Goal: Task Accomplishment & Management: Complete application form

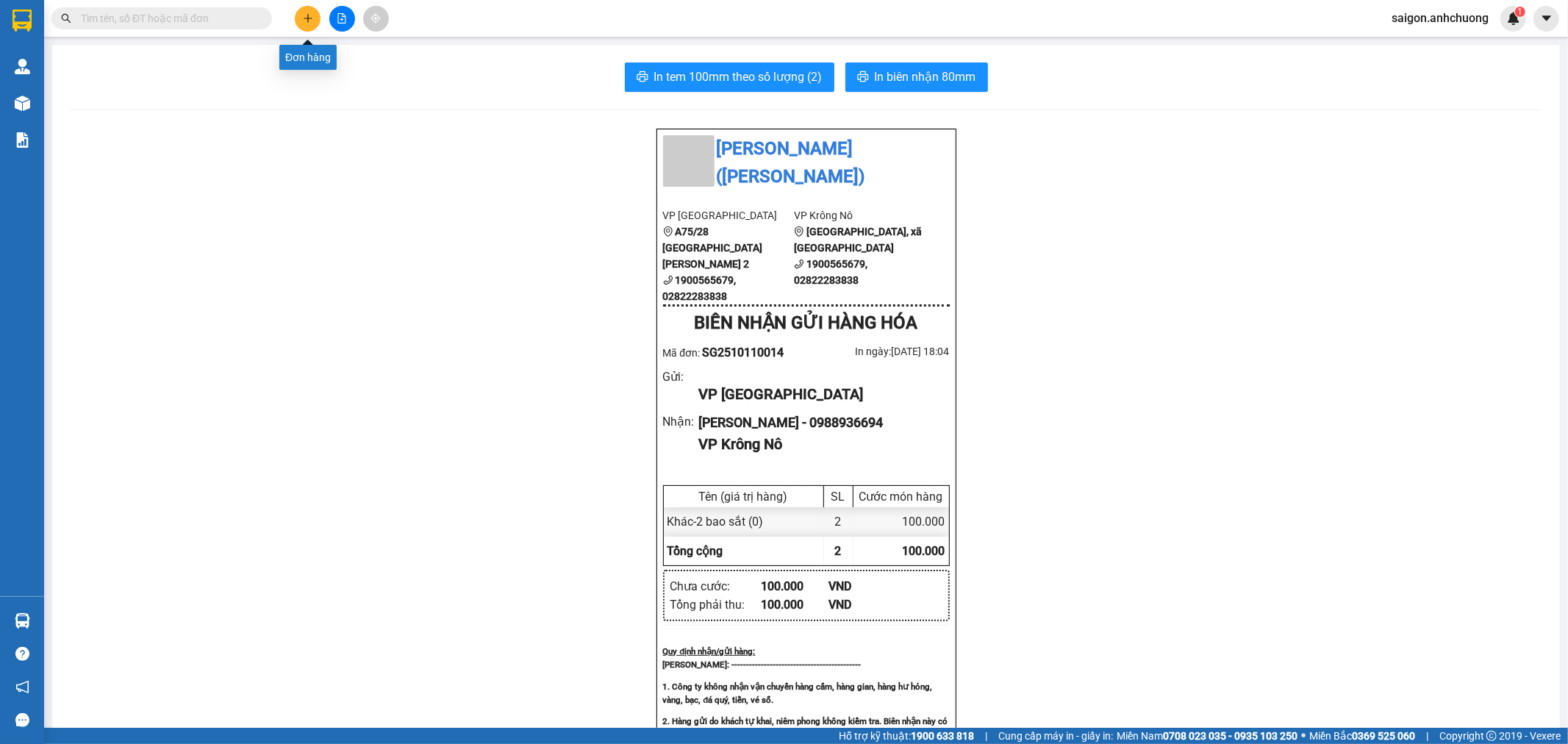
click at [309, 22] on icon "plus" at bounding box center [308, 18] width 10 height 10
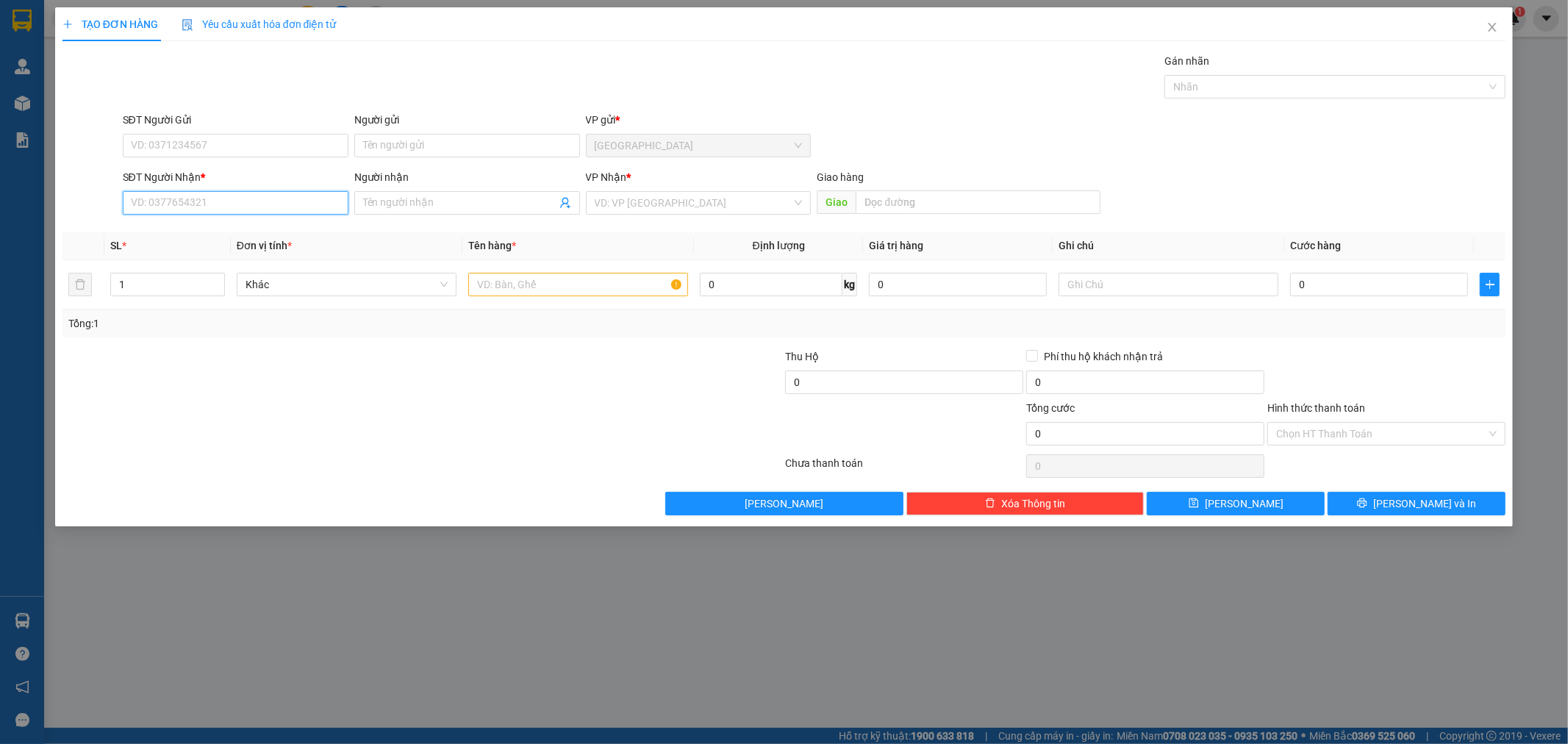
click at [186, 195] on input "SĐT Người Nhận *" at bounding box center [235, 203] width 226 height 24
type input "0986742842"
click at [252, 230] on div "0986742842 - [PERSON_NAME]" at bounding box center [236, 232] width 208 height 16
type input "[PERSON_NAME]"
type input "0986742842"
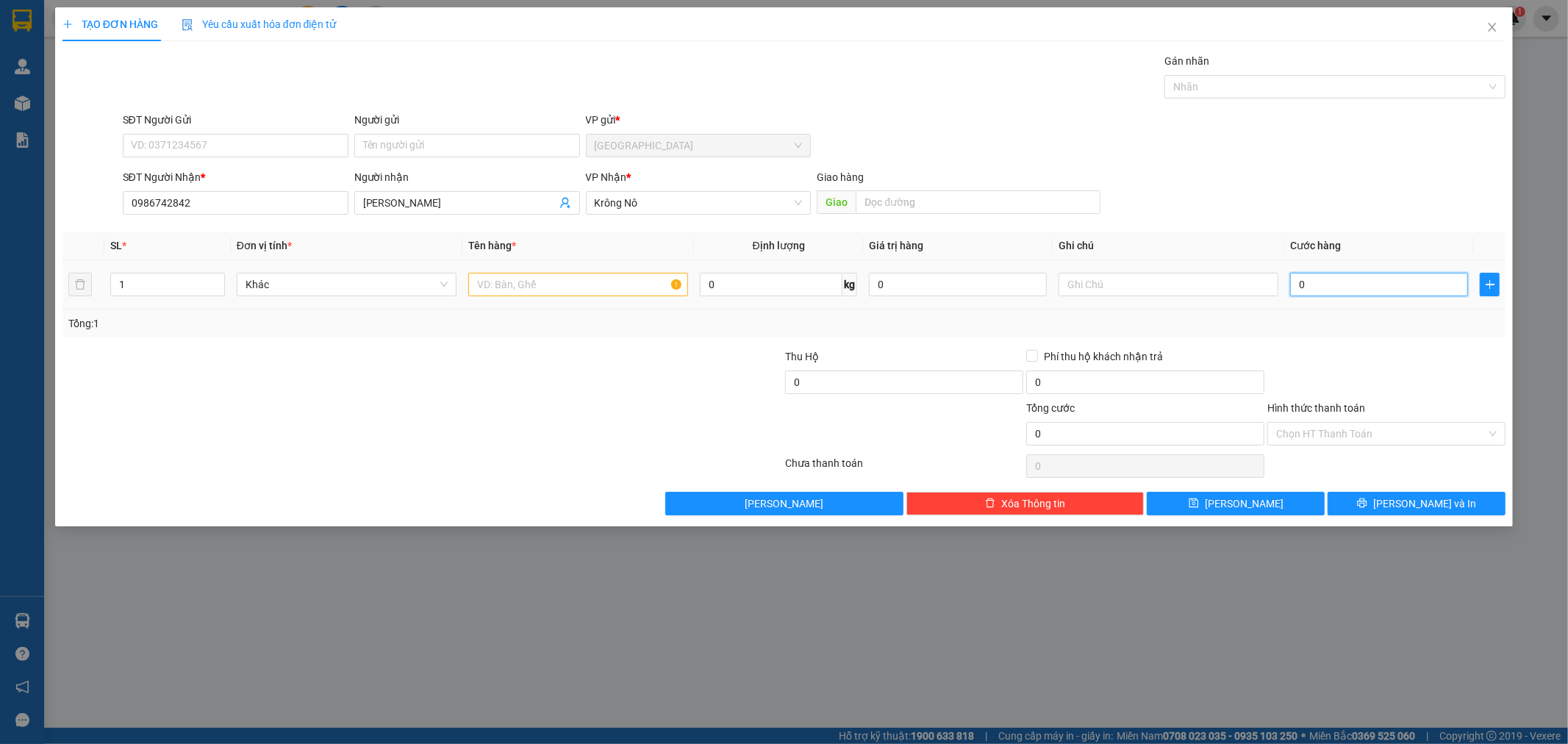
click at [1308, 286] on input "0" at bounding box center [1379, 284] width 178 height 24
type input "1"
type input "10"
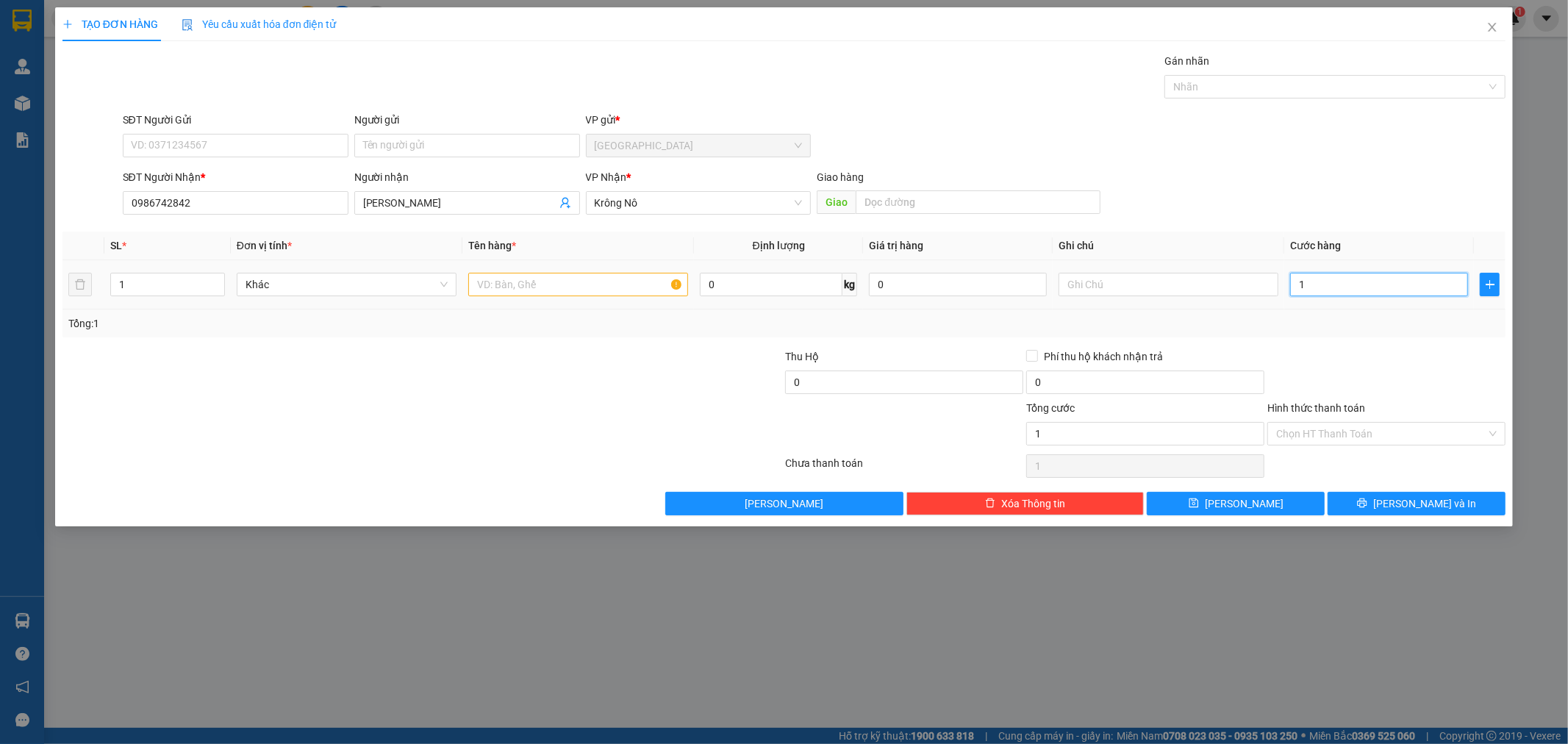
type input "10"
type input "100"
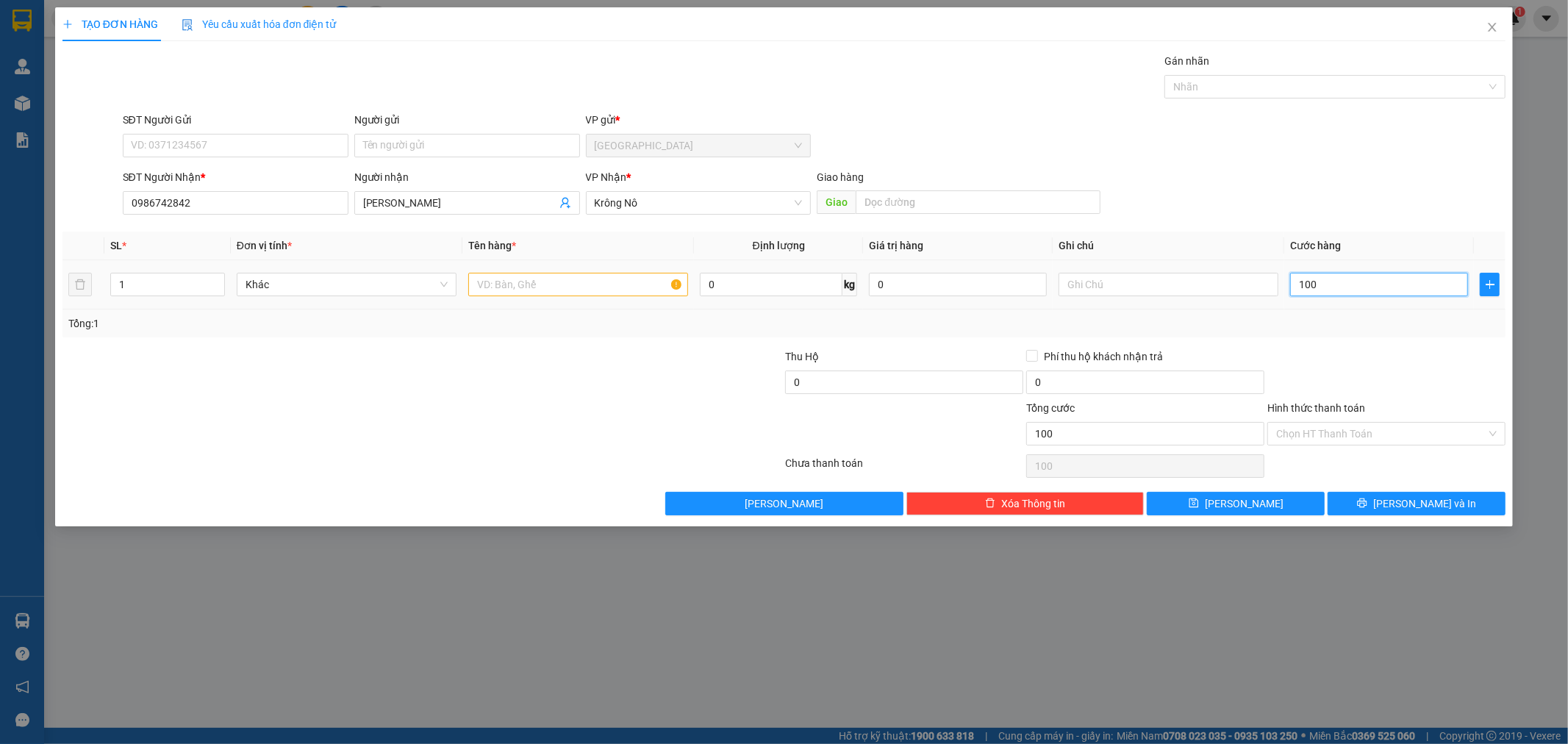
type input "1.000"
type input "10.000"
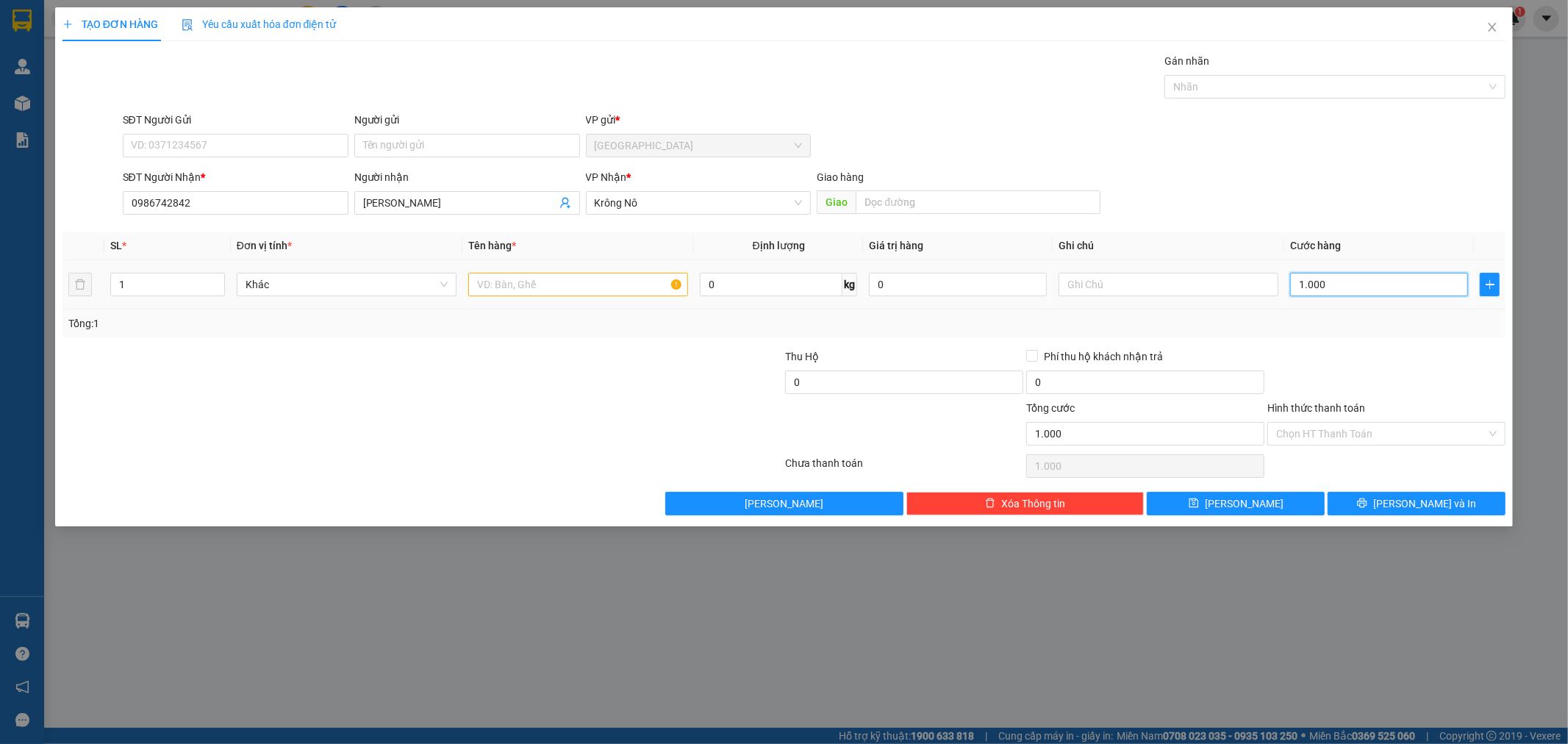
type input "10.000"
type input "100.000"
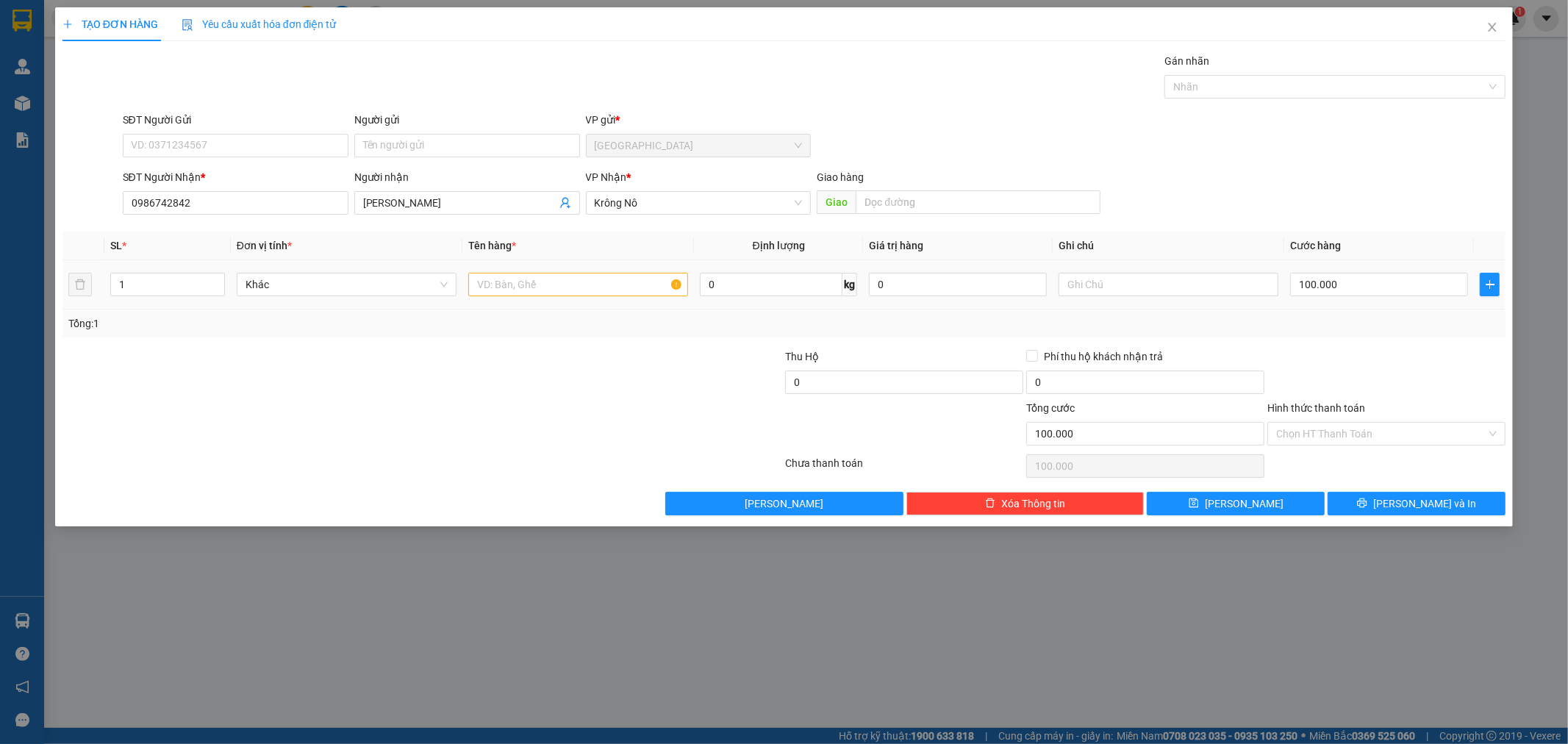
click at [533, 299] on div at bounding box center [578, 284] width 220 height 29
click at [543, 294] on input "text" at bounding box center [578, 284] width 220 height 24
type input "1 thùng"
click at [1432, 506] on span "[PERSON_NAME] và In" at bounding box center [1424, 503] width 103 height 16
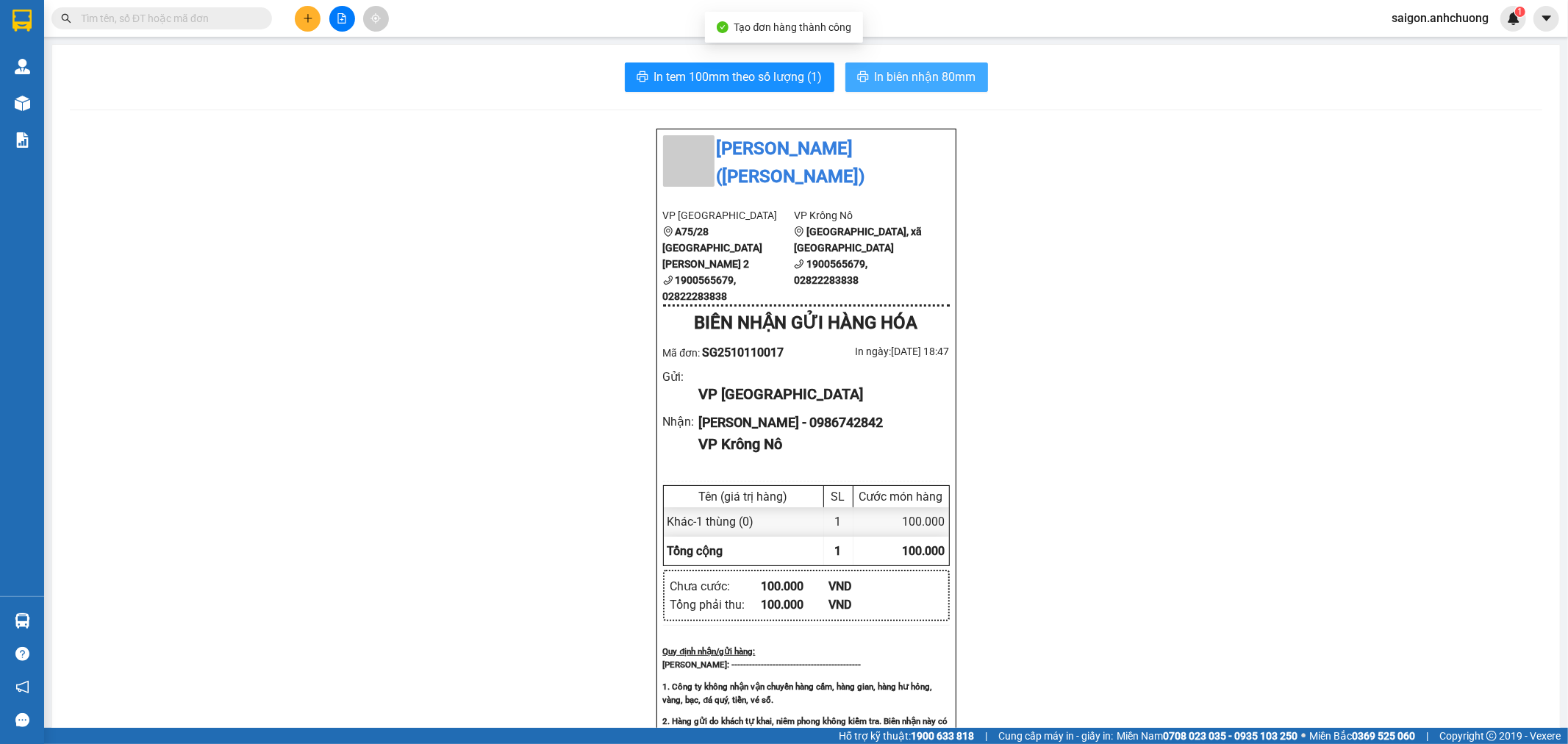
click at [877, 83] on span "In biên nhận 80mm" at bounding box center [925, 77] width 101 height 18
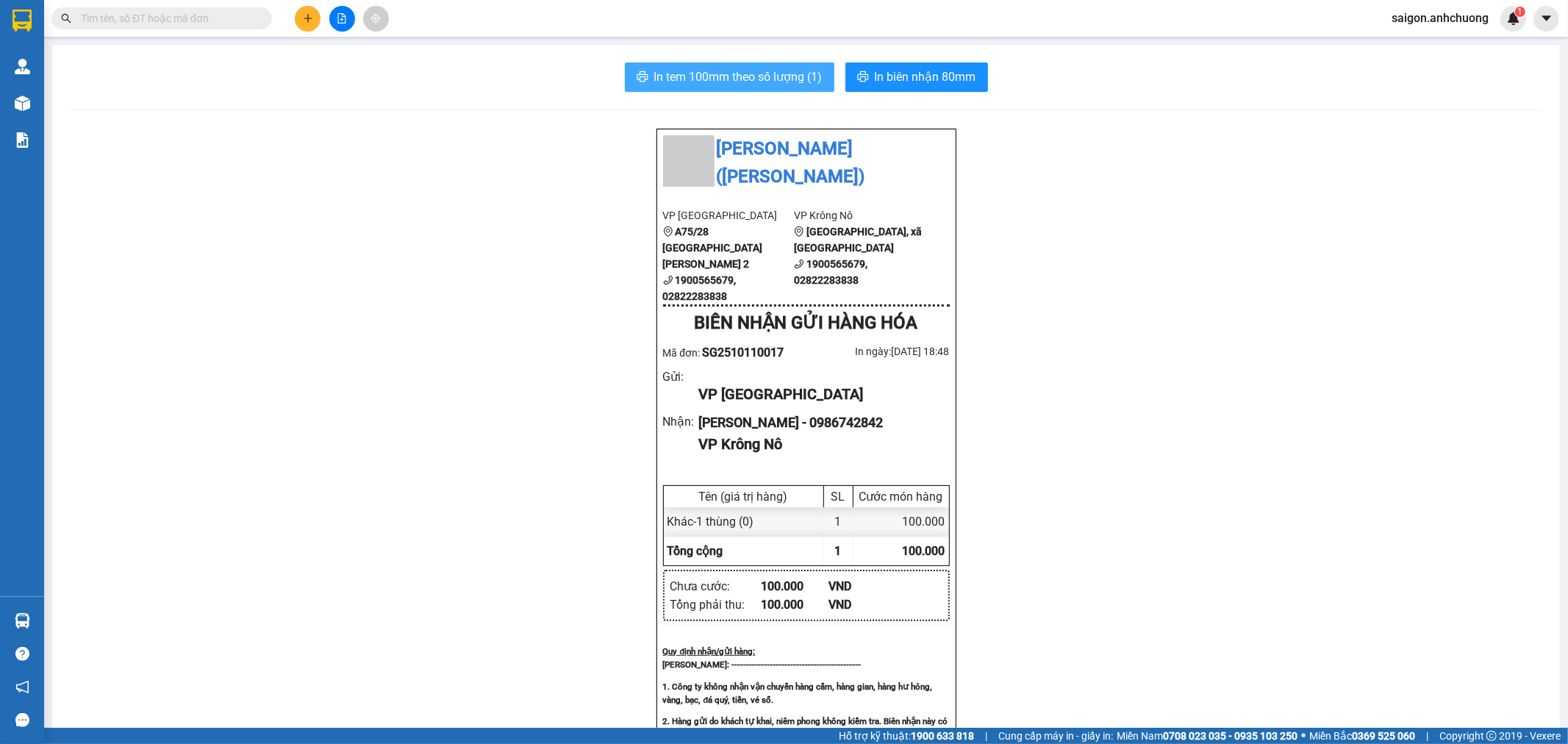
click at [672, 83] on span "In tem 100mm theo số lượng (1)" at bounding box center [738, 77] width 168 height 18
click at [299, 15] on button at bounding box center [308, 19] width 26 height 26
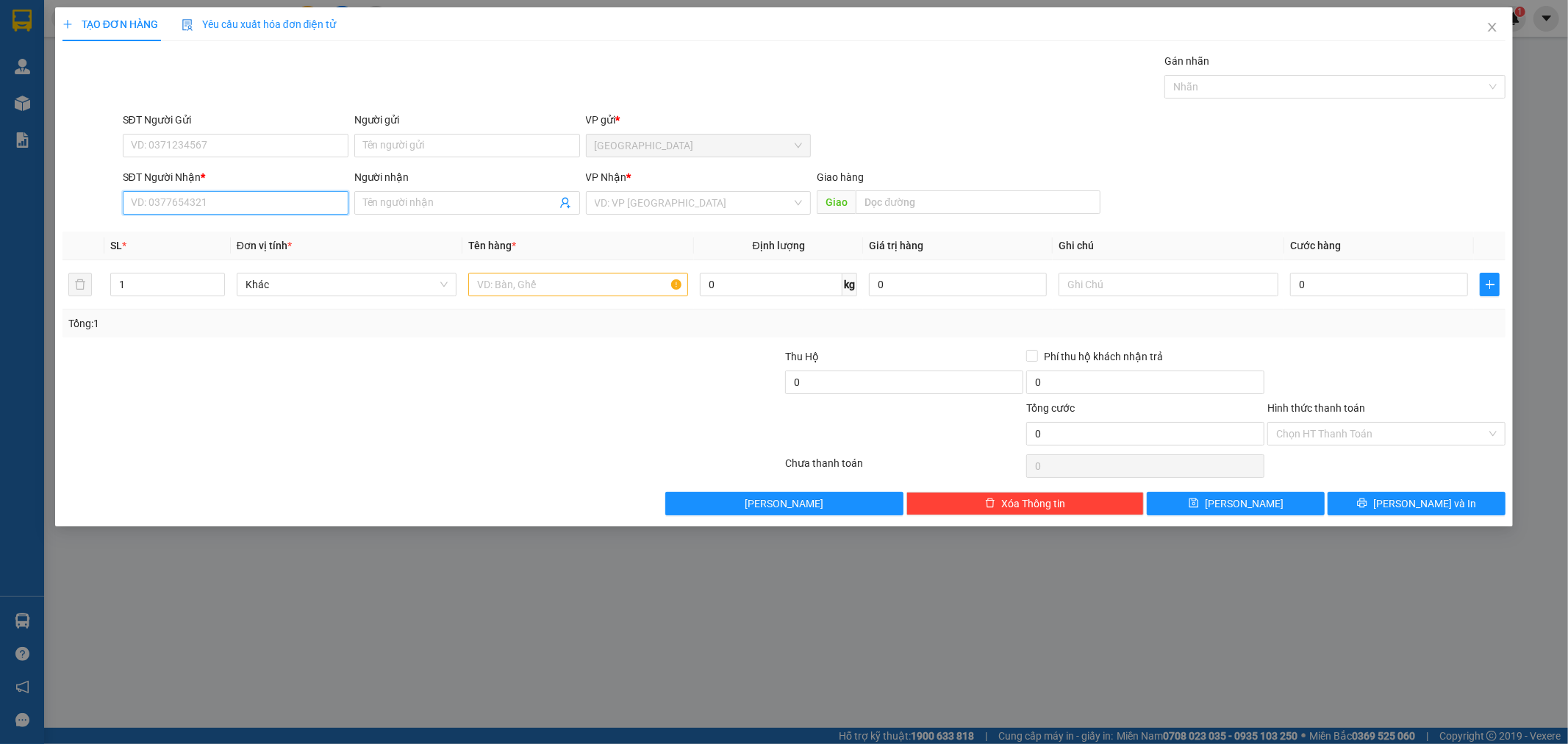
click at [207, 201] on input "SĐT Người Nhận *" at bounding box center [235, 203] width 226 height 24
type input "0985881759"
click at [412, 192] on span at bounding box center [467, 203] width 226 height 24
click at [664, 207] on input "search" at bounding box center [694, 203] width 198 height 22
drag, startPoint x: 204, startPoint y: 210, endPoint x: 0, endPoint y: 243, distance: 206.7
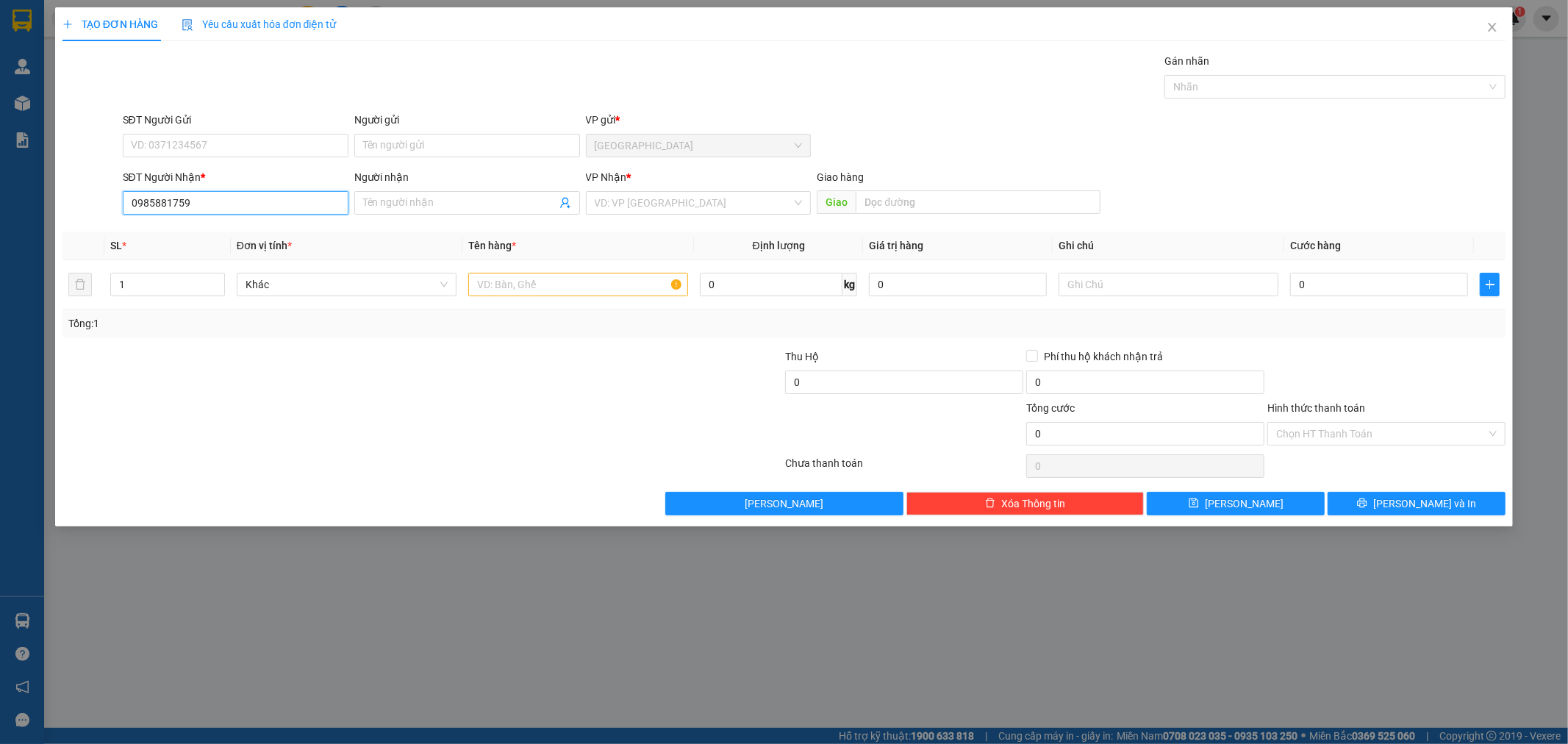
click at [0, 243] on div "TẠO ĐƠN HÀNG Yêu cầu xuất [PERSON_NAME] điện tử Transit Pickup Surcharge Ids Tr…" at bounding box center [784, 372] width 1568 height 744
click at [386, 211] on span at bounding box center [467, 203] width 226 height 24
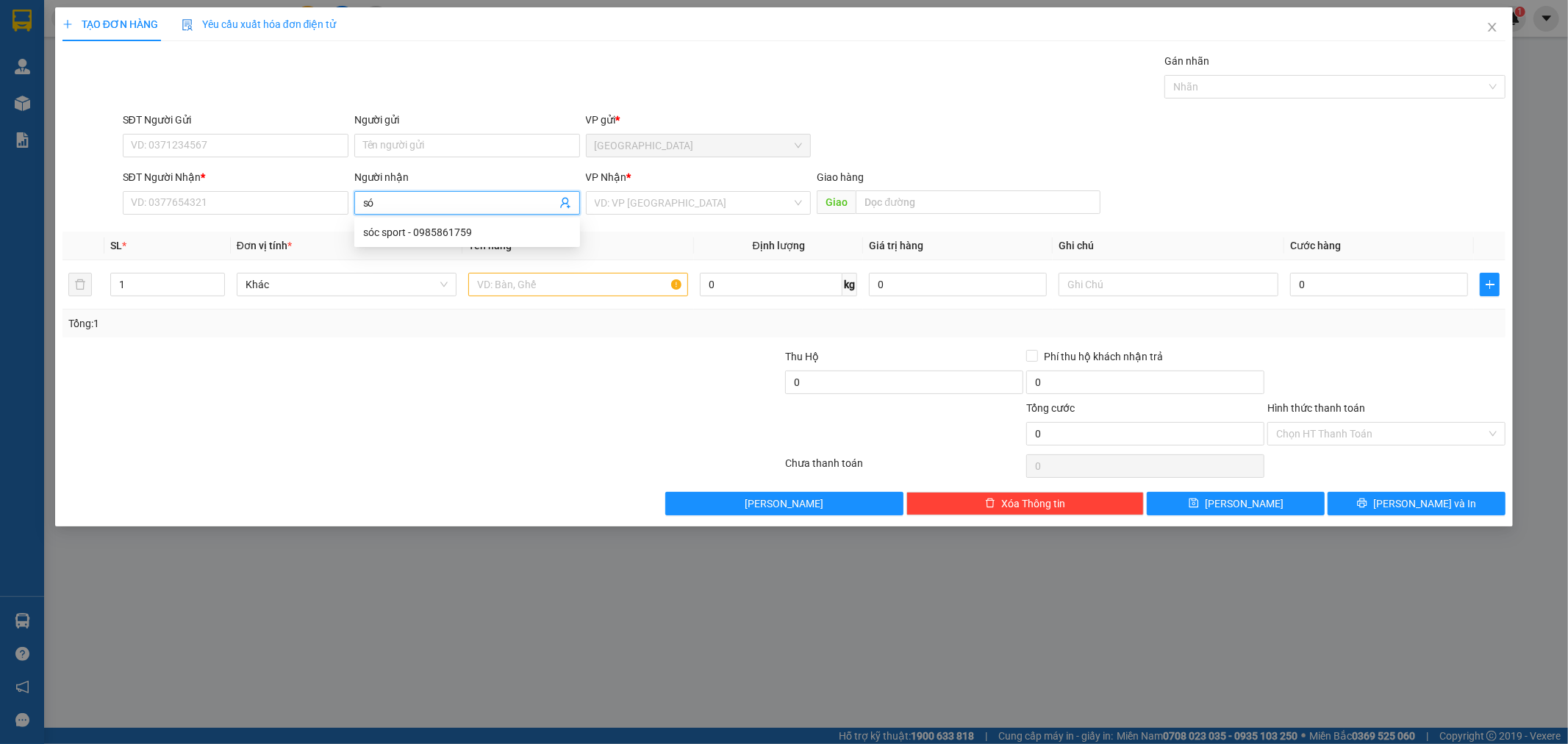
type input "sóc"
click at [457, 240] on div "sóc sport - 0985861759" at bounding box center [467, 232] width 208 height 16
type input "0985861759"
type input "sóc sport"
click at [674, 210] on input "search" at bounding box center [694, 203] width 198 height 22
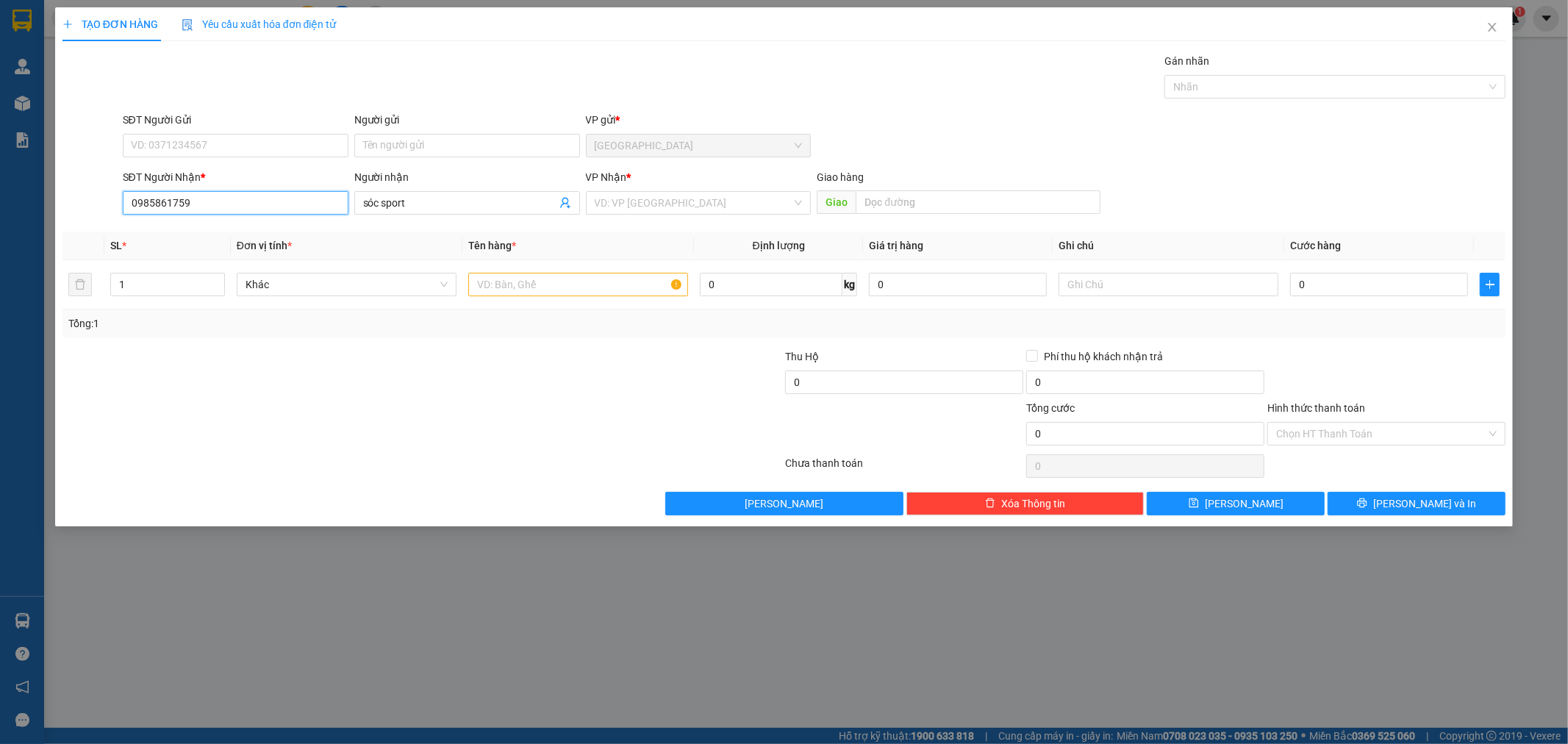
click at [224, 197] on input "0985861759" at bounding box center [235, 203] width 226 height 24
click at [230, 204] on input "0985861759" at bounding box center [235, 203] width 226 height 24
type input "0985861759"
click at [240, 238] on div "0985861759 - sóc sport" at bounding box center [236, 232] width 208 height 16
click at [1326, 291] on input "0" at bounding box center [1379, 284] width 178 height 24
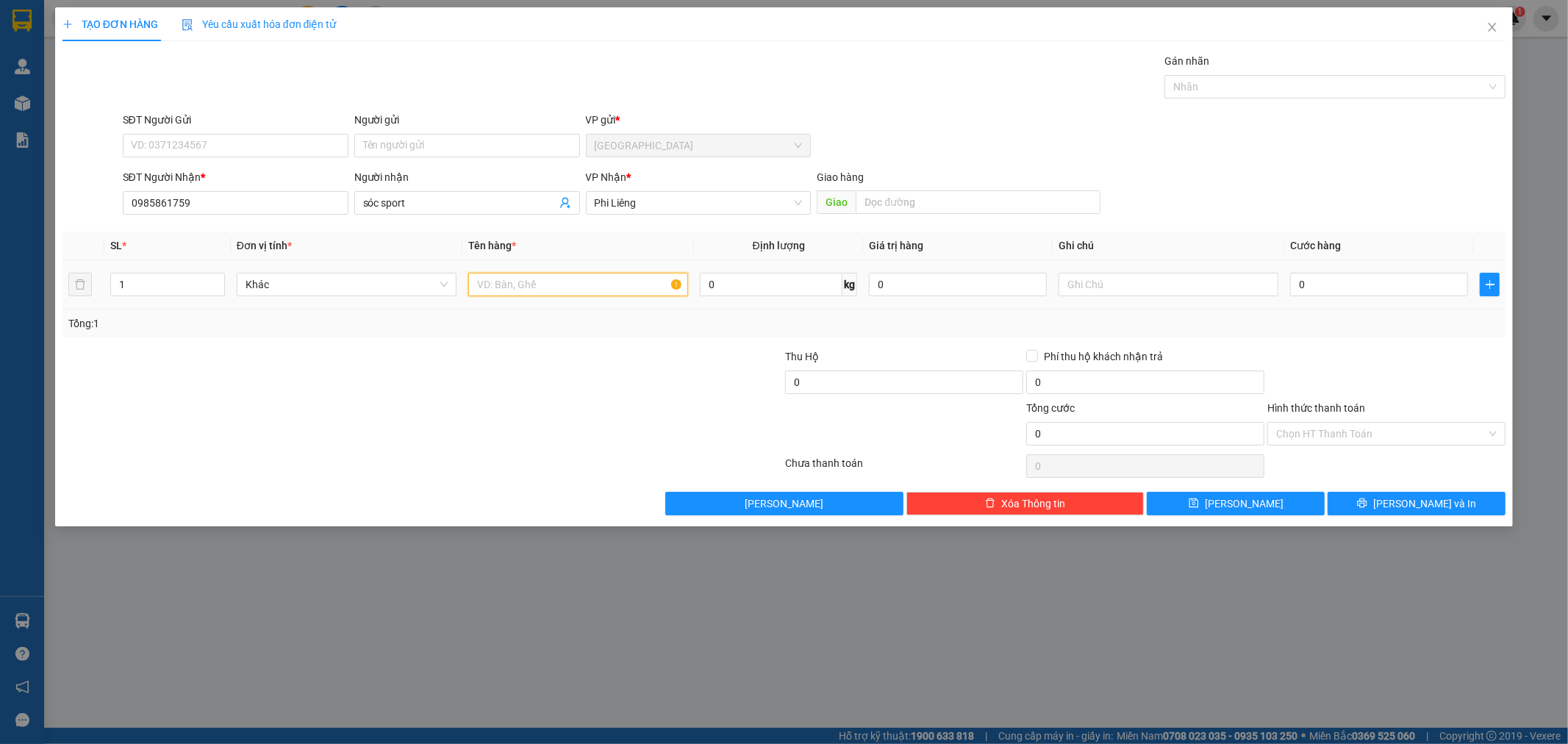
click at [583, 283] on input "text" at bounding box center [578, 284] width 220 height 24
type input "1 bao"
click at [1339, 277] on input "0" at bounding box center [1379, 284] width 178 height 24
type input "6"
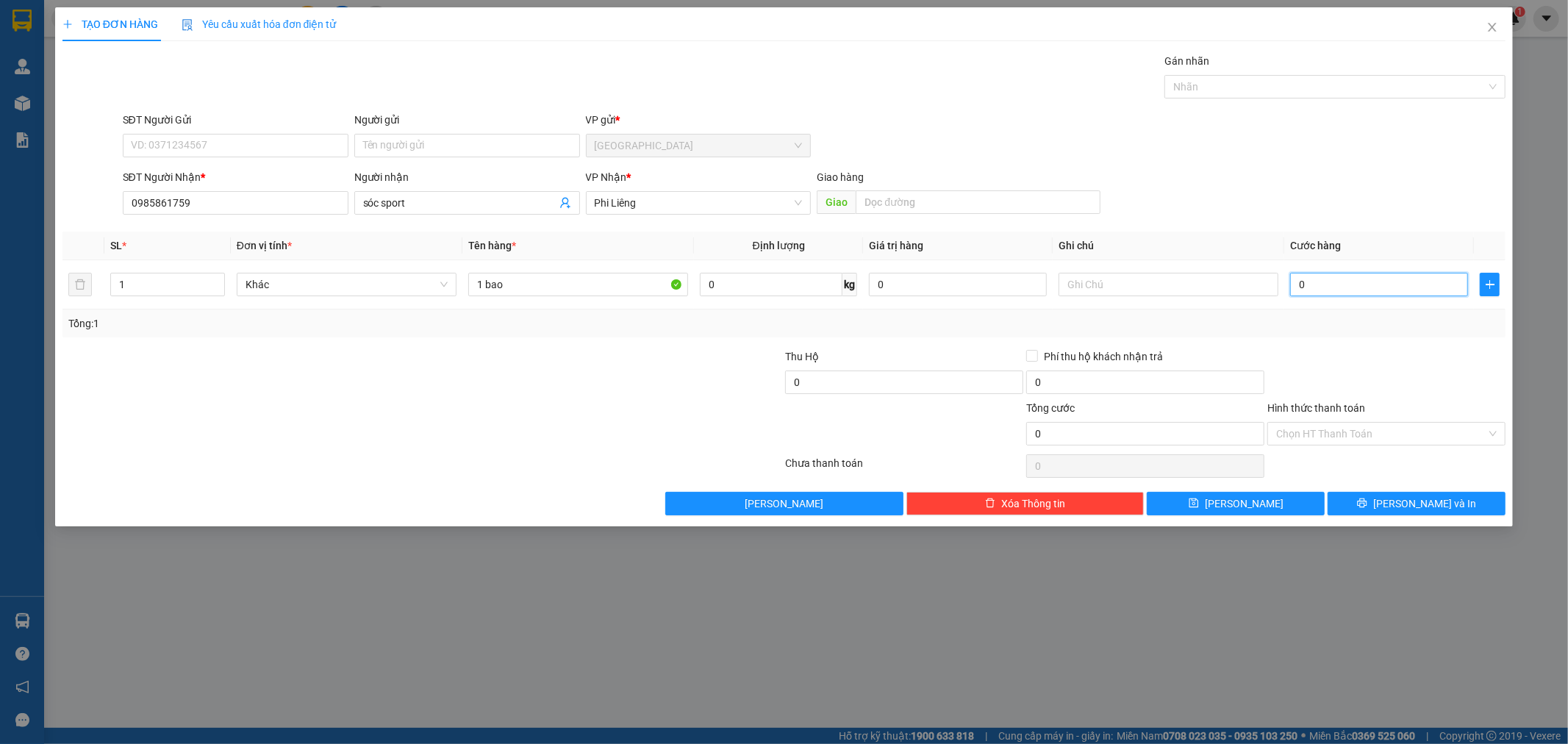
type input "6"
type input "60"
type input "600"
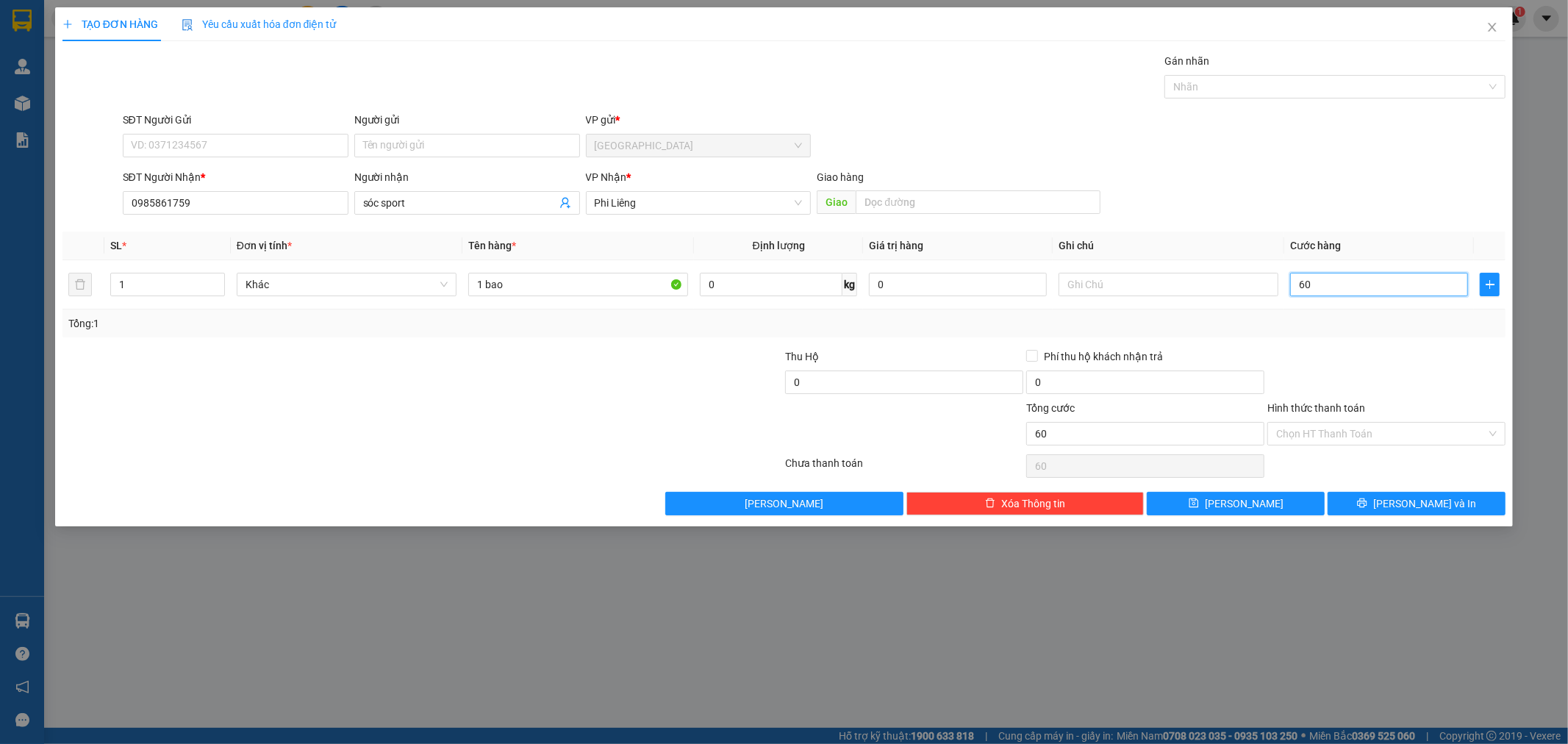
type input "600"
type input "6.000"
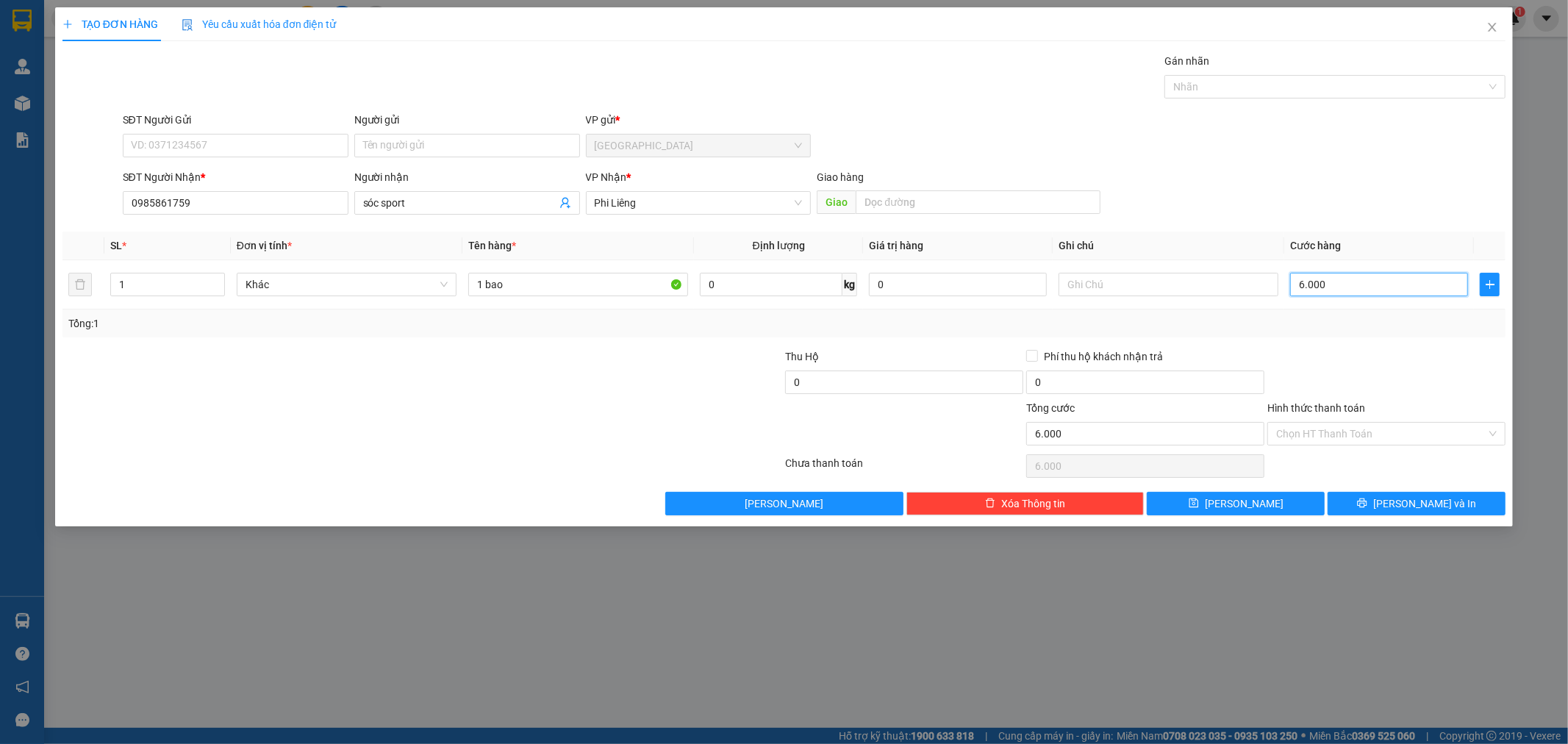
type input "60.000"
click at [1403, 509] on button "[PERSON_NAME] và In" at bounding box center [1416, 503] width 178 height 24
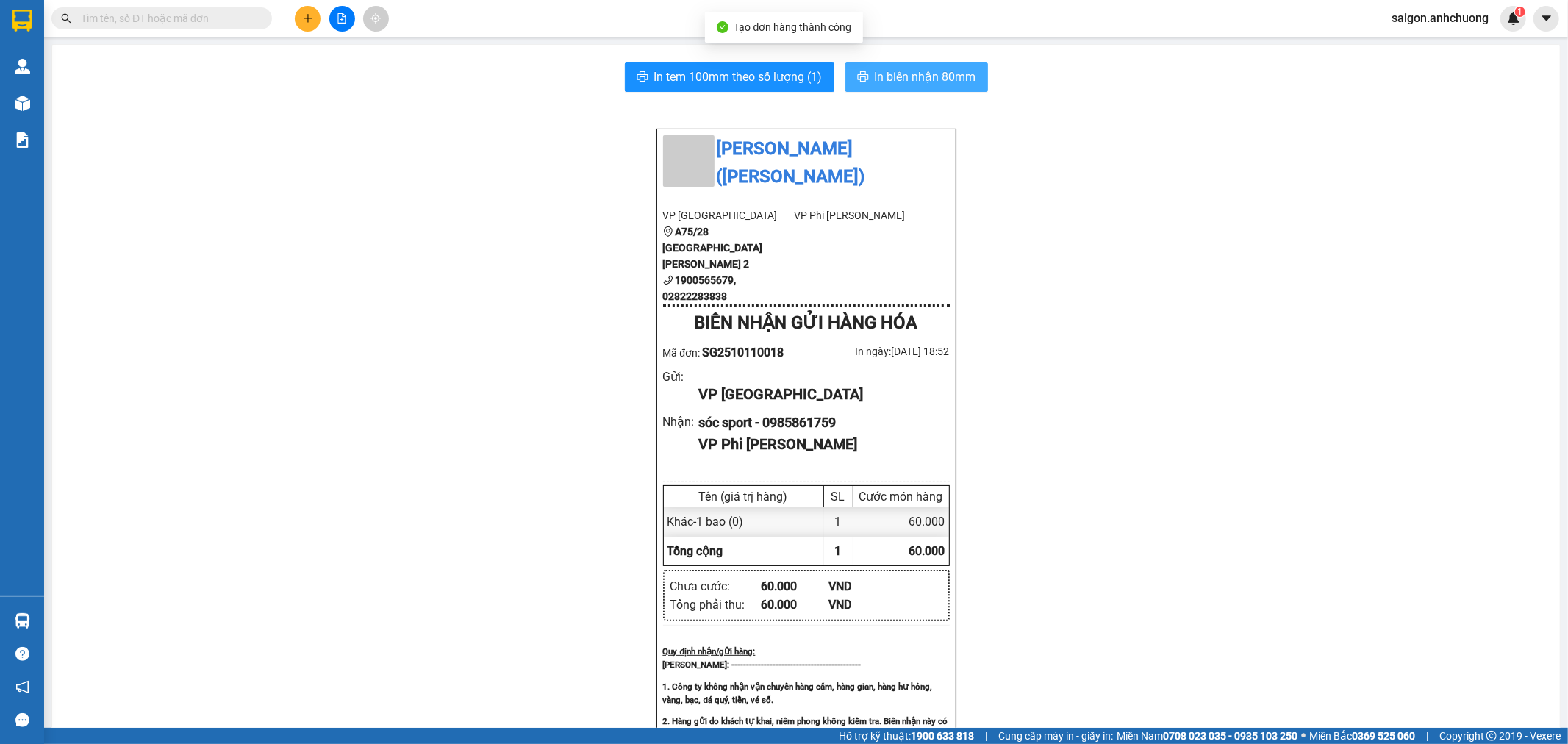
click at [892, 76] on span "In biên nhận 80mm" at bounding box center [925, 77] width 101 height 18
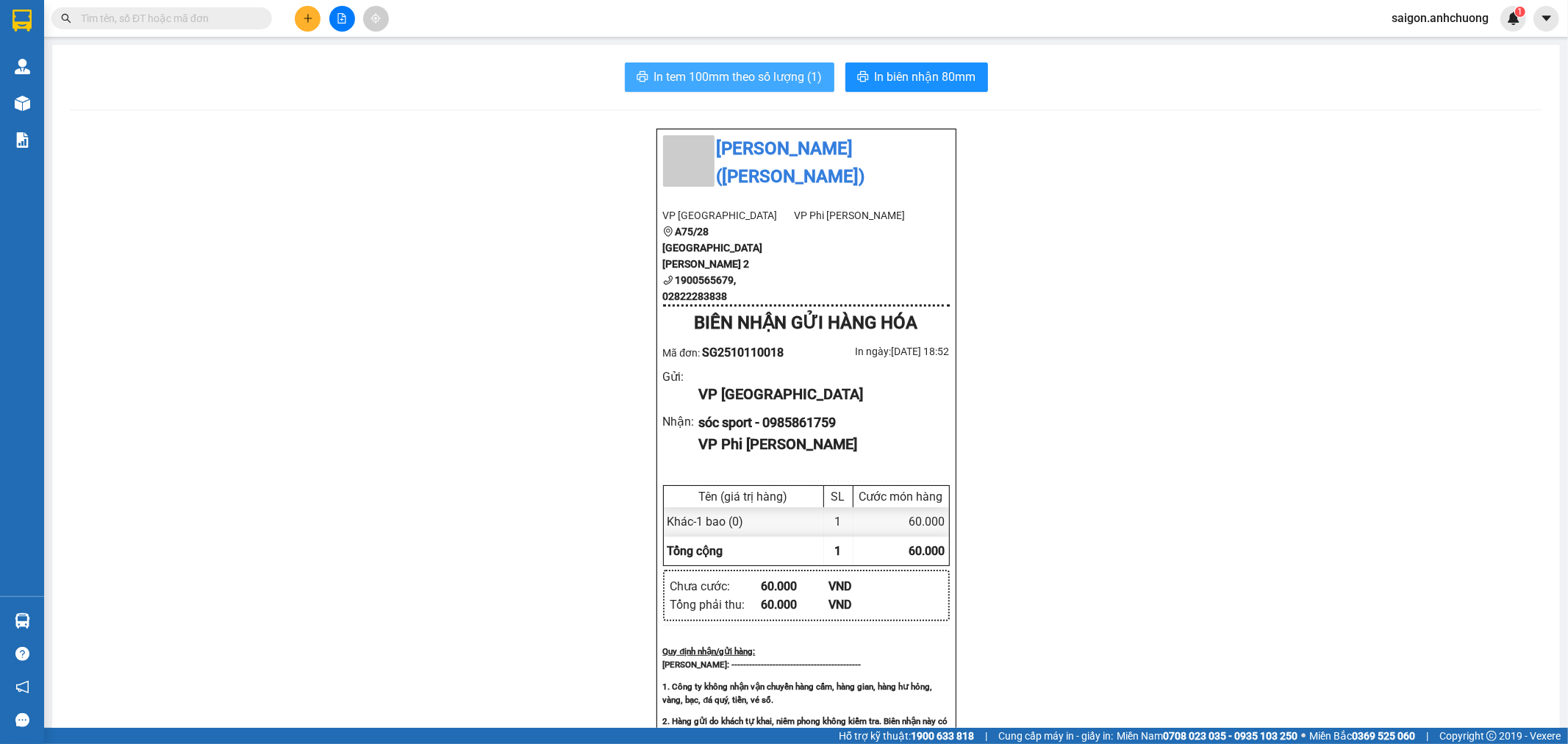
click at [714, 86] on button "In tem 100mm theo số lượng (1)" at bounding box center [730, 77] width 210 height 29
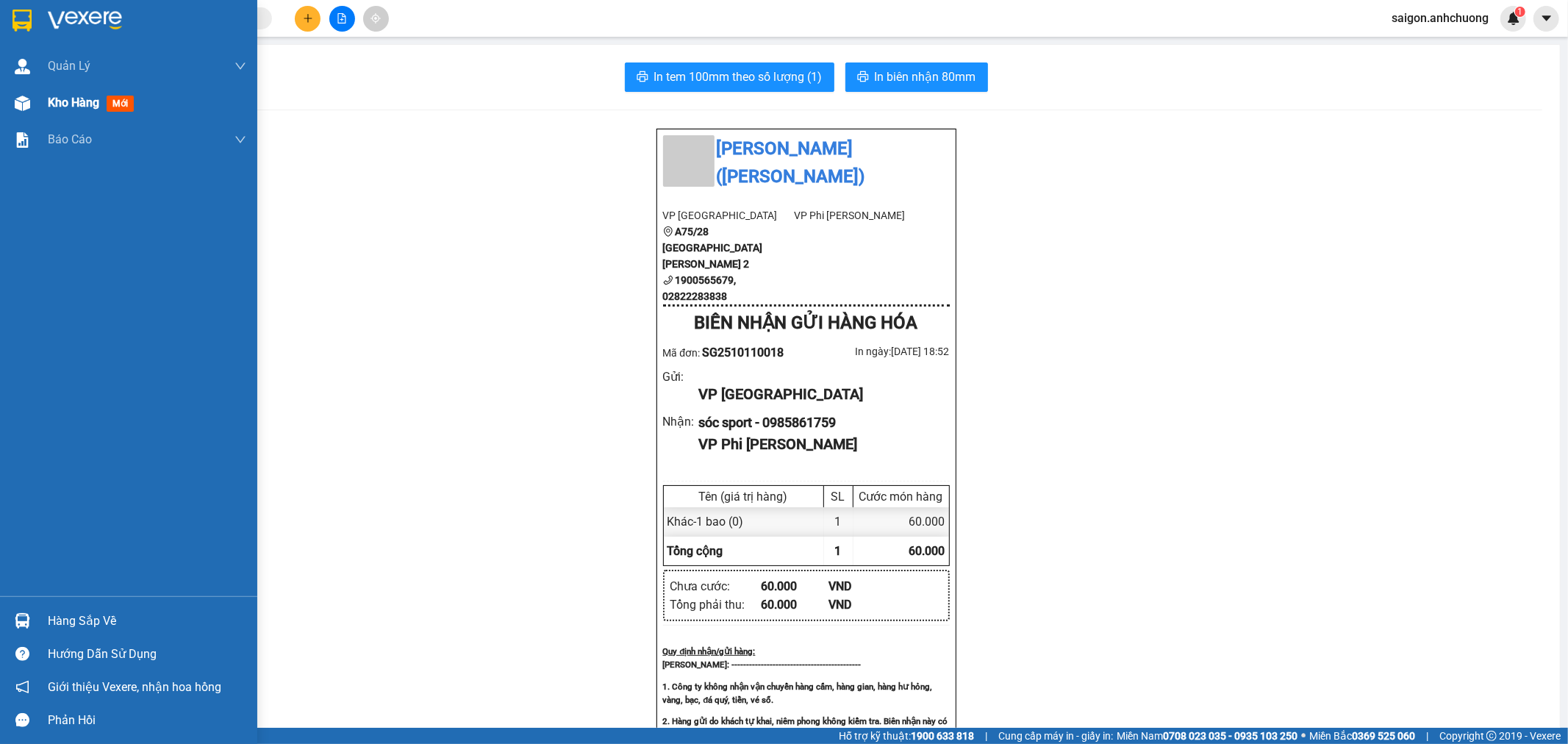
click at [47, 106] on span "Kho hàng" at bounding box center [73, 103] width 51 height 14
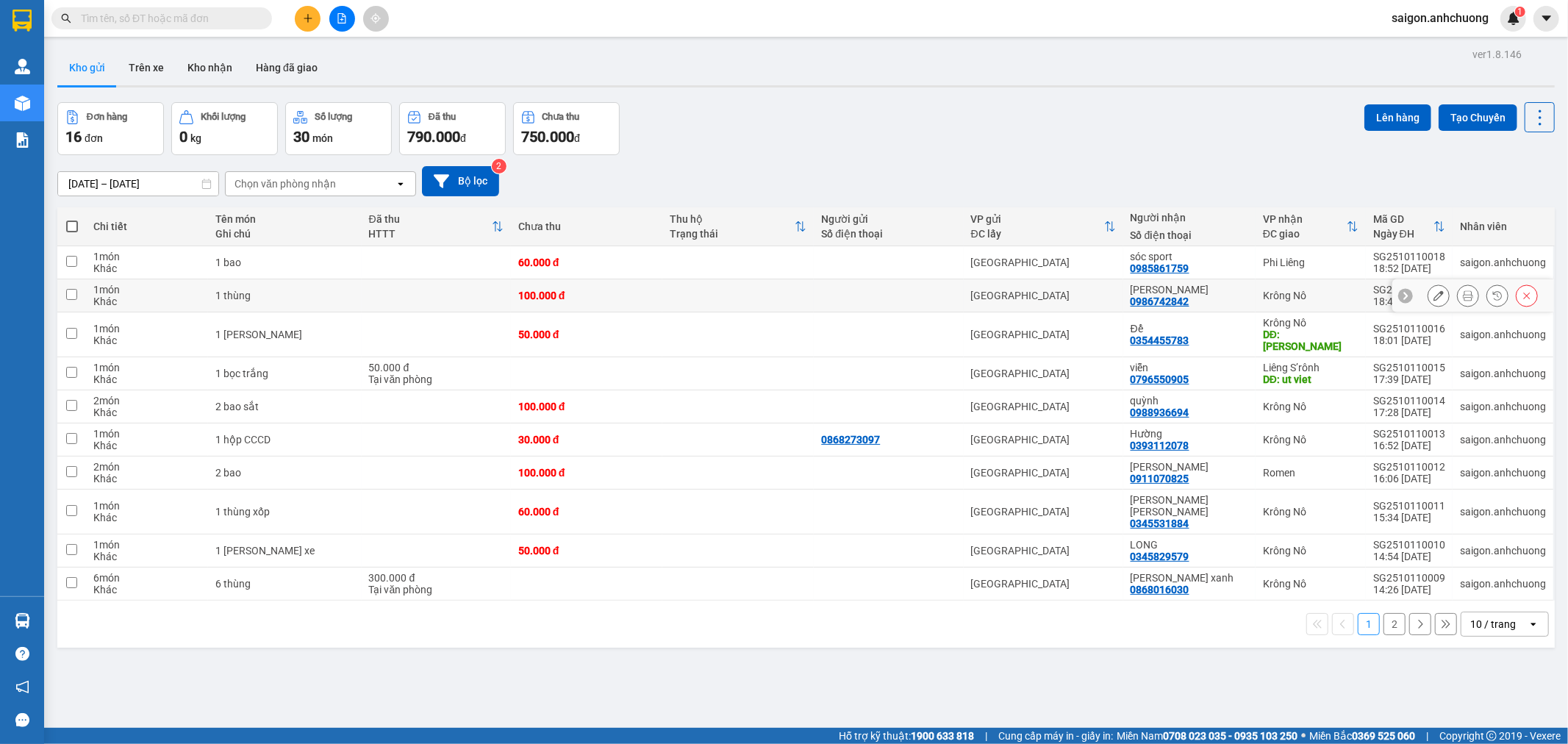
click at [1433, 295] on icon at bounding box center [1438, 295] width 10 height 10
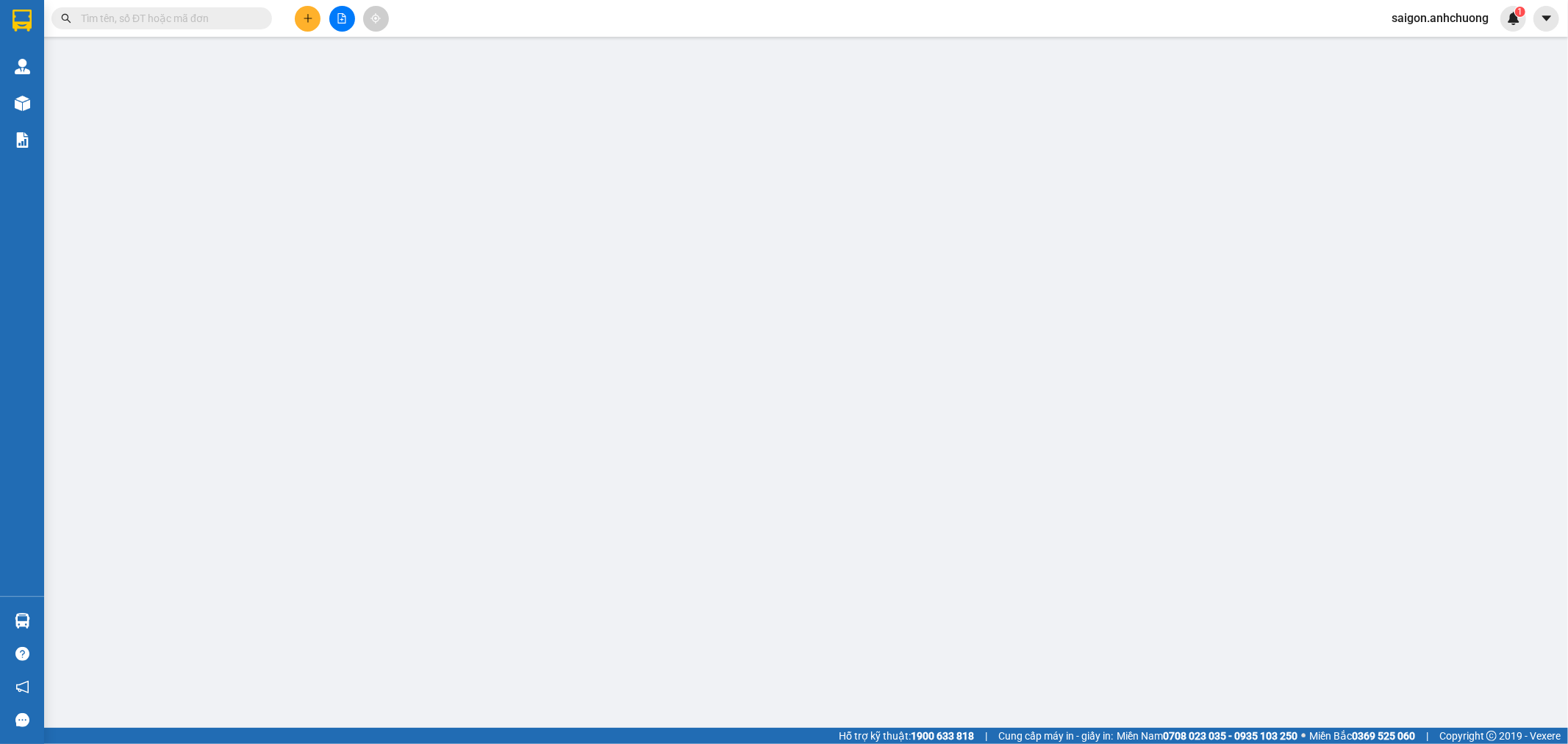
type input "0986742842"
type input "[PERSON_NAME]"
type input "0"
type input "100.000"
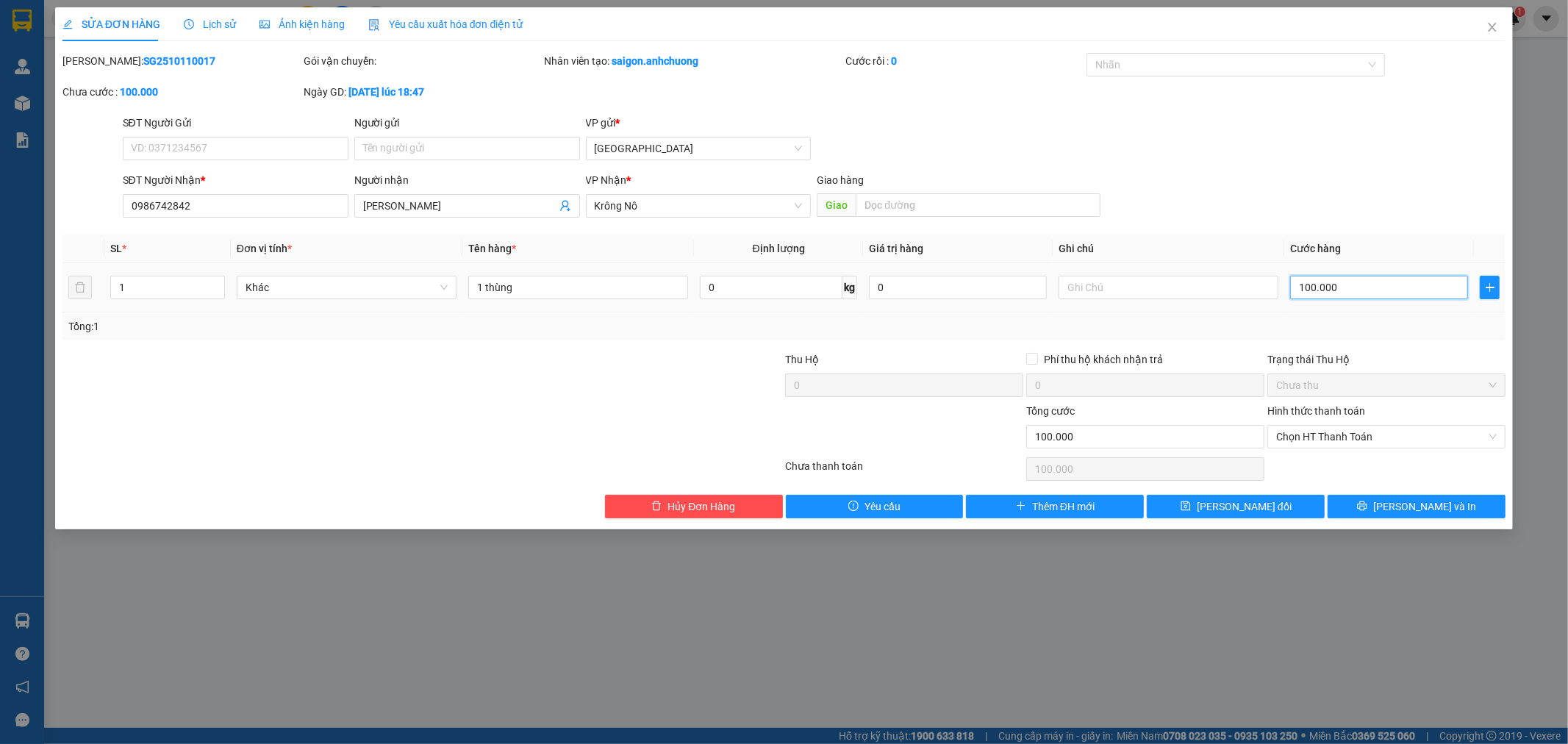
click at [1414, 277] on input "100.000" at bounding box center [1379, 287] width 178 height 24
type input "2"
type input "20"
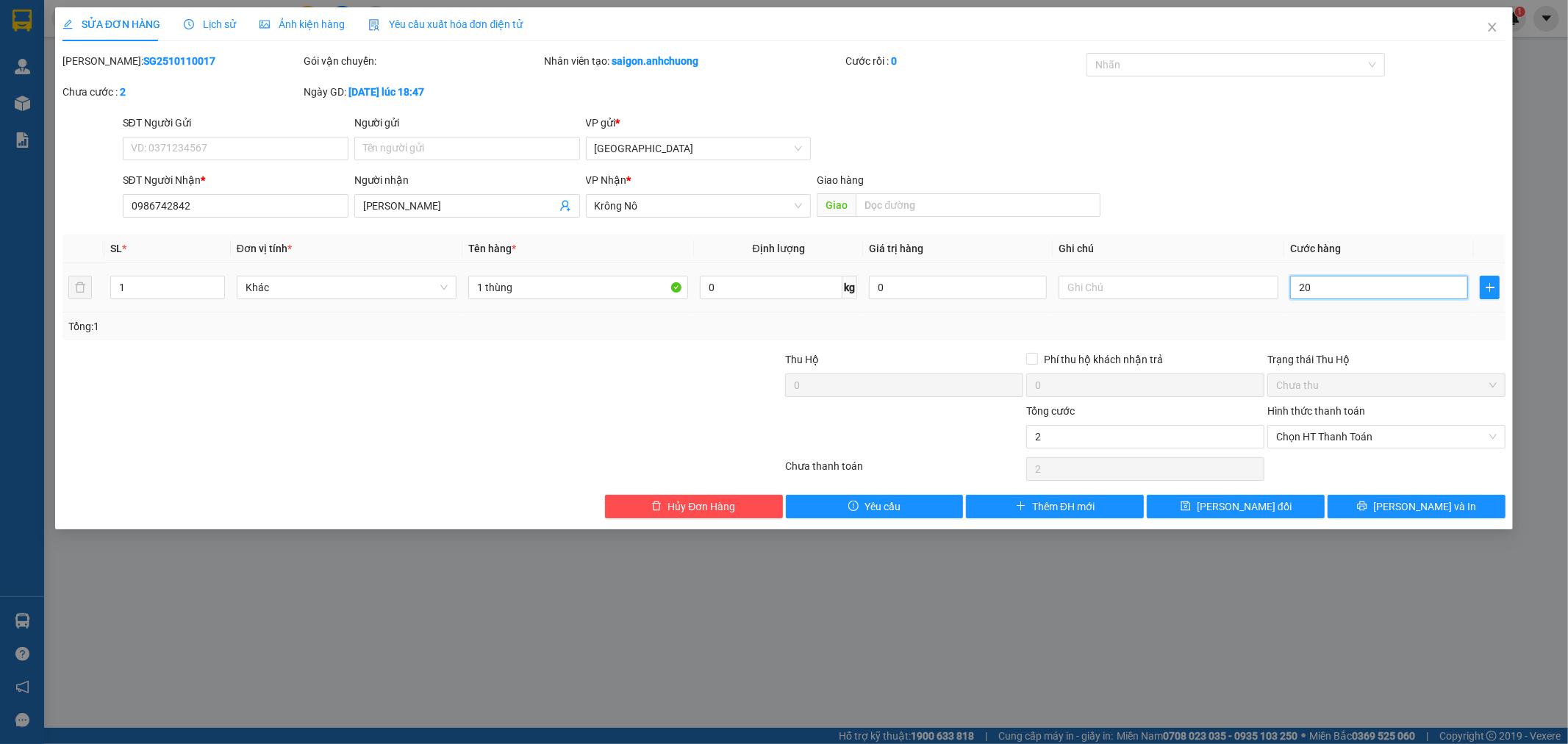
type input "20"
type input "200"
type input "2.000"
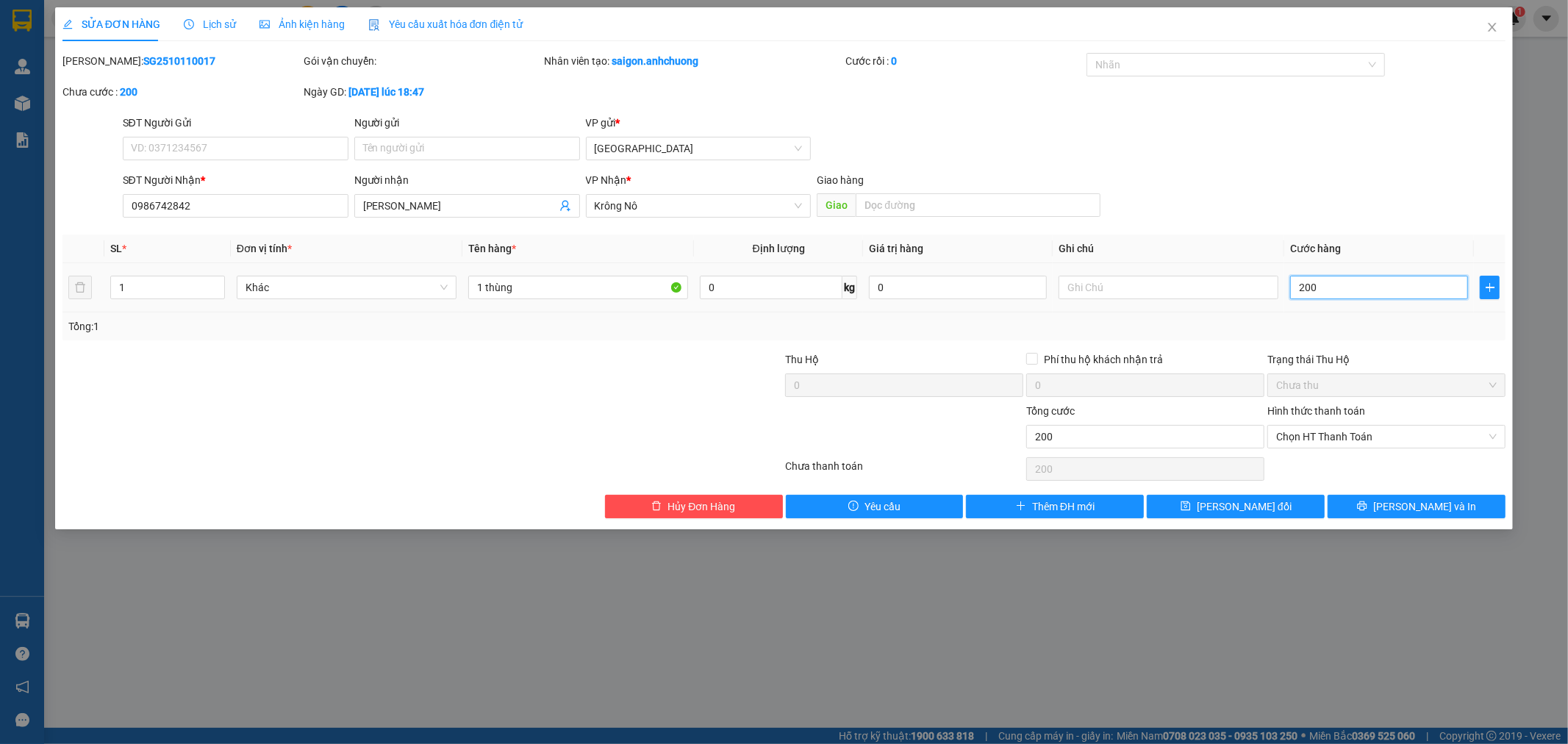
type input "2.000"
type input "20.000"
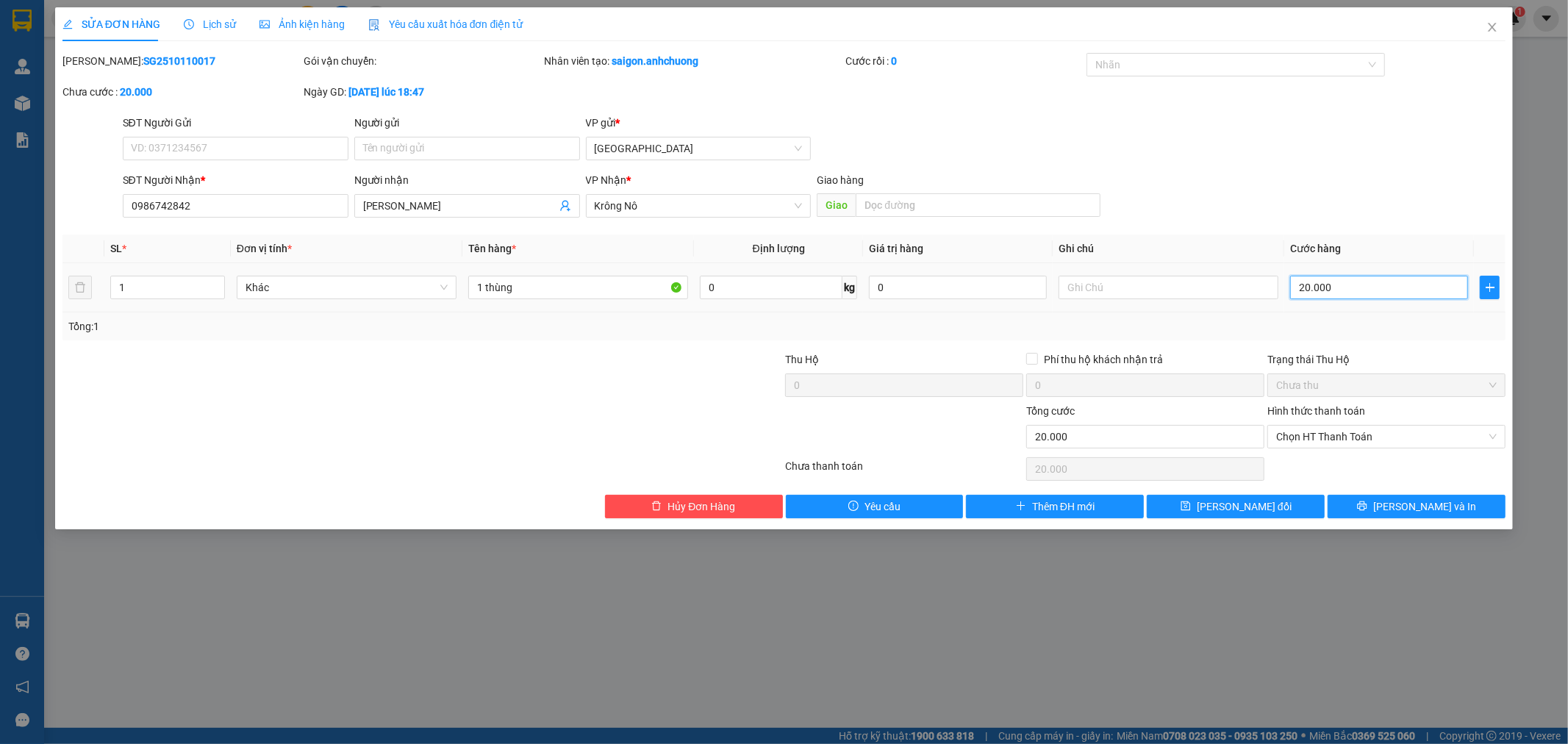
type input "200.000"
click at [1415, 512] on span "[PERSON_NAME] và In" at bounding box center [1424, 506] width 103 height 16
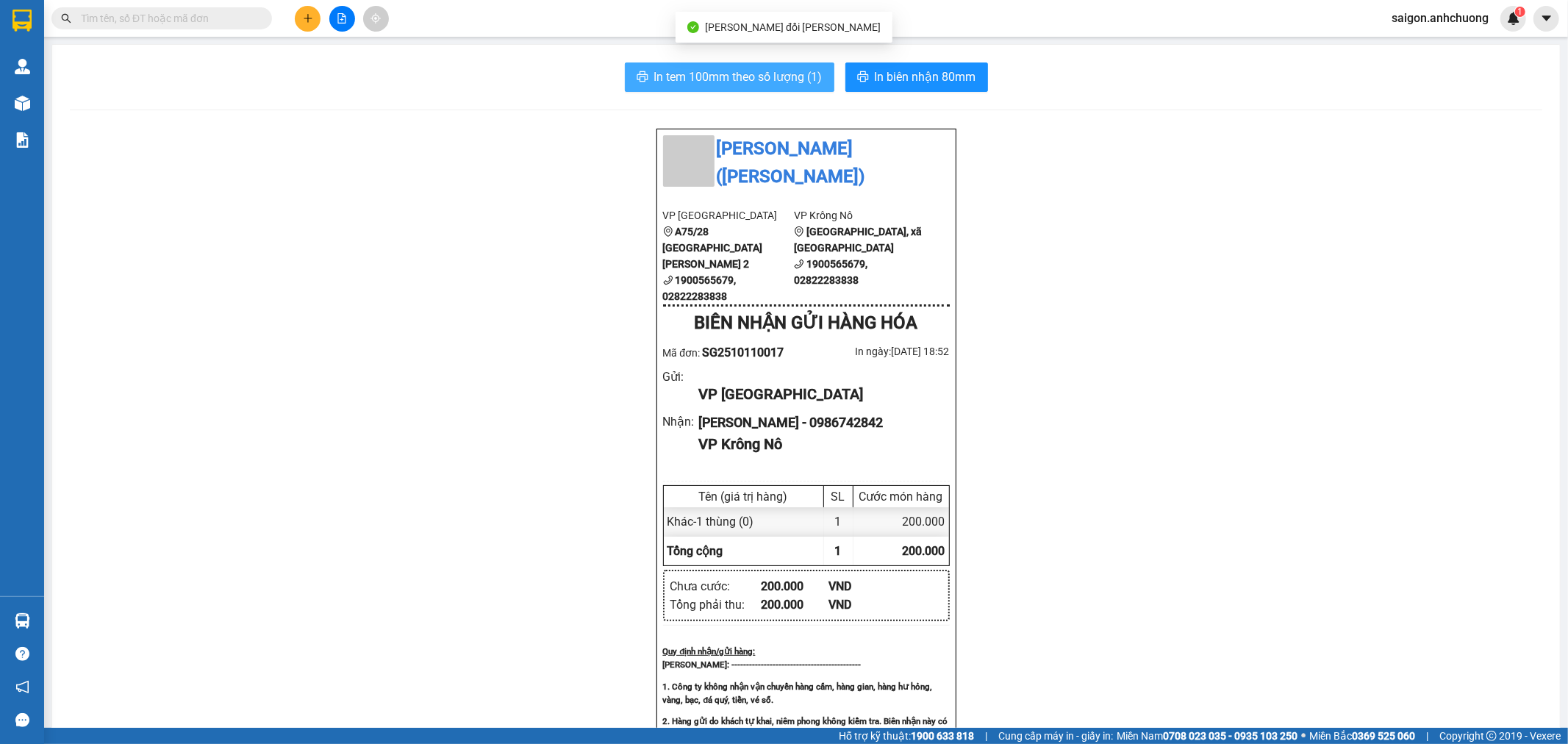
click at [757, 77] on span "In tem 100mm theo số lượng (1)" at bounding box center [738, 77] width 168 height 18
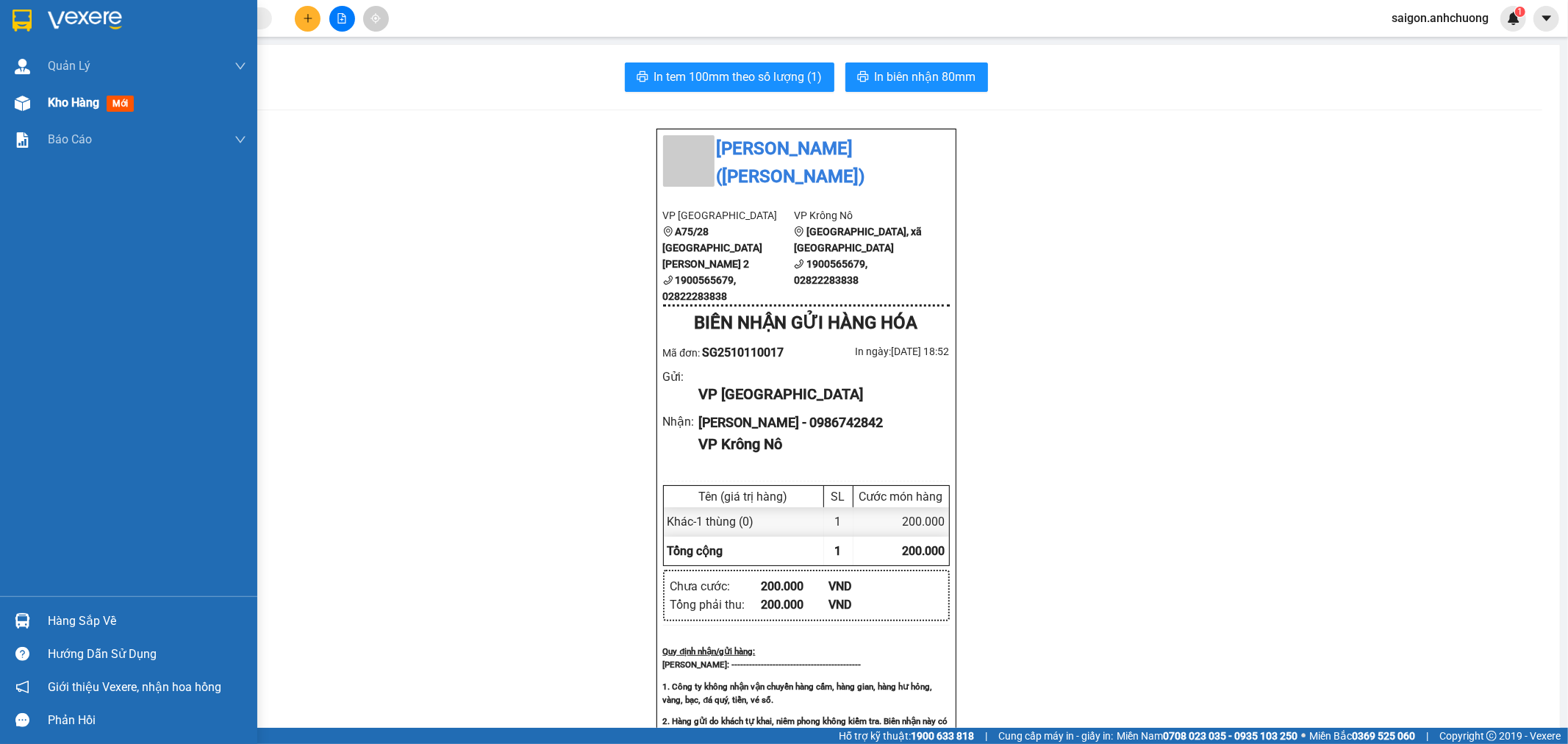
click at [71, 101] on span "Kho hàng" at bounding box center [73, 103] width 51 height 14
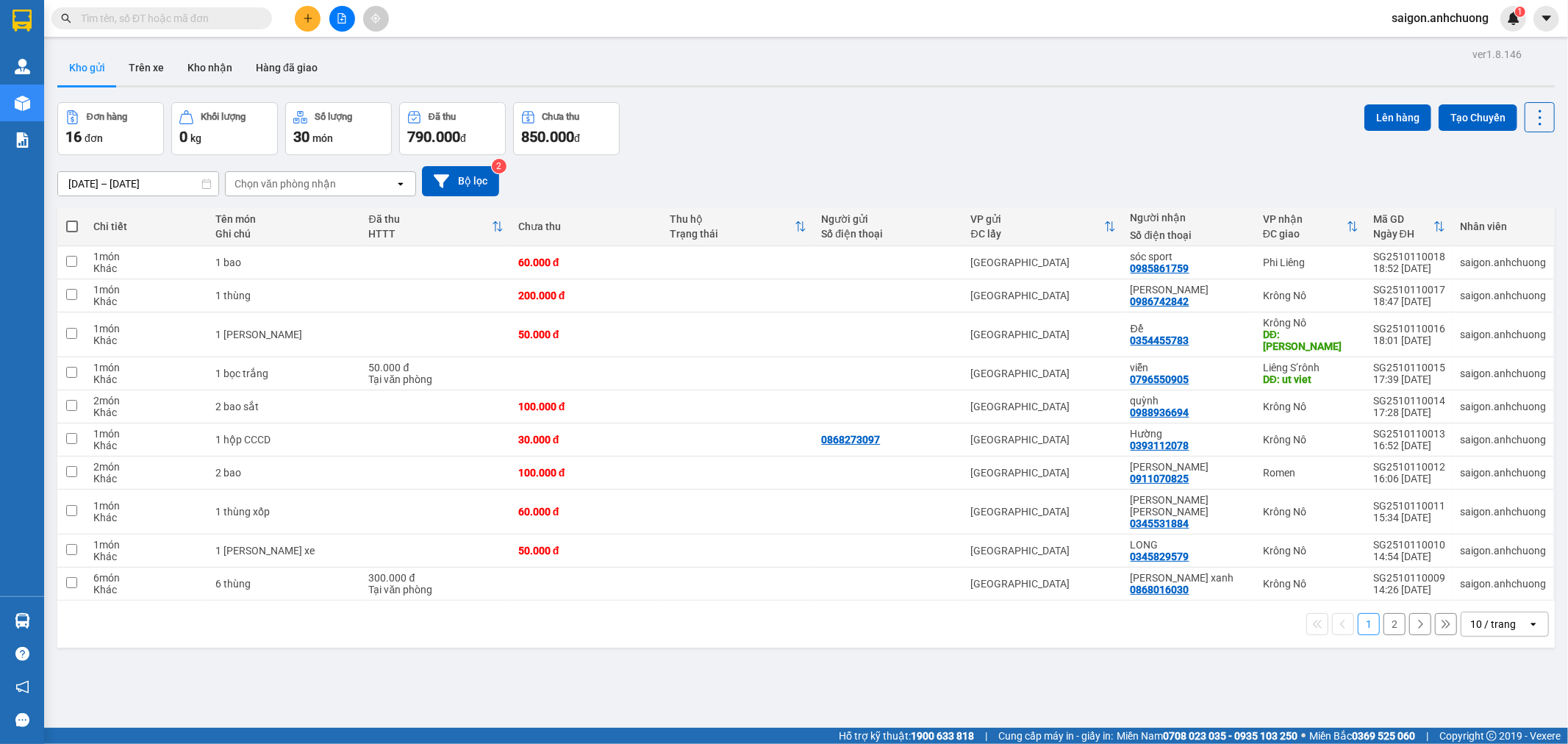
click at [799, 120] on div "Đơn hàng 16 đơn [PERSON_NAME] 0 kg Số [PERSON_NAME] 30 món Đã thu 790.000 [PERS…" at bounding box center [806, 128] width 1498 height 53
click at [1497, 616] on div "10 / trang" at bounding box center [1493, 623] width 46 height 15
click at [1475, 576] on span "100 / trang" at bounding box center [1486, 569] width 53 height 15
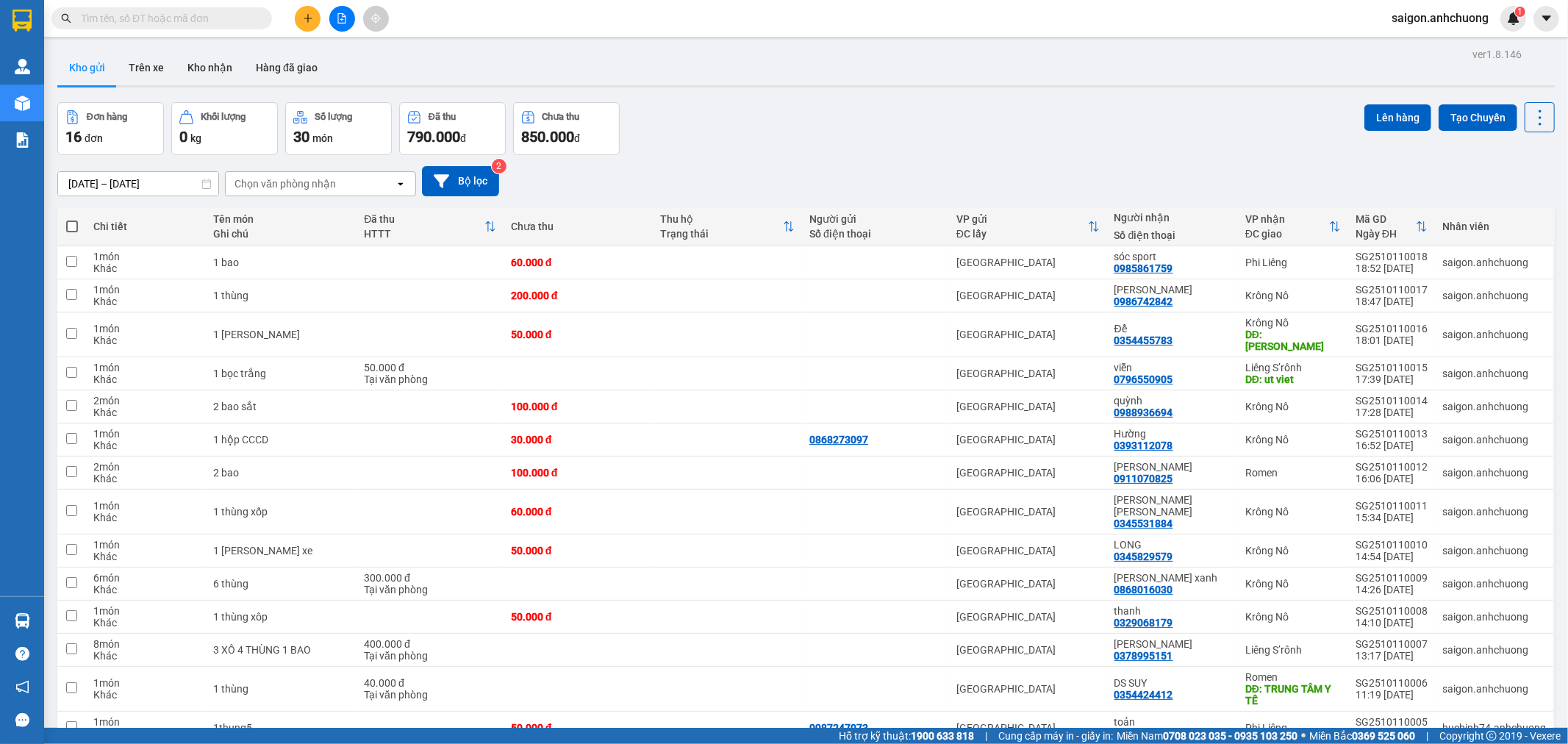
click at [69, 230] on span at bounding box center [71, 226] width 11 height 11
click at [72, 219] on input "checkbox" at bounding box center [72, 219] width 0 height 0
checkbox input "true"
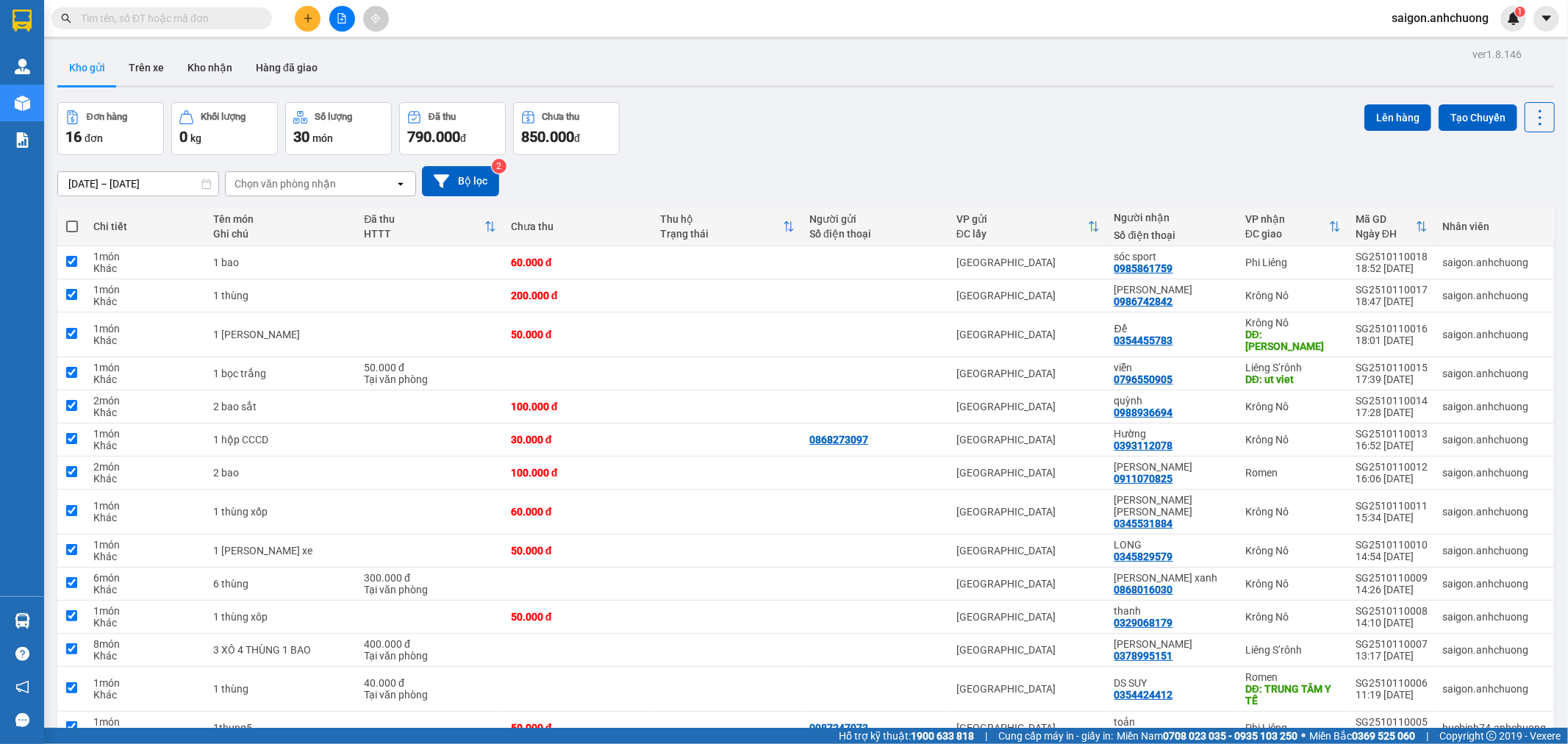
checkbox input "true"
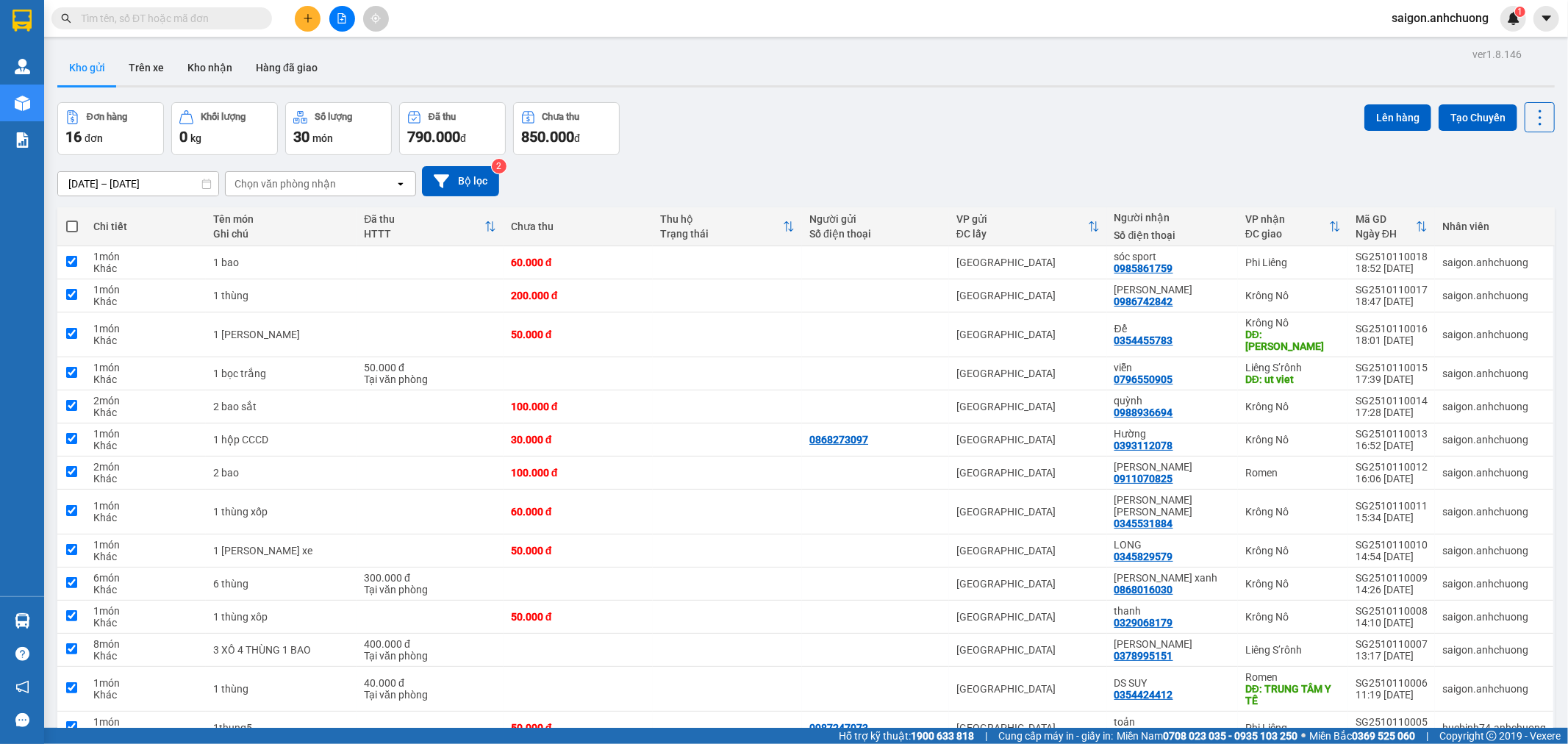
checkbox input "true"
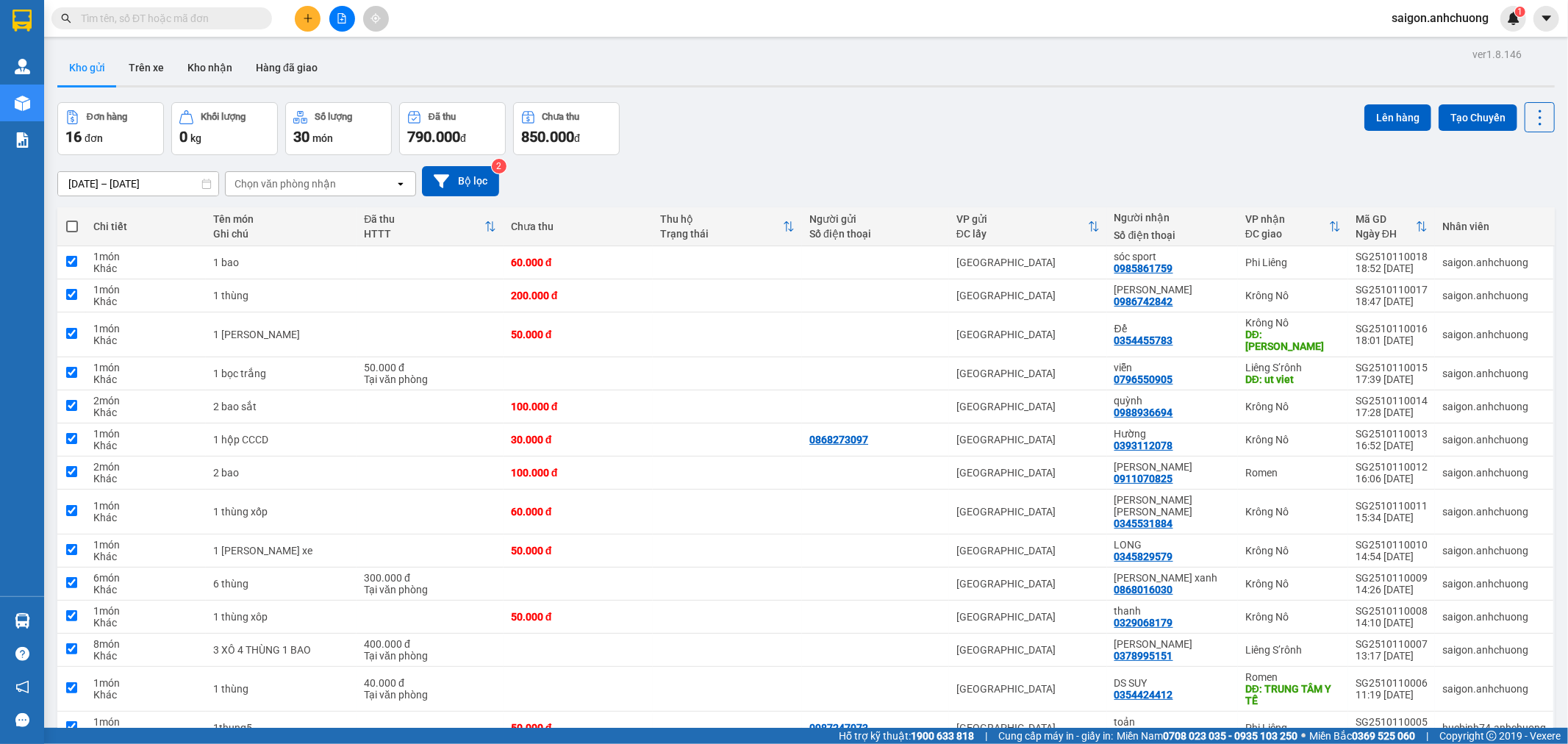
checkbox input "true"
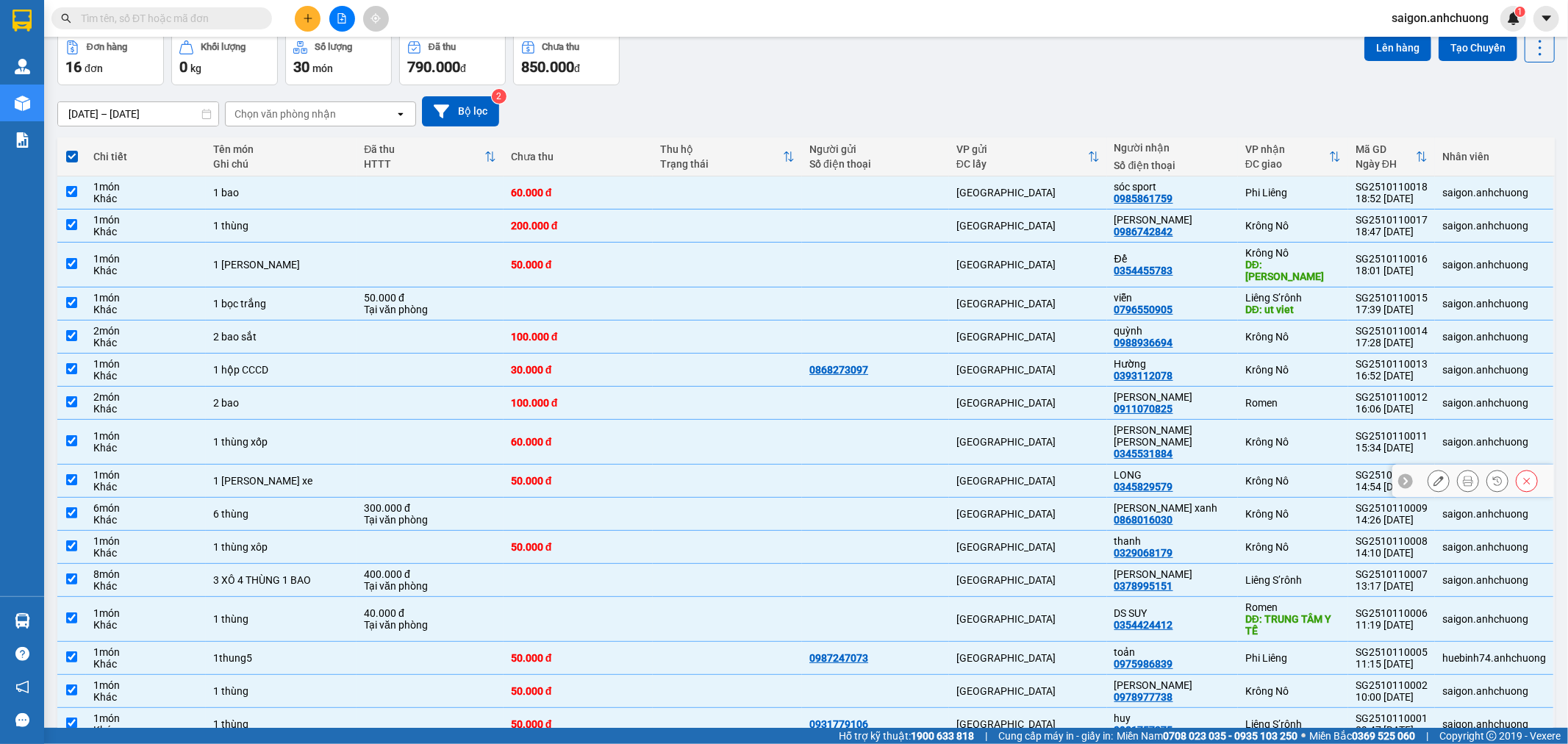
scroll to position [121, 0]
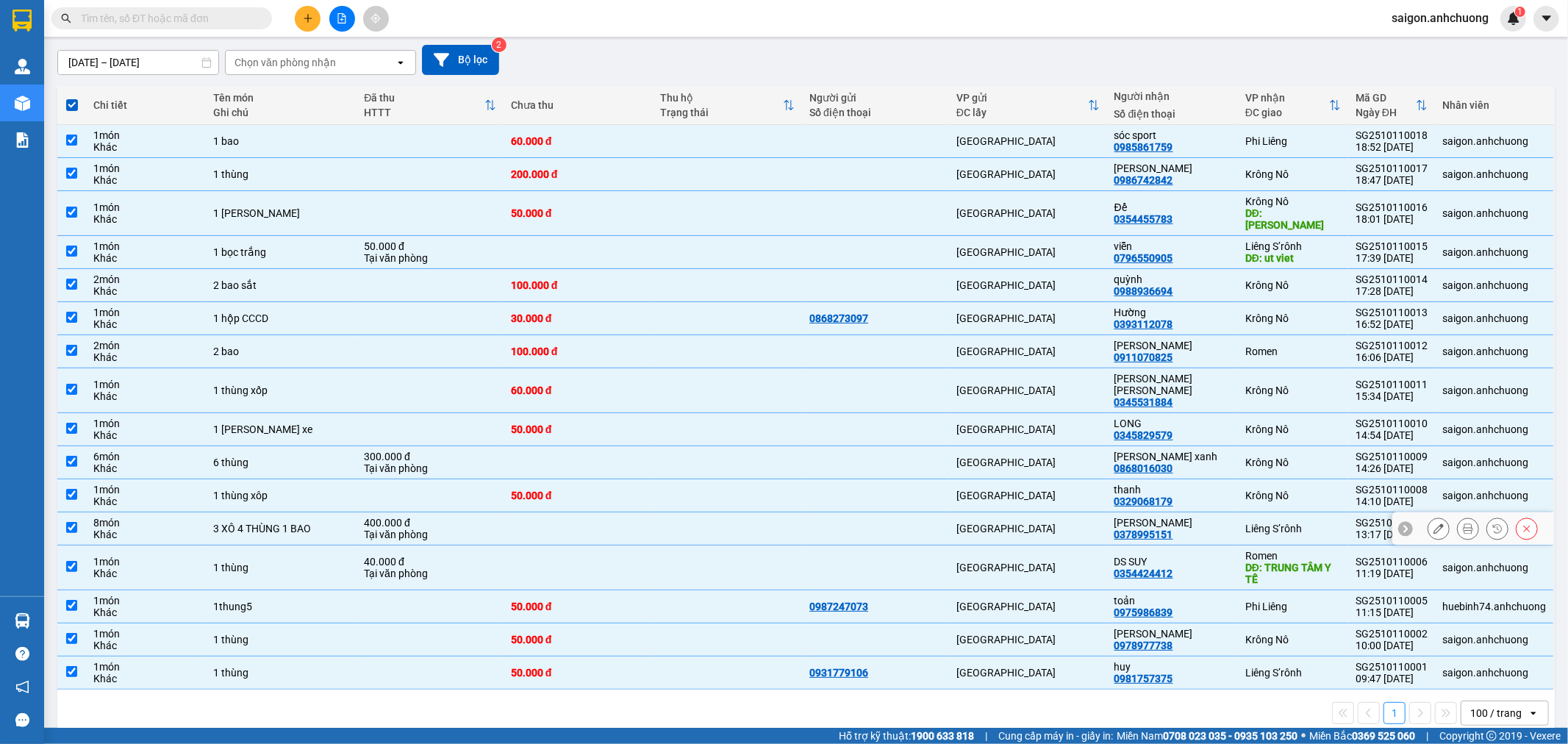
click at [374, 528] on div "Tại văn phòng" at bounding box center [430, 534] width 132 height 11
checkbox input "false"
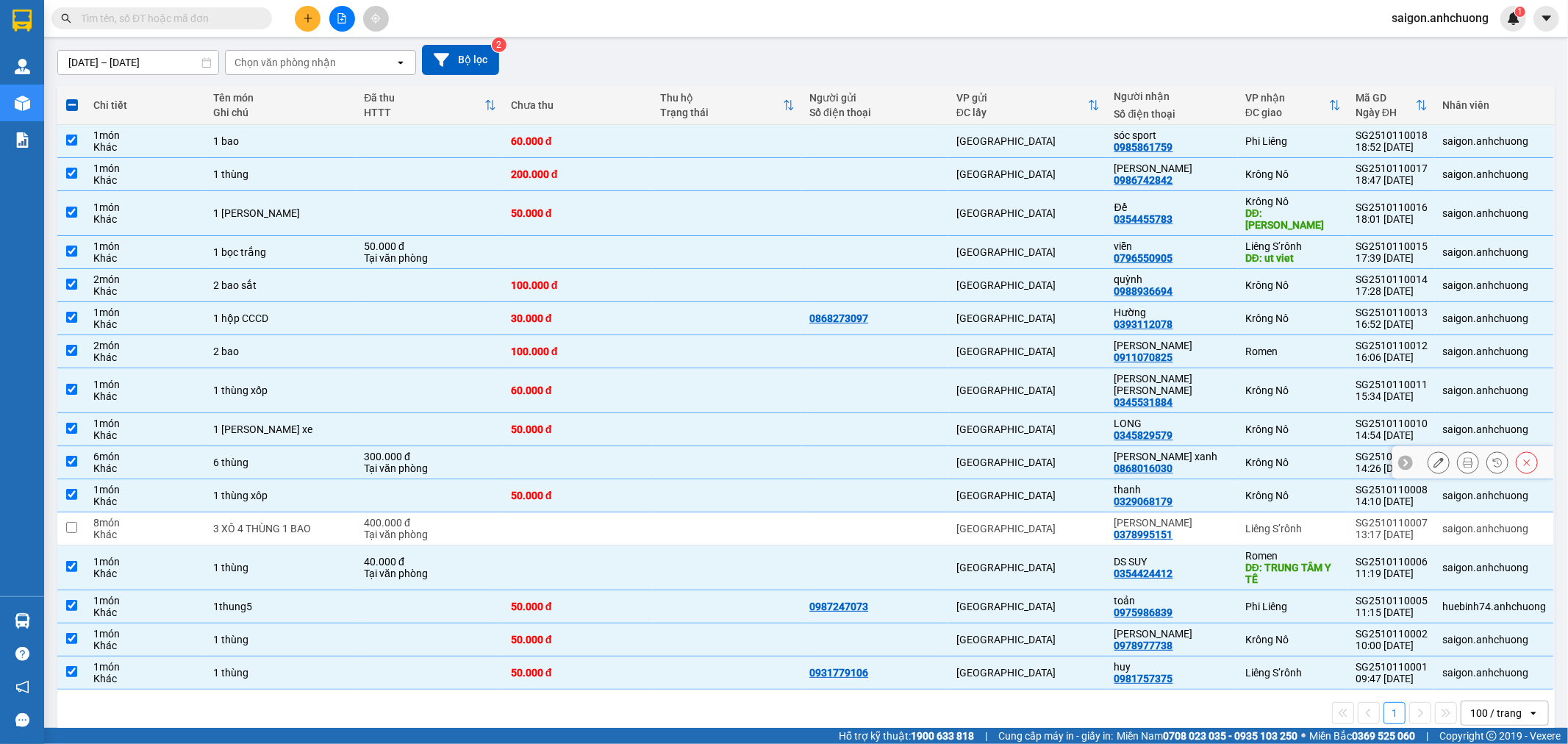
click at [1077, 456] on div "[GEOGRAPHIC_DATA]" at bounding box center [1027, 462] width 143 height 11
checkbox input "false"
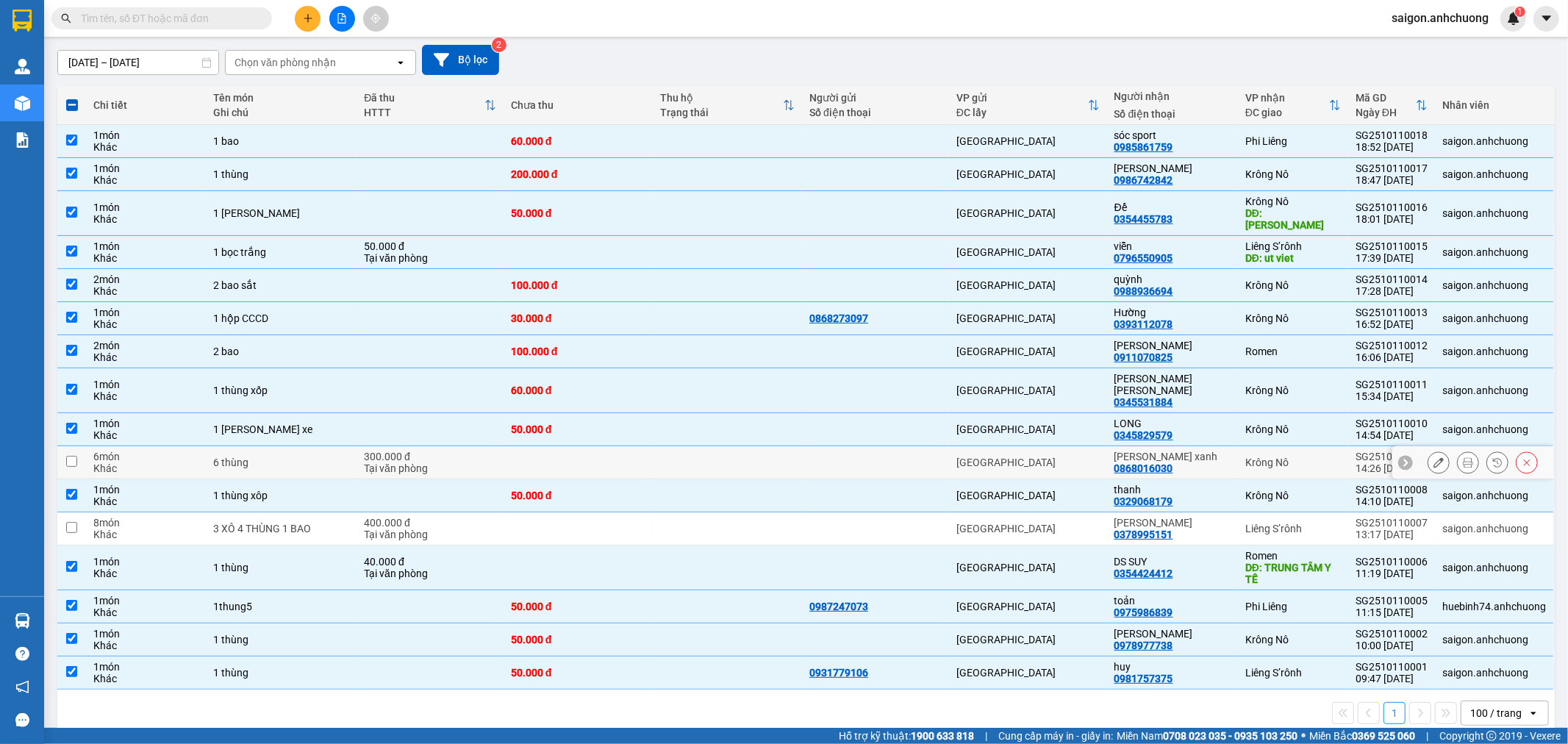
scroll to position [40, 0]
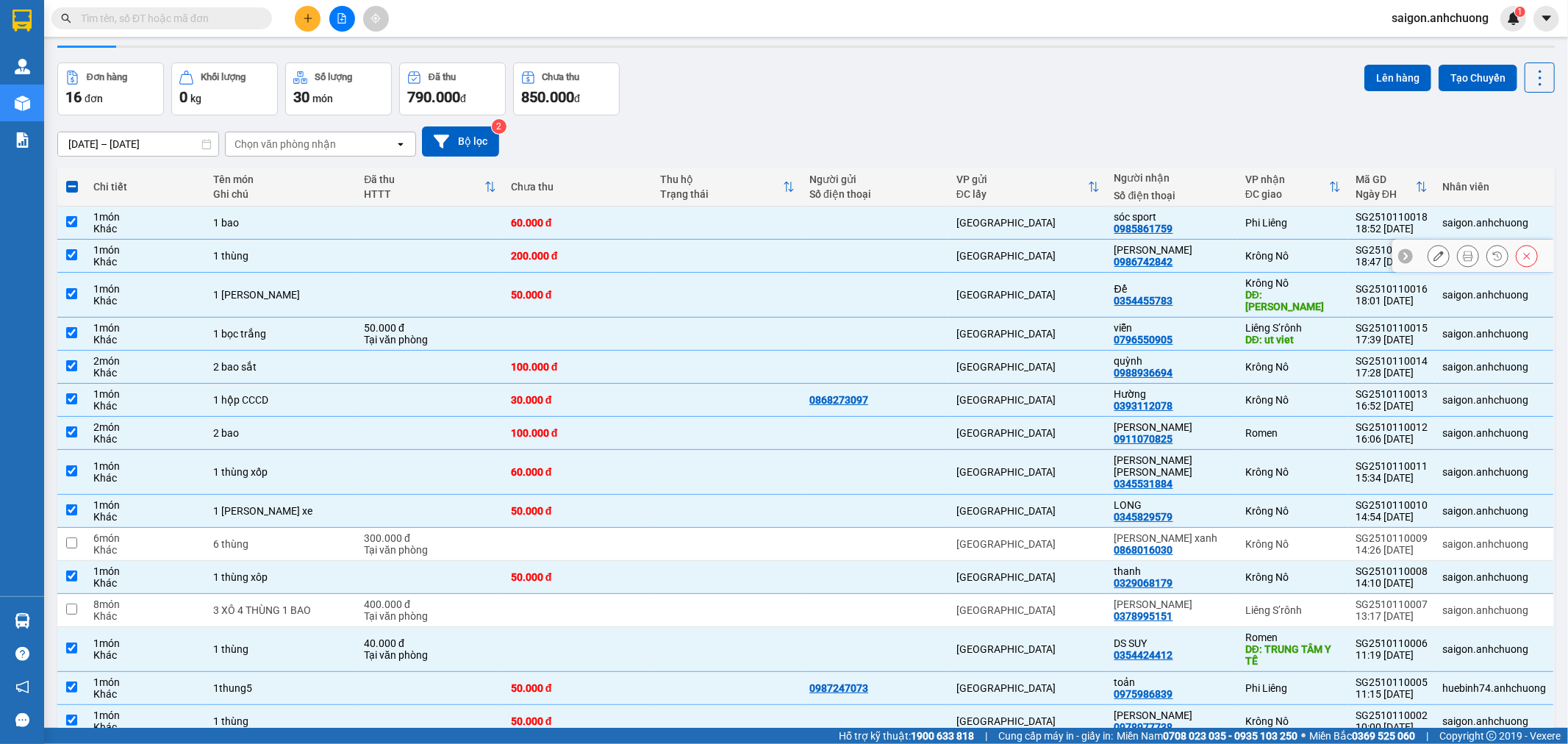
click at [1070, 251] on div "[GEOGRAPHIC_DATA]" at bounding box center [1027, 255] width 143 height 11
checkbox input "false"
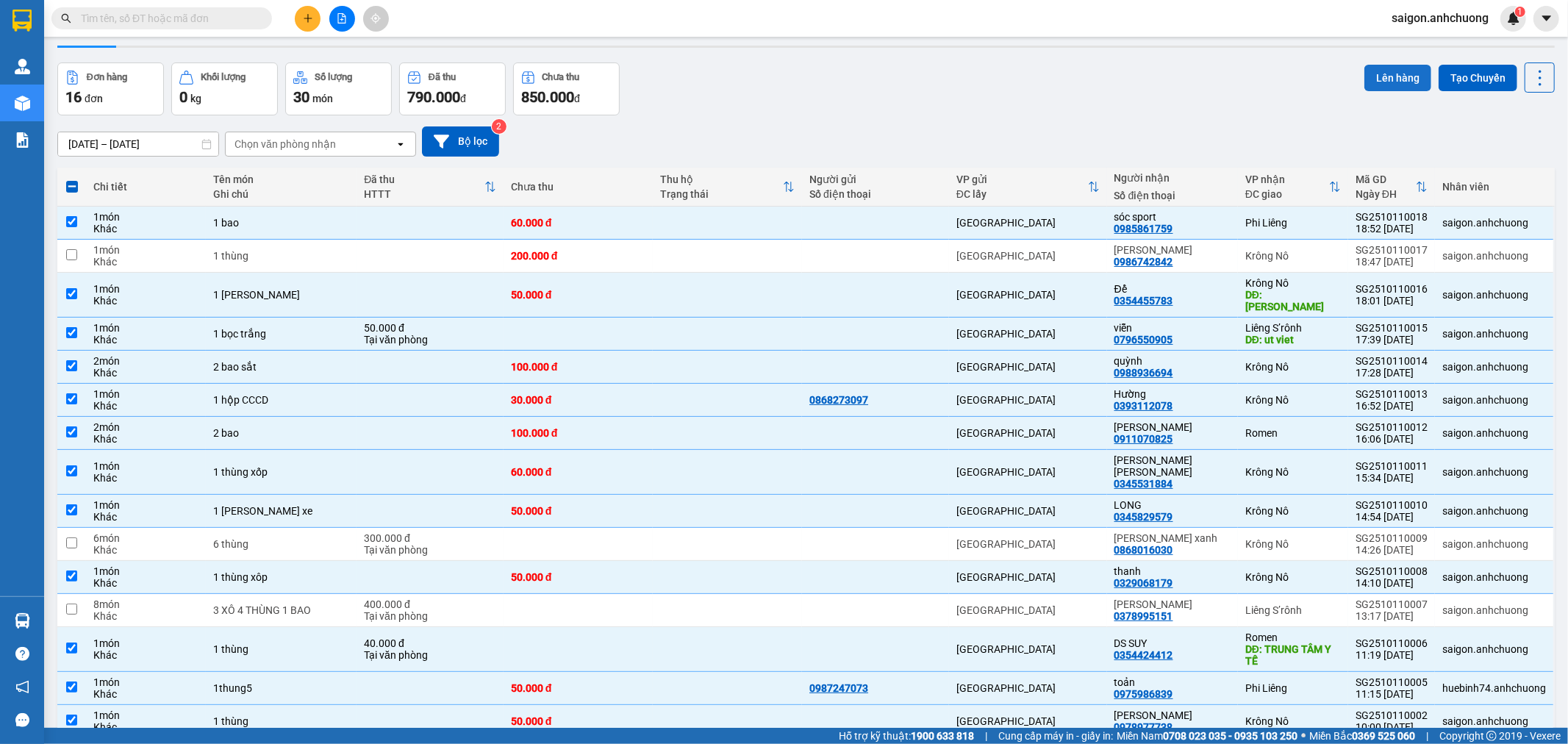
click at [1378, 83] on button "Lên hàng" at bounding box center [1397, 77] width 67 height 27
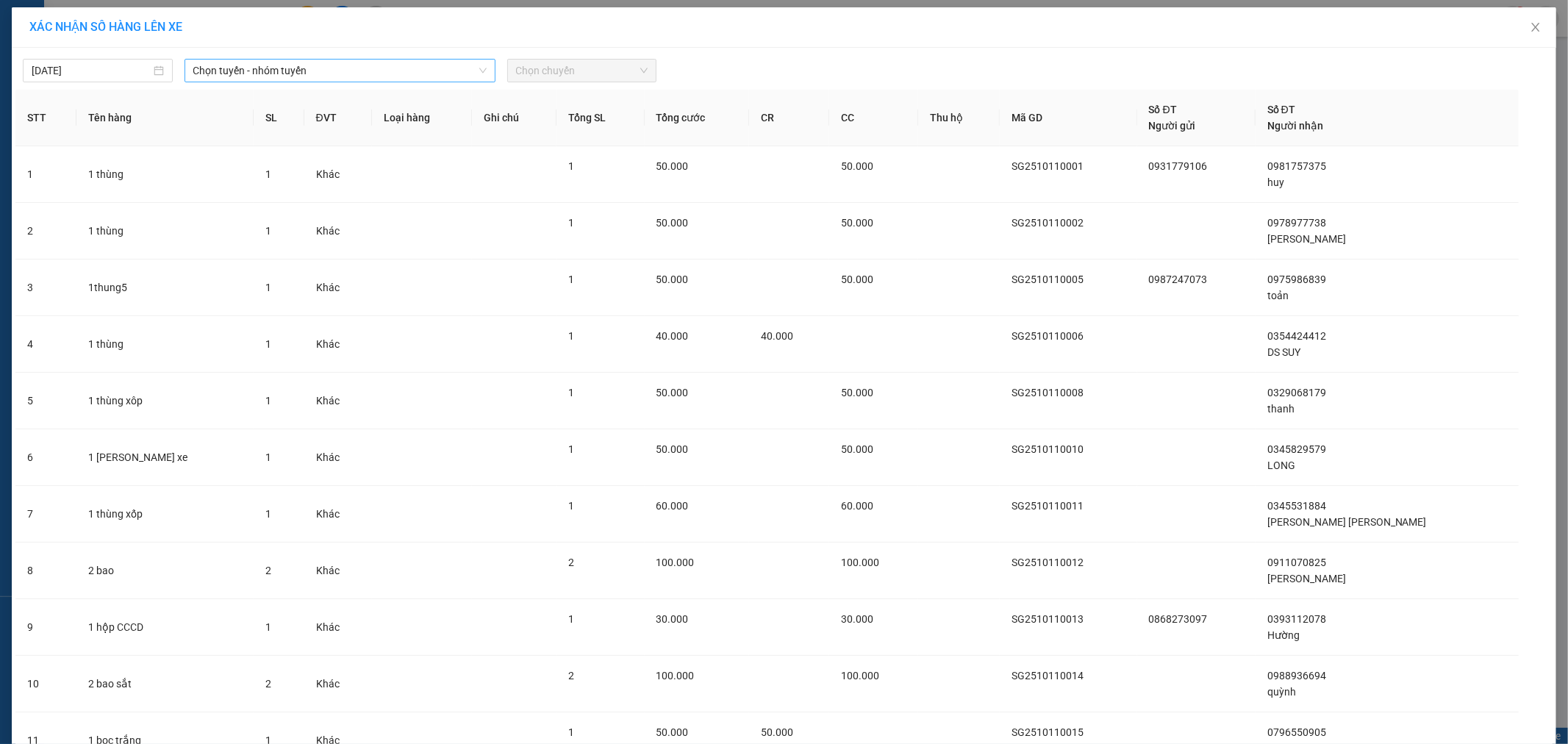
click at [351, 76] on span "Chọn tuyến - nhóm tuyến" at bounding box center [339, 70] width 293 height 22
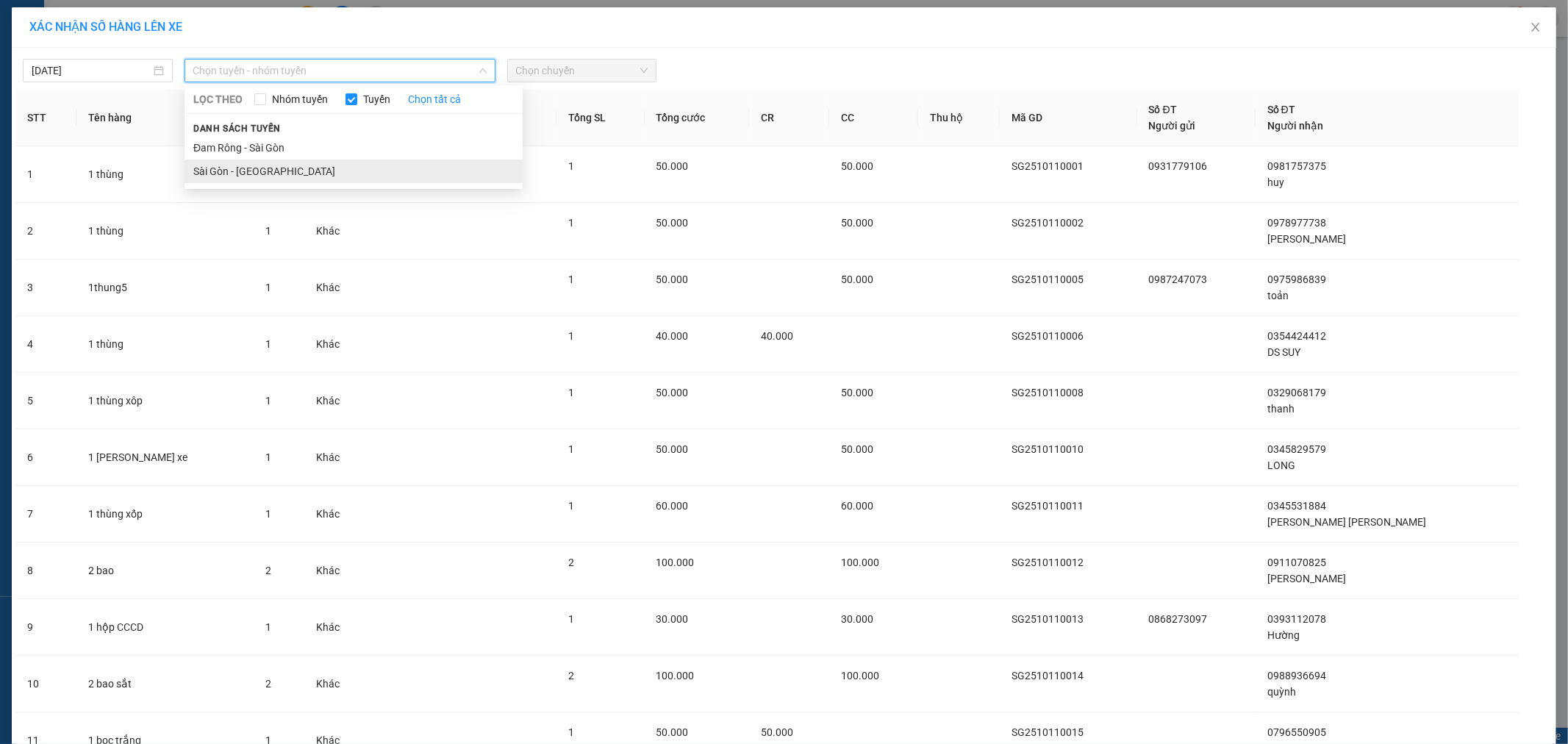
click at [315, 164] on li "Sài Gòn - [GEOGRAPHIC_DATA]" at bounding box center [354, 171] width 338 height 24
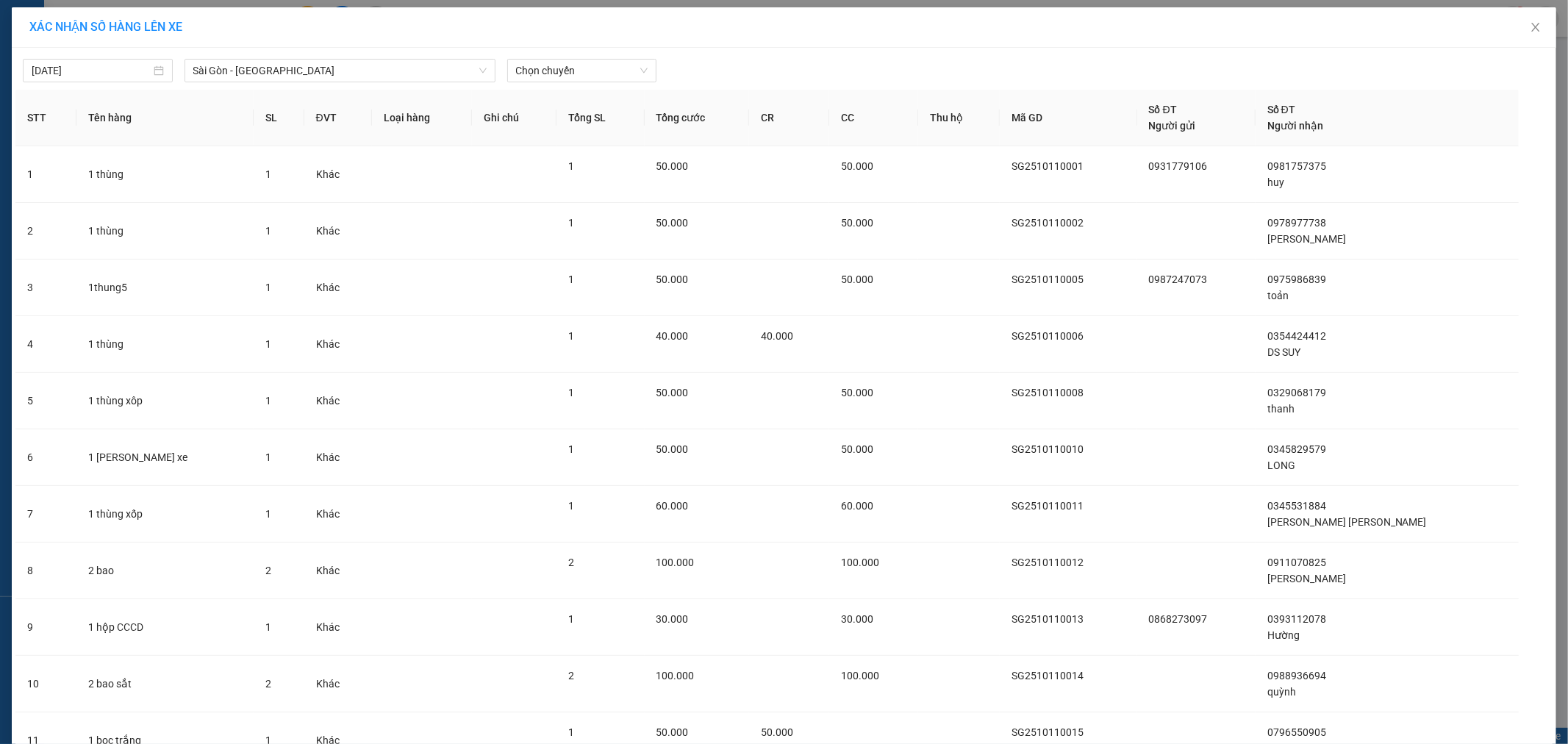
click at [557, 57] on div "[DATE] Sài Gòn - [GEOGRAPHIC_DATA] LỌC THEO Nhóm [PERSON_NAME] tất cả [PERSON…" at bounding box center [784, 67] width 1537 height 31
click at [549, 61] on span "Chọn chuyến" at bounding box center [582, 70] width 132 height 22
click at [593, 150] on div "19:00 - 49B-016.85" at bounding box center [567, 146] width 115 height 16
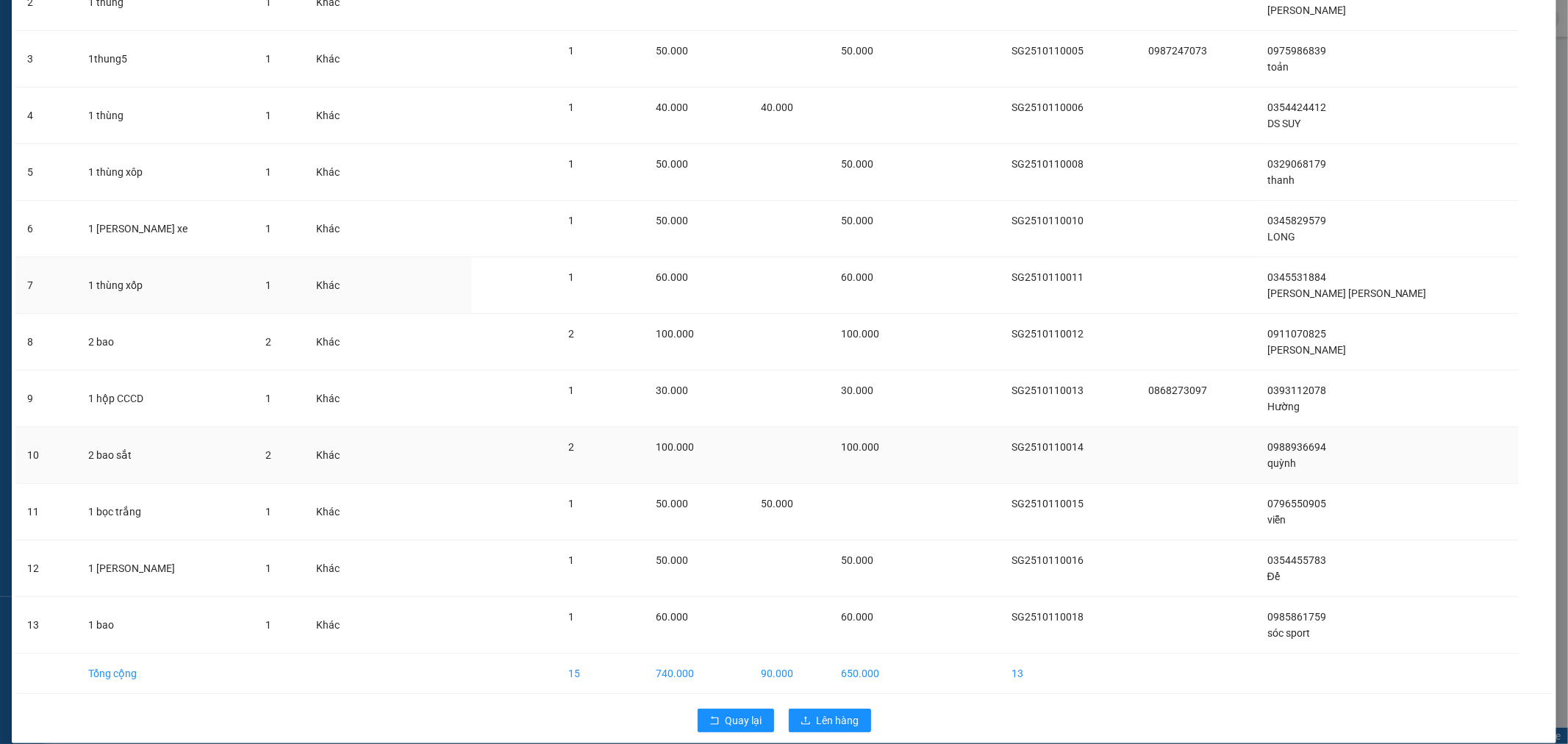
scroll to position [254, 0]
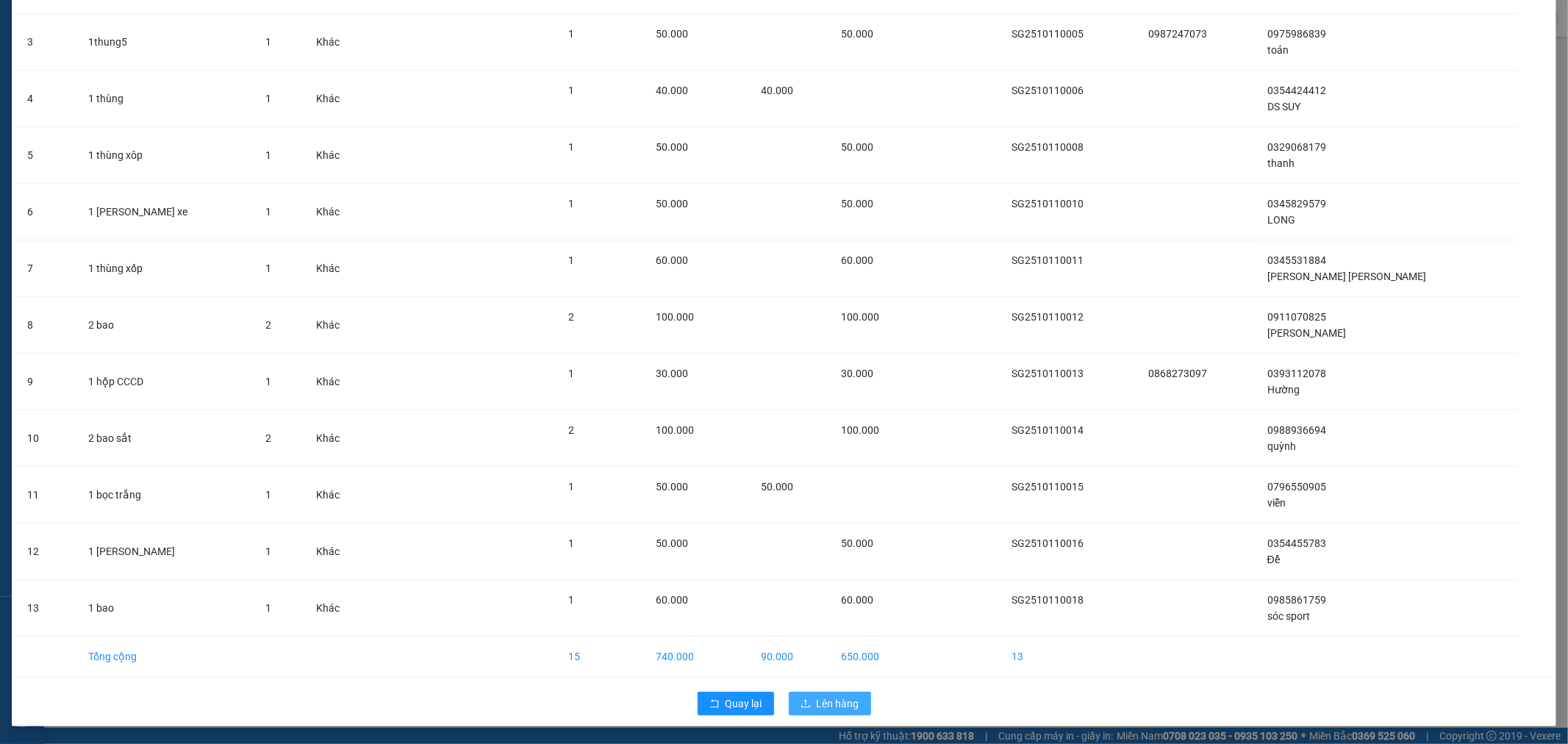
click at [826, 698] on span "Lên hàng" at bounding box center [838, 703] width 43 height 16
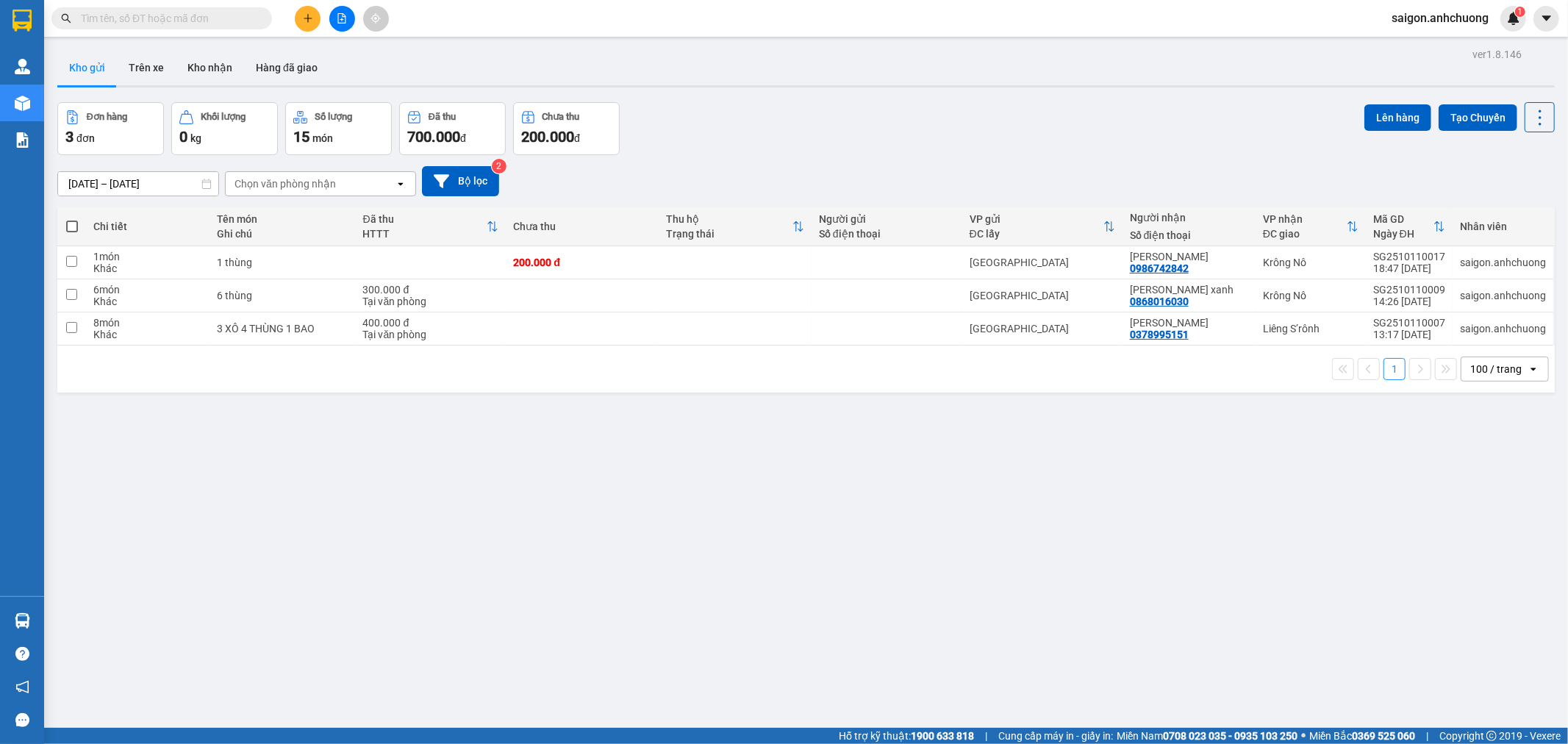
click at [460, 73] on div "Kho gửi Trên xe Kho nhận Hàng đã giao" at bounding box center [806, 69] width 1498 height 39
click at [340, 19] on icon "file-add" at bounding box center [341, 18] width 10 height 10
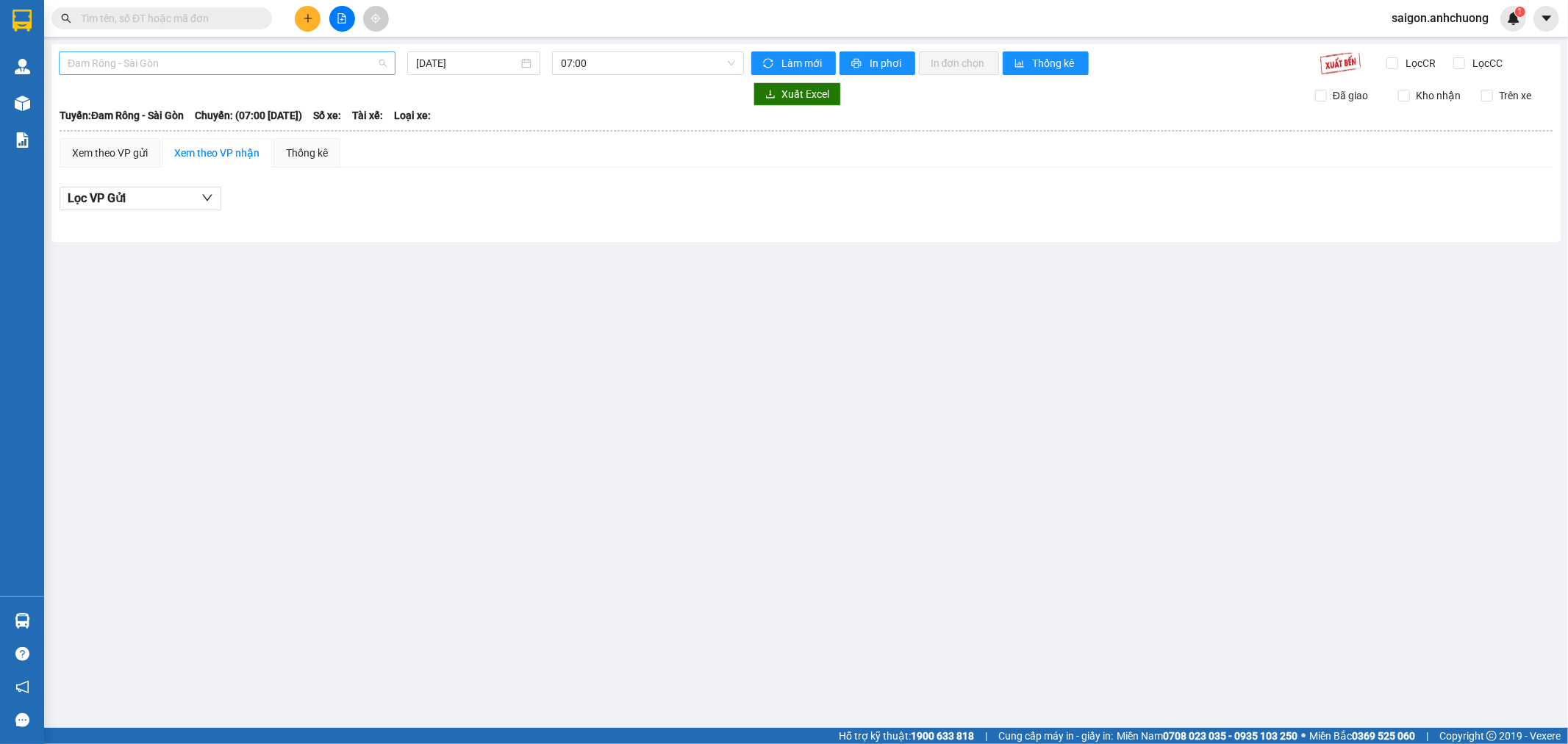
click at [222, 62] on span "Đam Rông - Sài Gòn" at bounding box center [227, 63] width 319 height 22
click at [142, 135] on div "Sài Gòn - [GEOGRAPHIC_DATA]" at bounding box center [227, 139] width 319 height 16
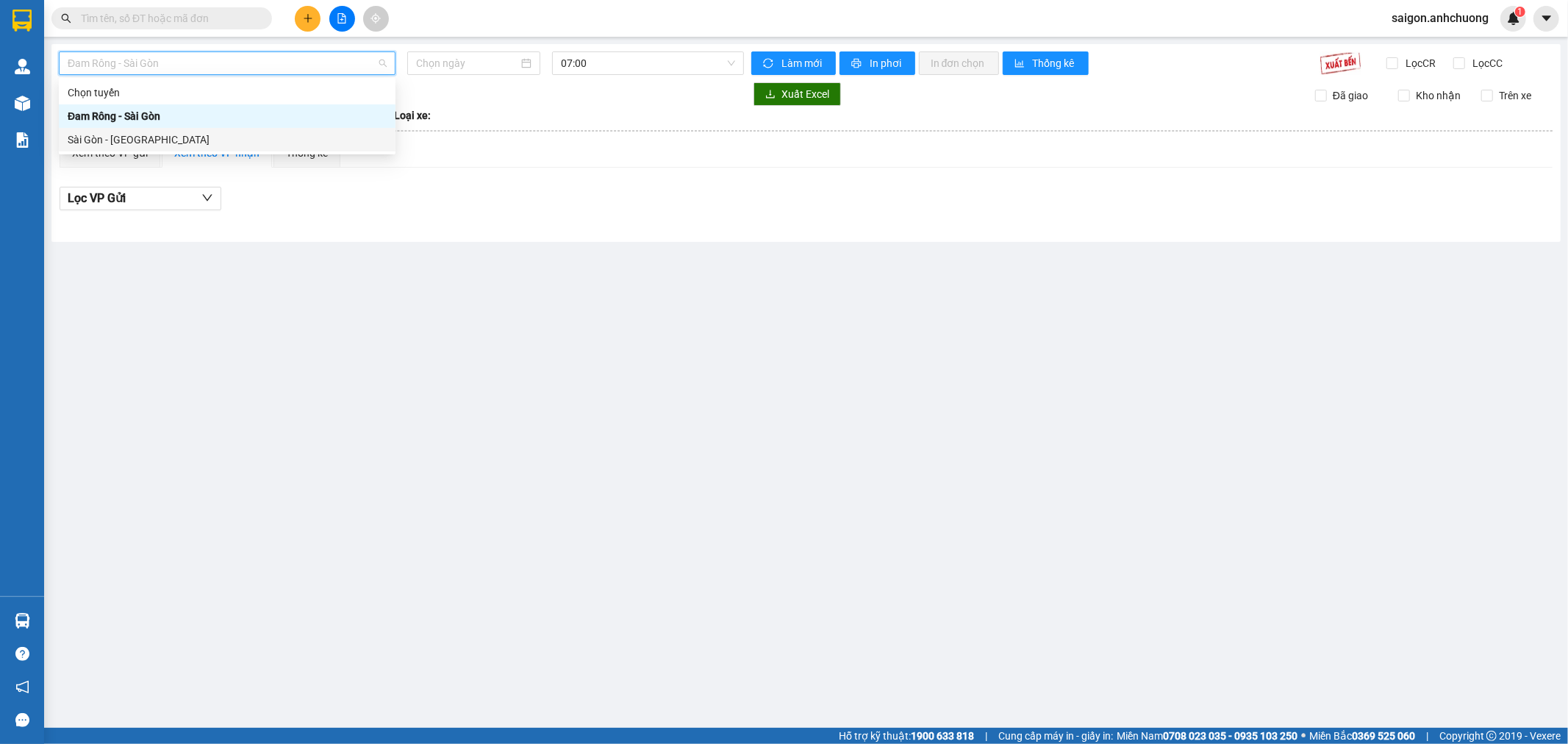
type input "[DATE]"
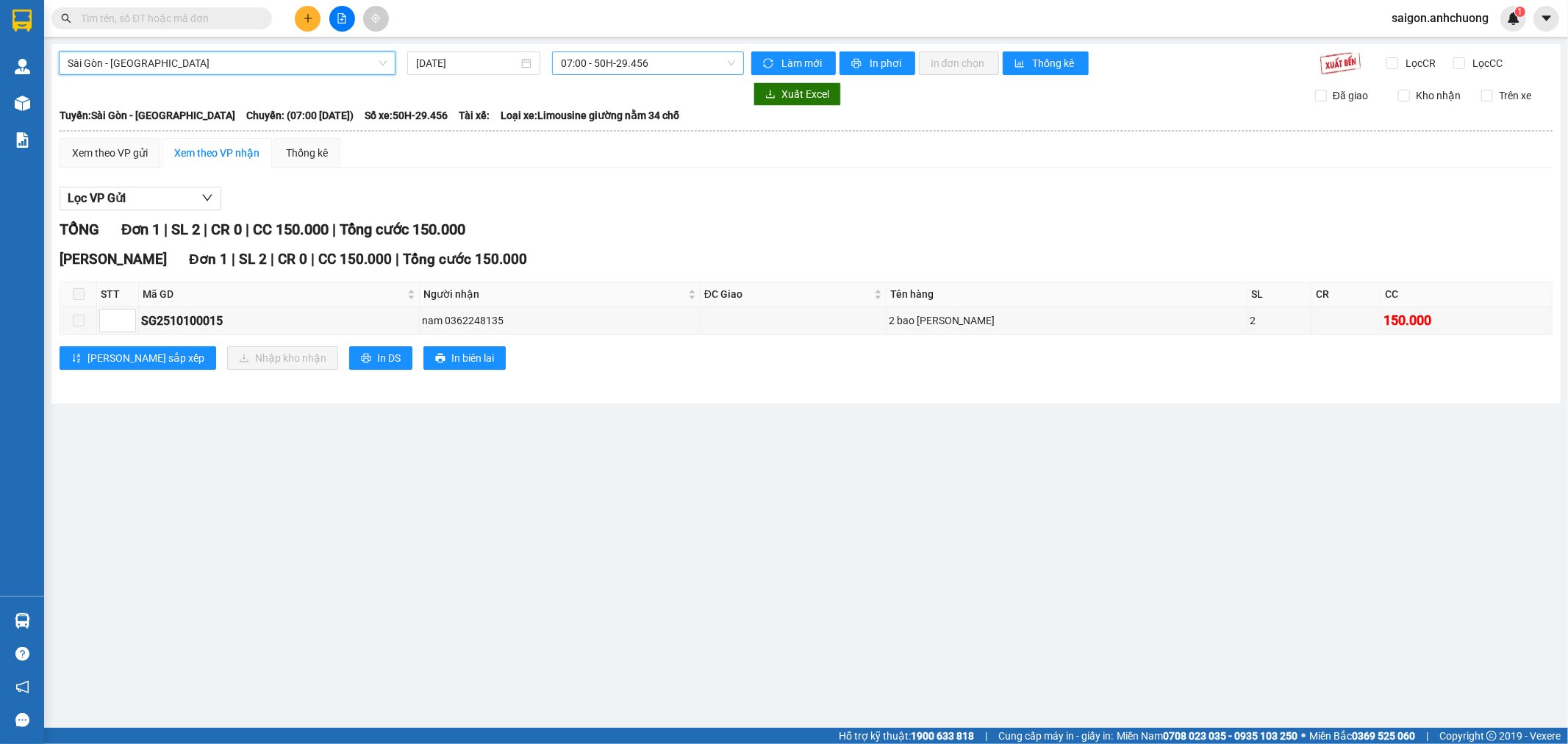
click at [623, 64] on span "07:00 - 50H-29.456" at bounding box center [648, 63] width 174 height 22
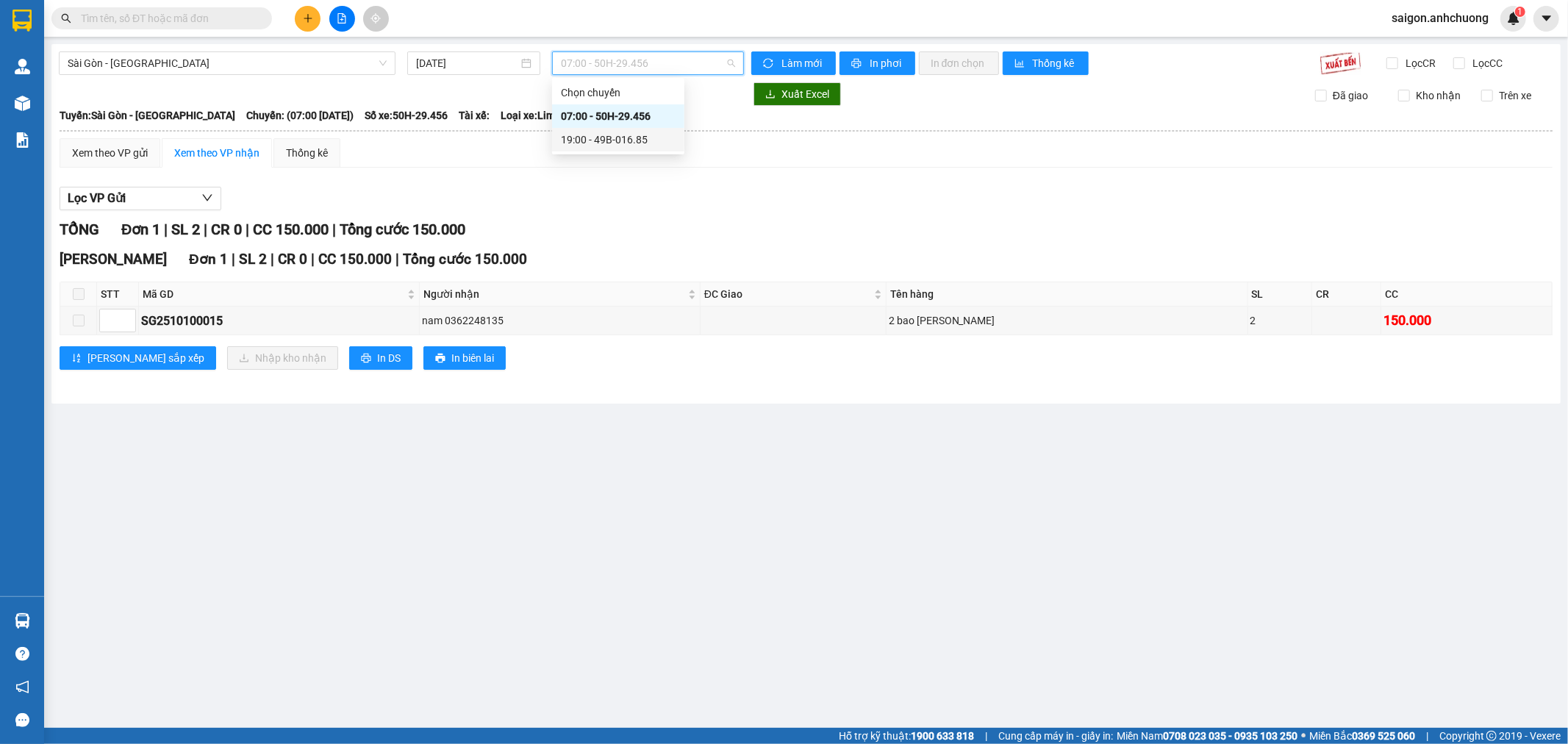
click at [611, 144] on div "19:00 - 49B-016.85" at bounding box center [619, 139] width 115 height 16
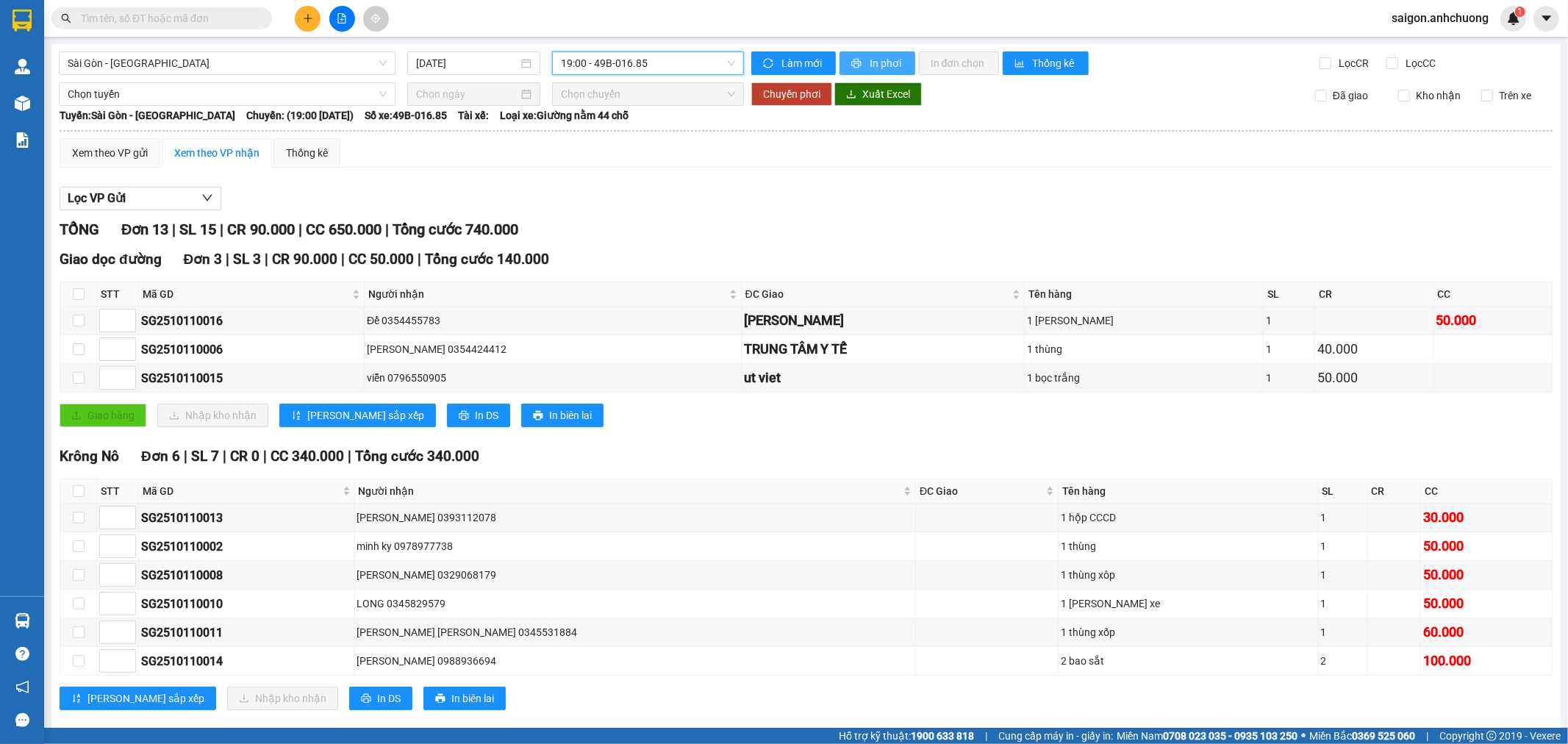
click at [877, 56] on span "In phơi" at bounding box center [887, 63] width 34 height 16
click at [303, 13] on icon "plus" at bounding box center [308, 18] width 10 height 10
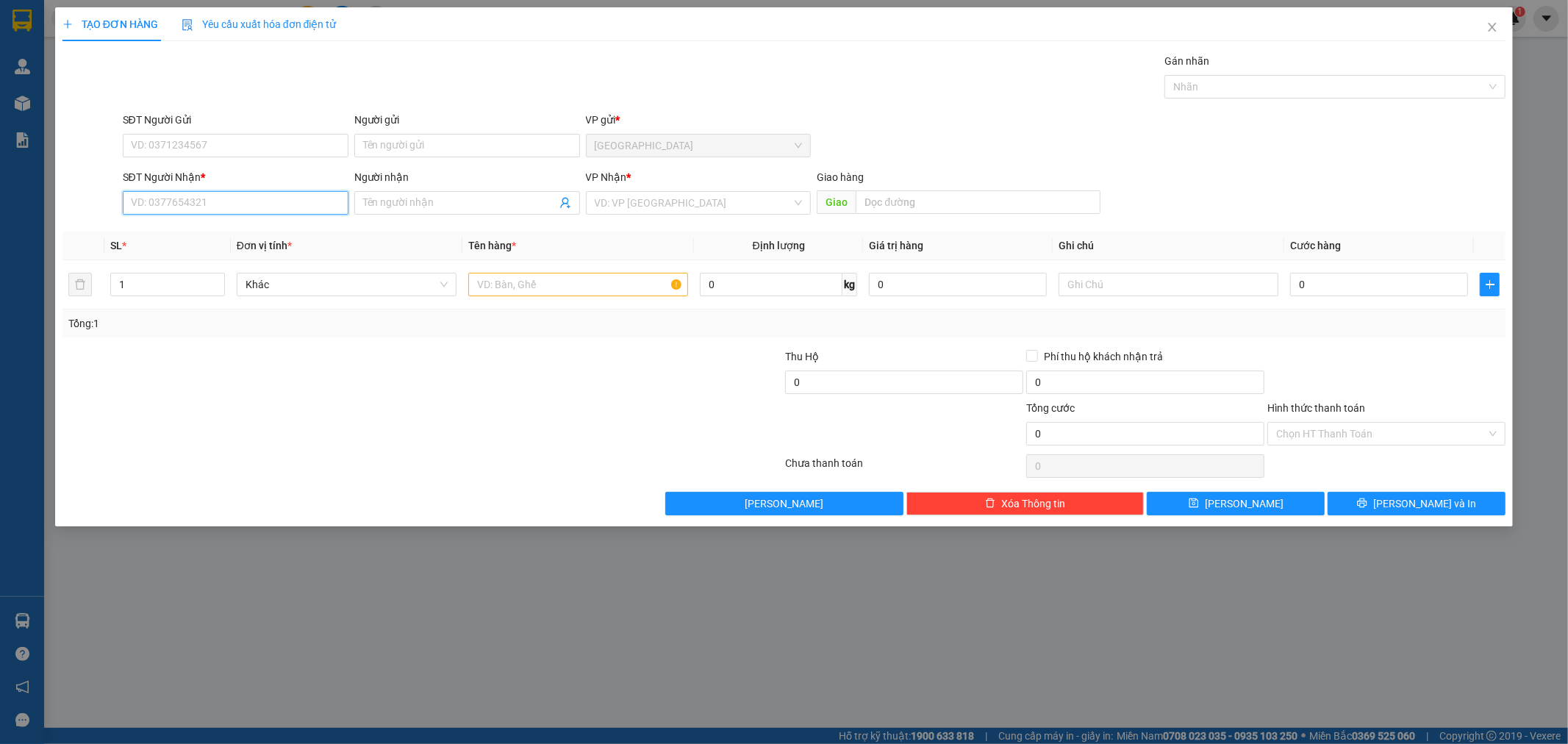
click at [247, 197] on input "SĐT Người Nhận *" at bounding box center [235, 203] width 226 height 24
click at [155, 206] on input "0968134813" at bounding box center [235, 203] width 226 height 24
type input "0969134813"
click at [227, 235] on div "0969134813 - [PERSON_NAME]" at bounding box center [236, 232] width 208 height 16
type input "[PERSON_NAME]"
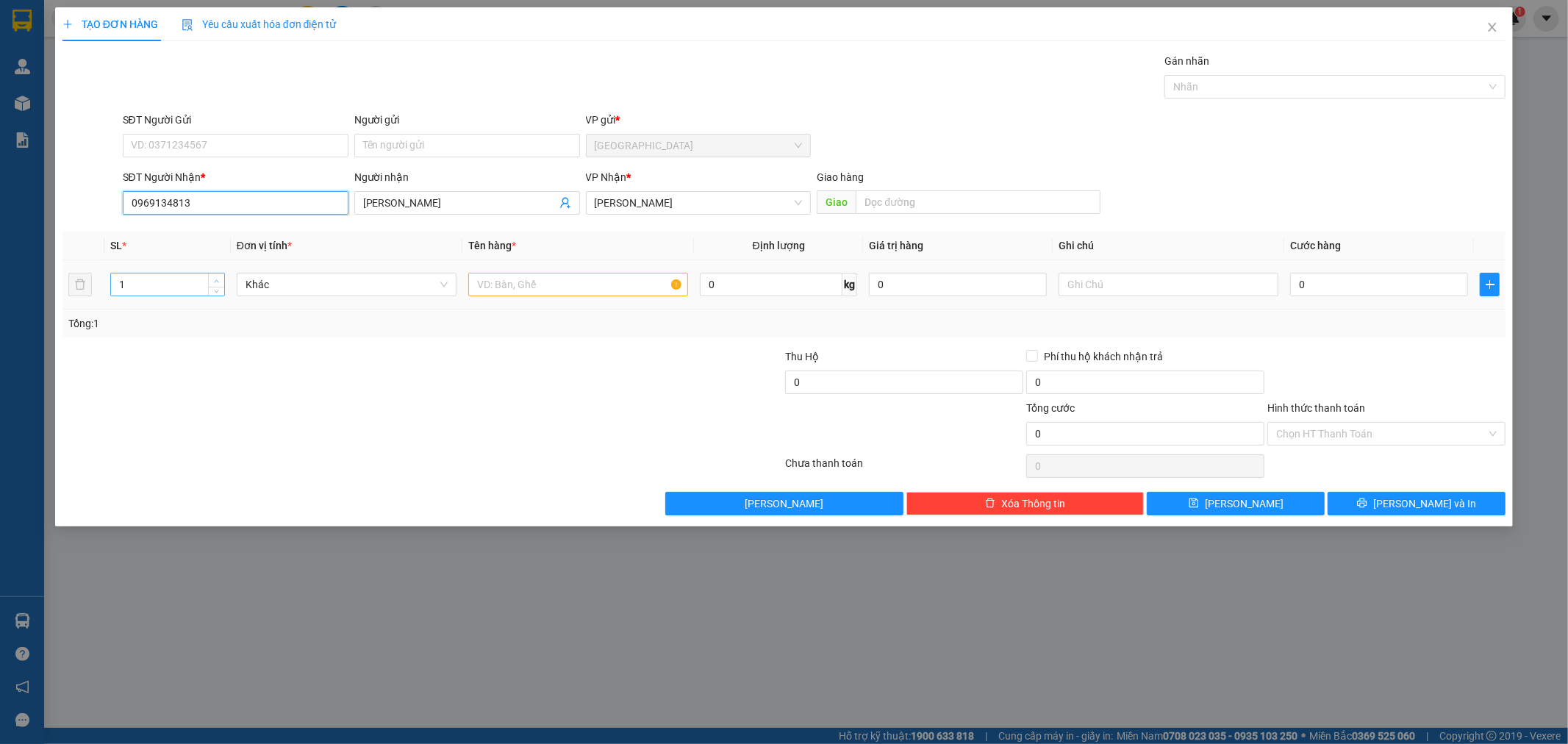
type input "0969134813"
click at [214, 276] on span "up" at bounding box center [217, 281] width 9 height 9
type input "2"
click at [588, 285] on input "text" at bounding box center [578, 284] width 220 height 24
type input "2 kiện"
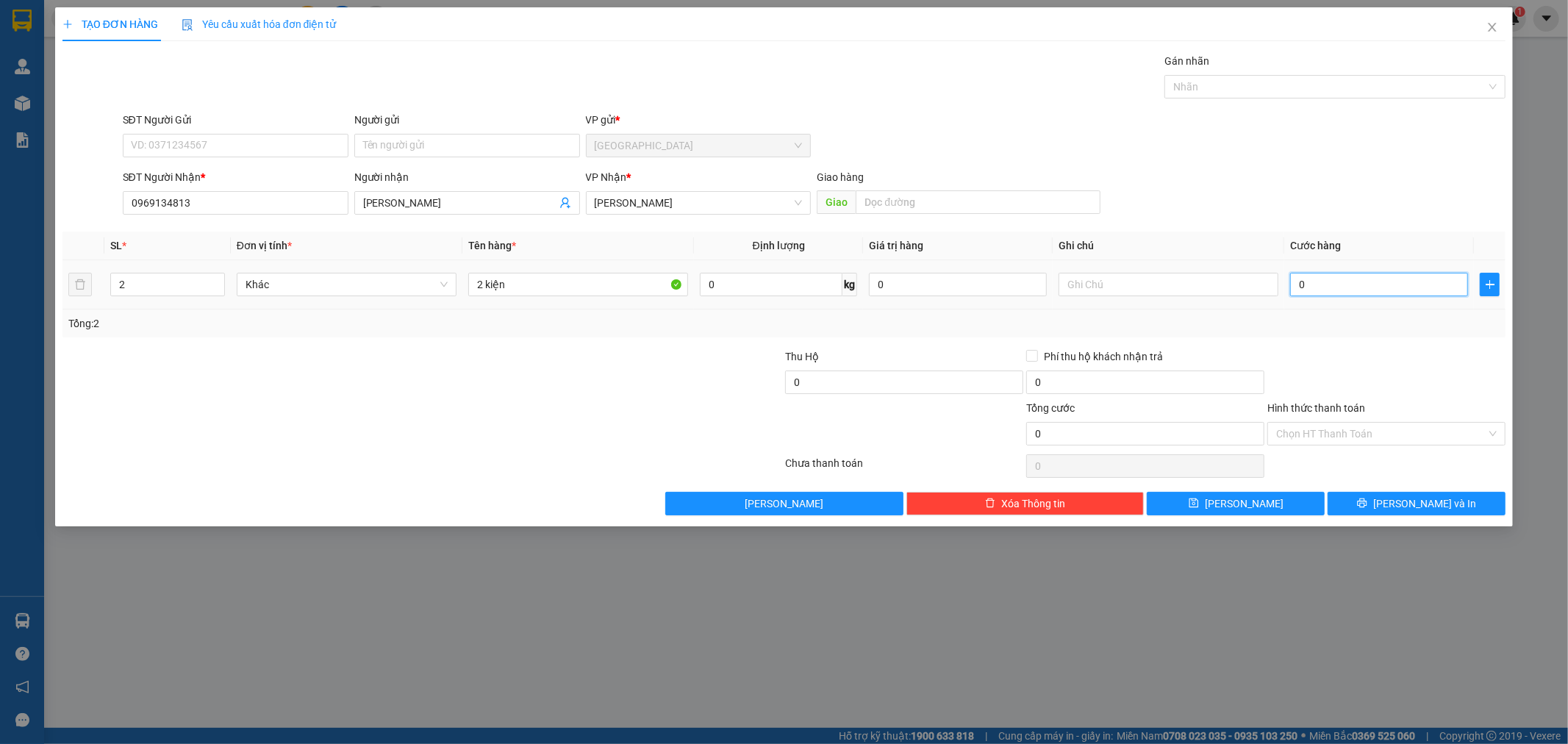
click at [1295, 286] on input "0" at bounding box center [1379, 284] width 178 height 24
type input "2"
type input "20"
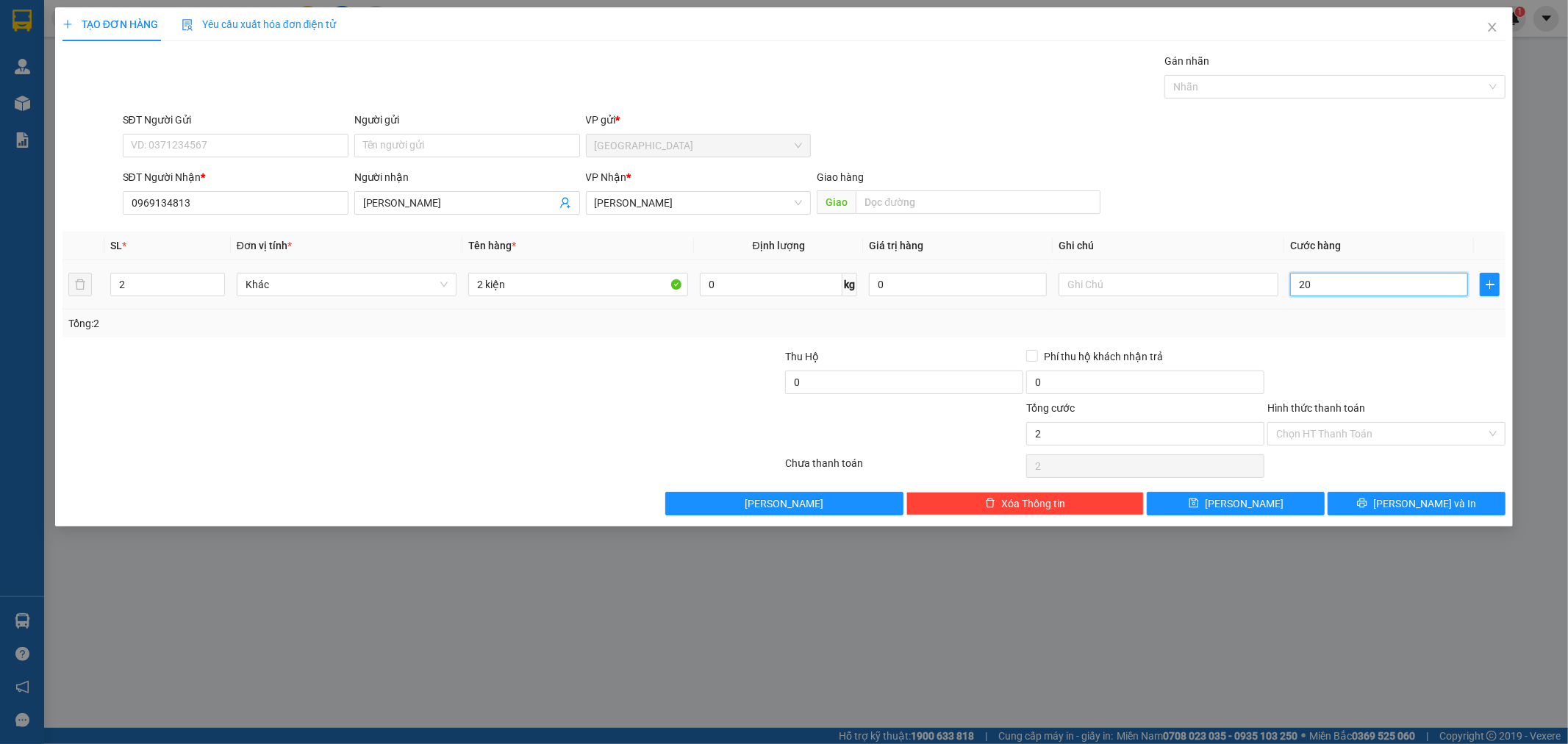
type input "20"
type input "200"
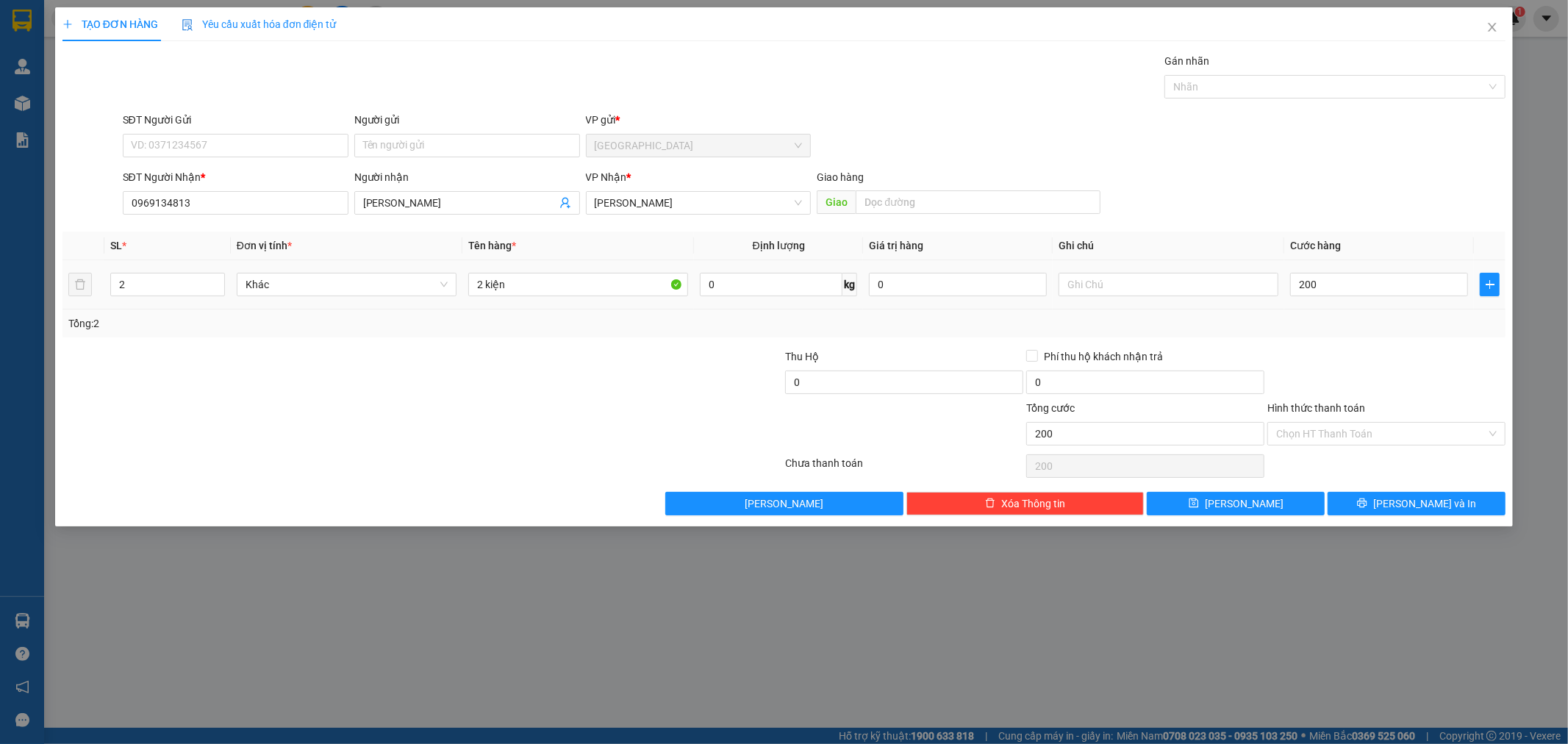
type input "200.000"
click at [1350, 308] on td "200.000" at bounding box center [1379, 285] width 190 height 49
click at [1427, 501] on span "[PERSON_NAME] và In" at bounding box center [1424, 503] width 103 height 16
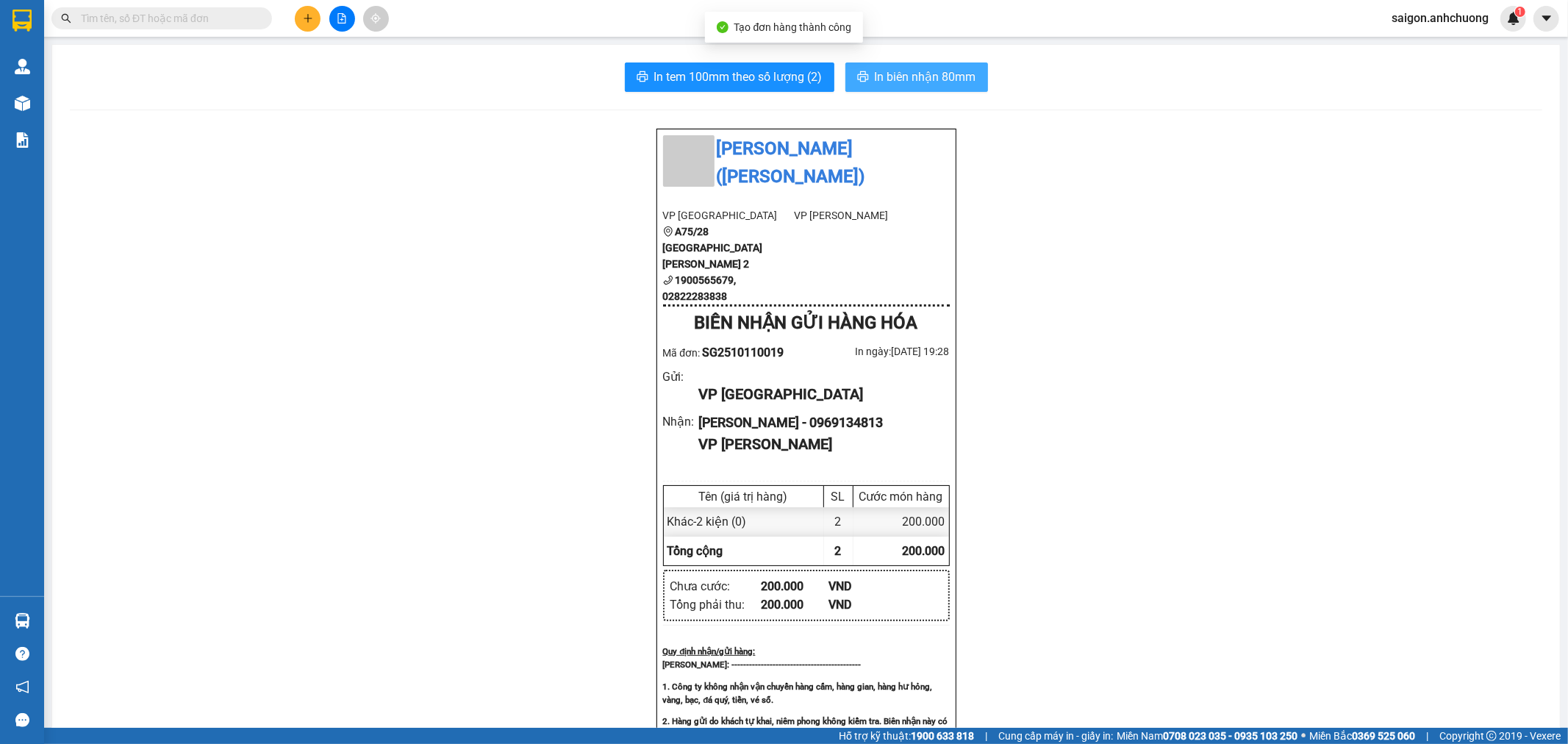
click at [928, 81] on span "In biên nhận 80mm" at bounding box center [925, 77] width 101 height 18
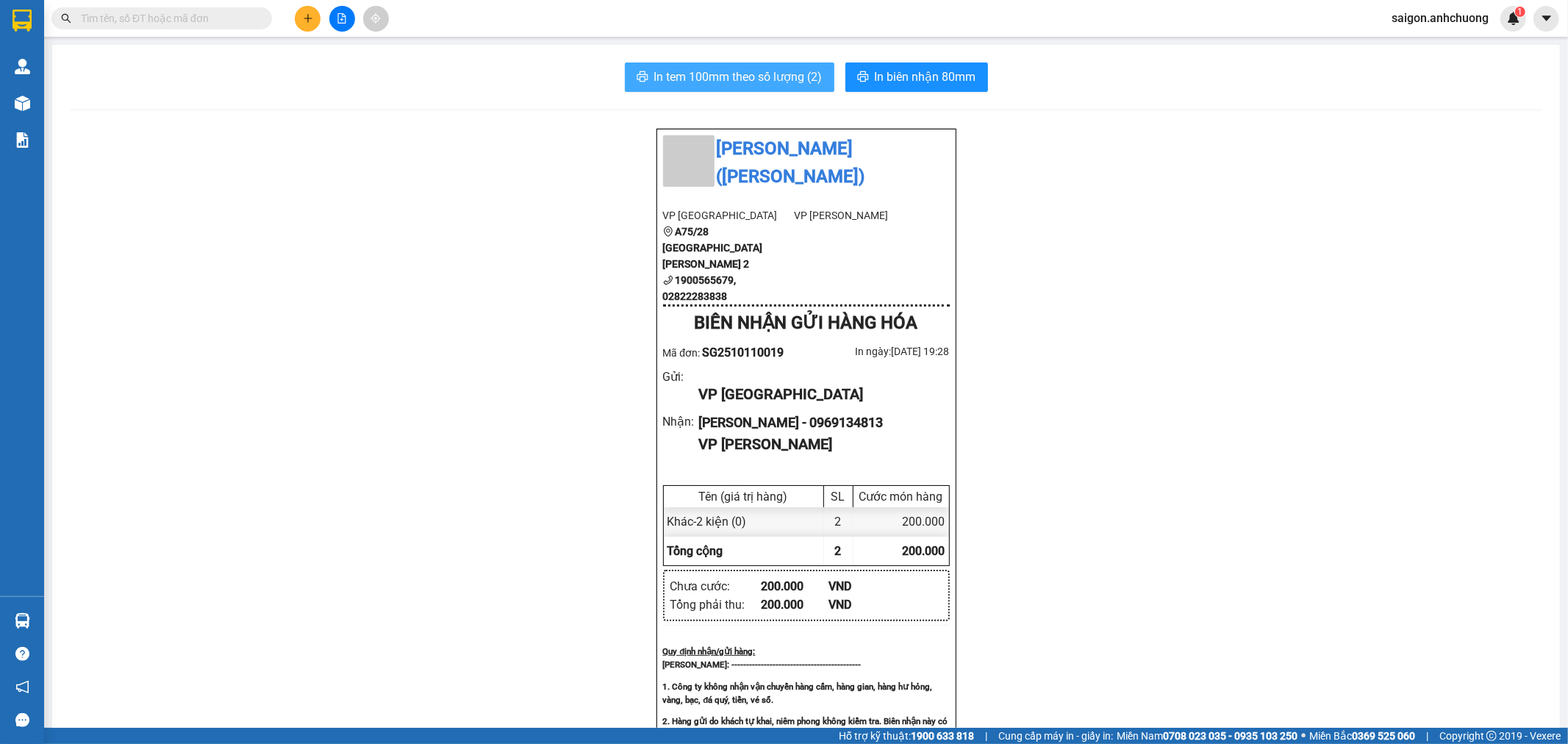
click at [737, 83] on span "In tem 100mm theo số lượng (2)" at bounding box center [738, 77] width 168 height 18
click at [299, 8] on button at bounding box center [308, 19] width 26 height 26
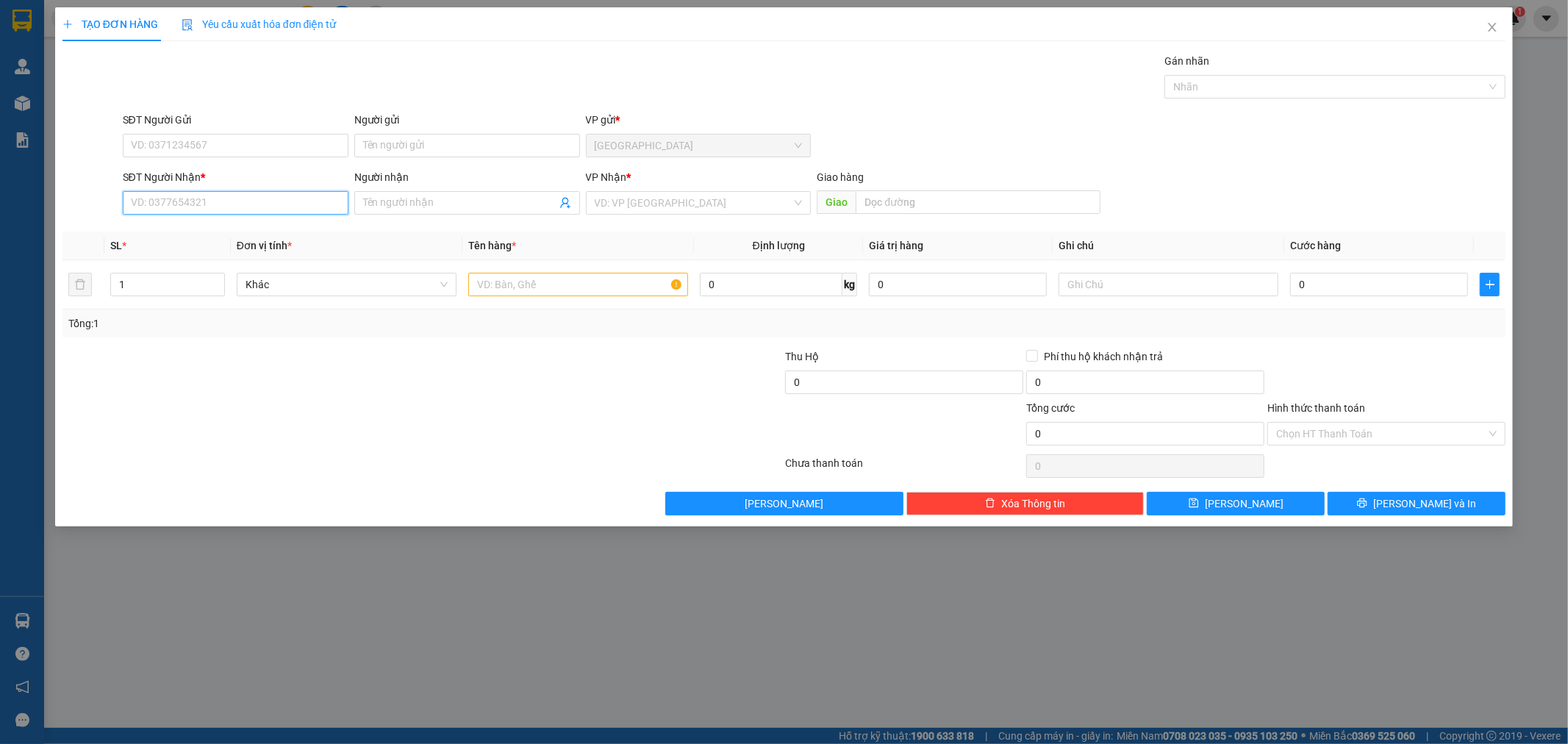
click at [282, 200] on input "SĐT Người Nhận *" at bounding box center [235, 203] width 226 height 24
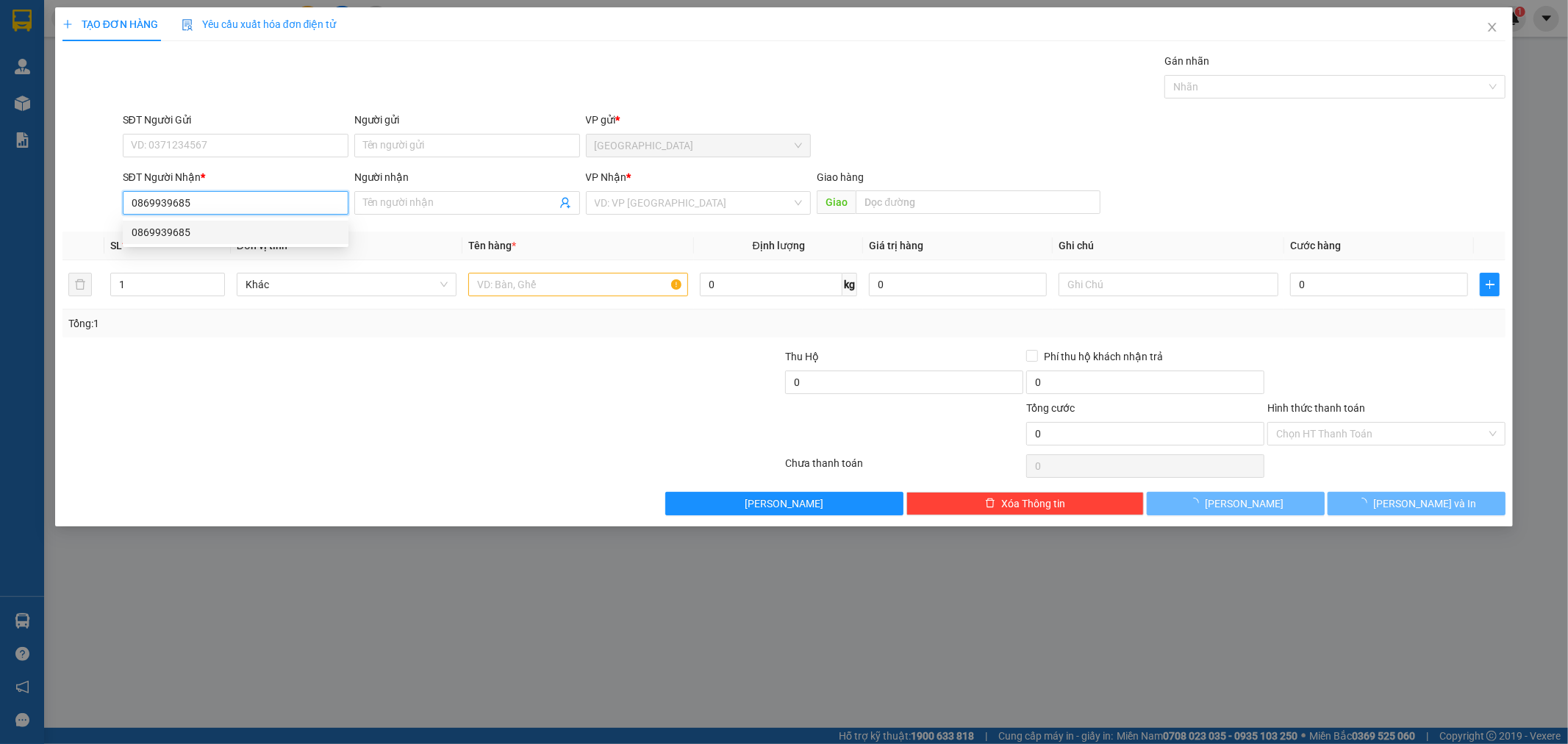
click at [291, 223] on div "0869939685" at bounding box center [235, 232] width 226 height 24
type input "0869939685"
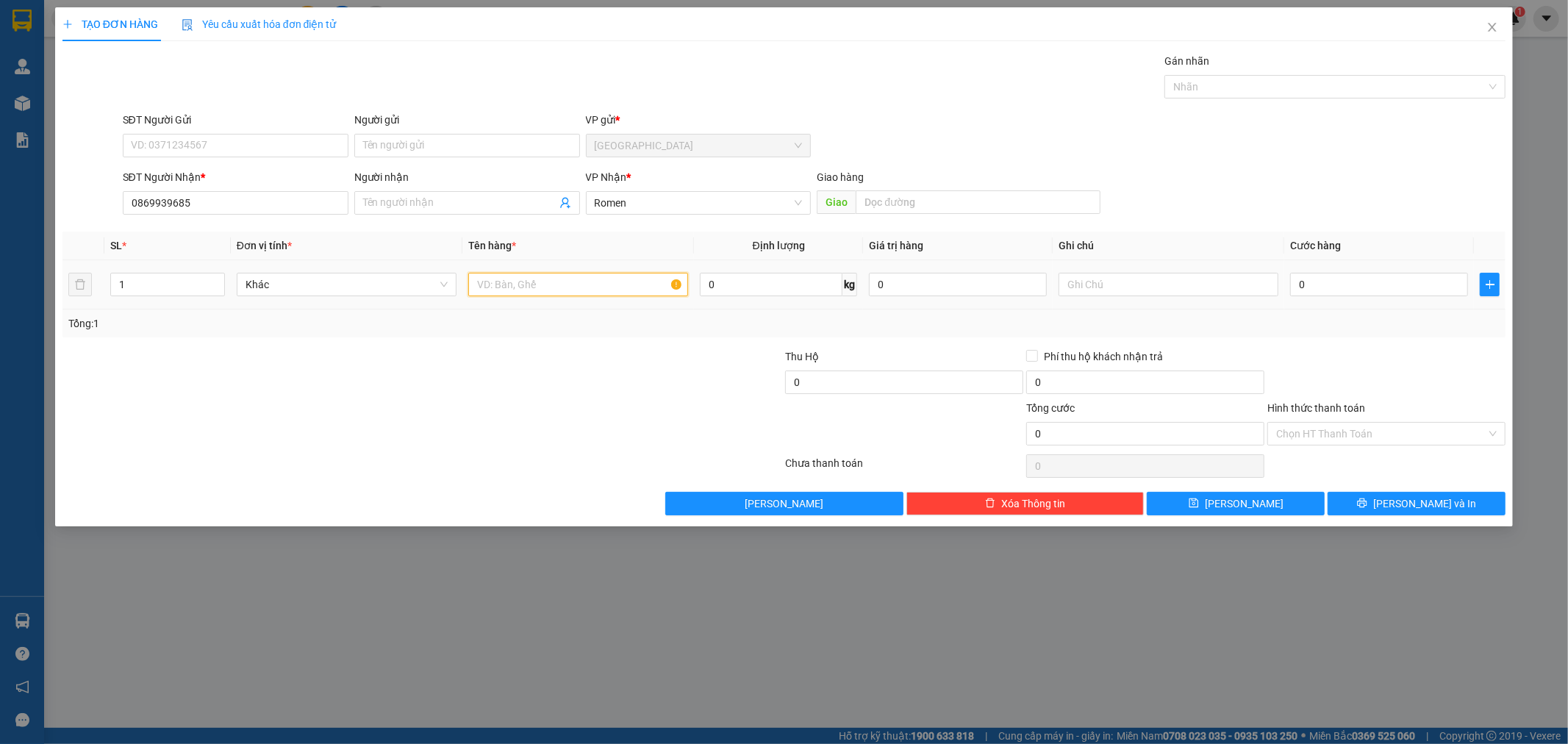
click at [559, 276] on input "text" at bounding box center [578, 284] width 220 height 24
type input "1 thùng"
click at [1401, 498] on button "[PERSON_NAME] và In" at bounding box center [1416, 503] width 178 height 24
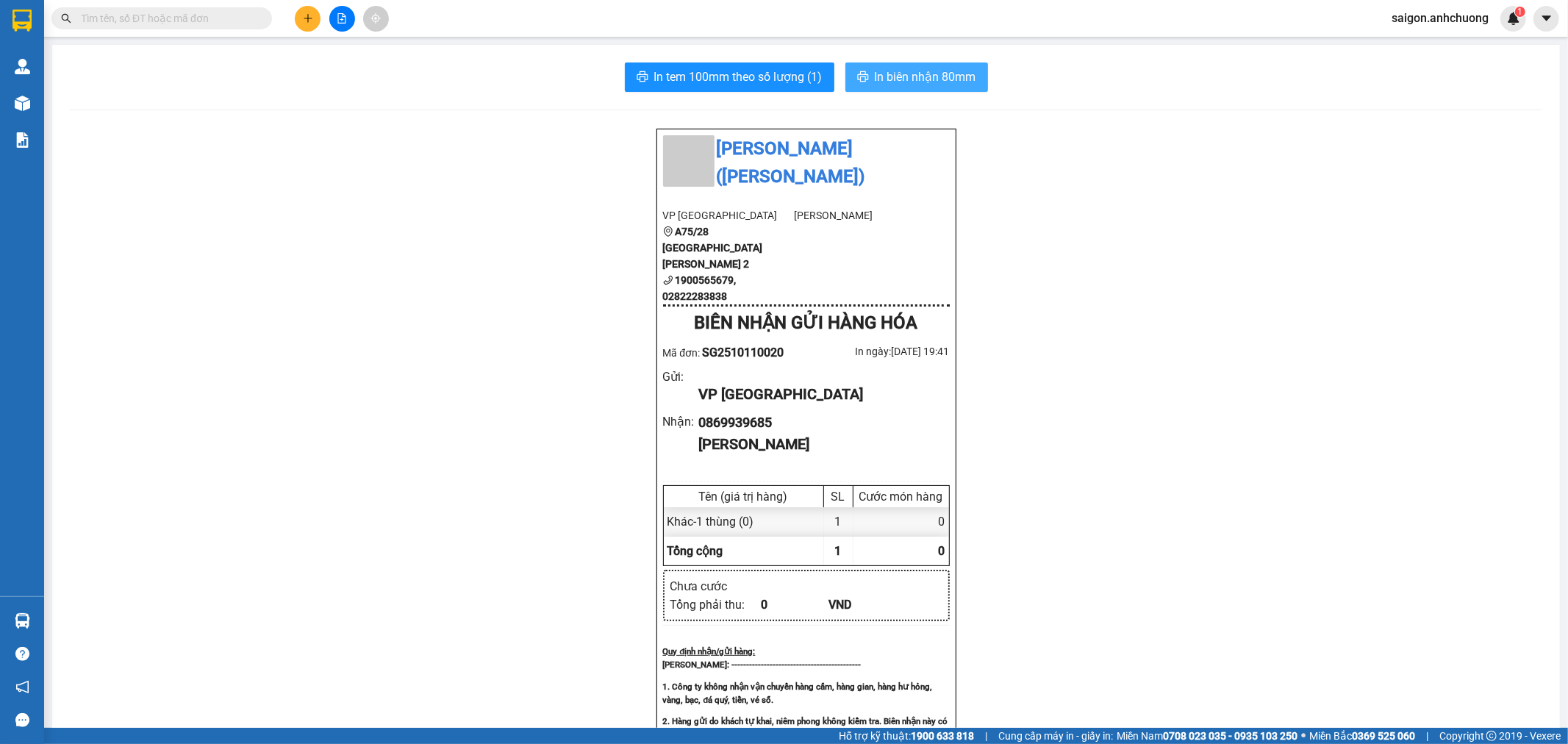
click at [909, 75] on span "In biên nhận 80mm" at bounding box center [925, 77] width 101 height 18
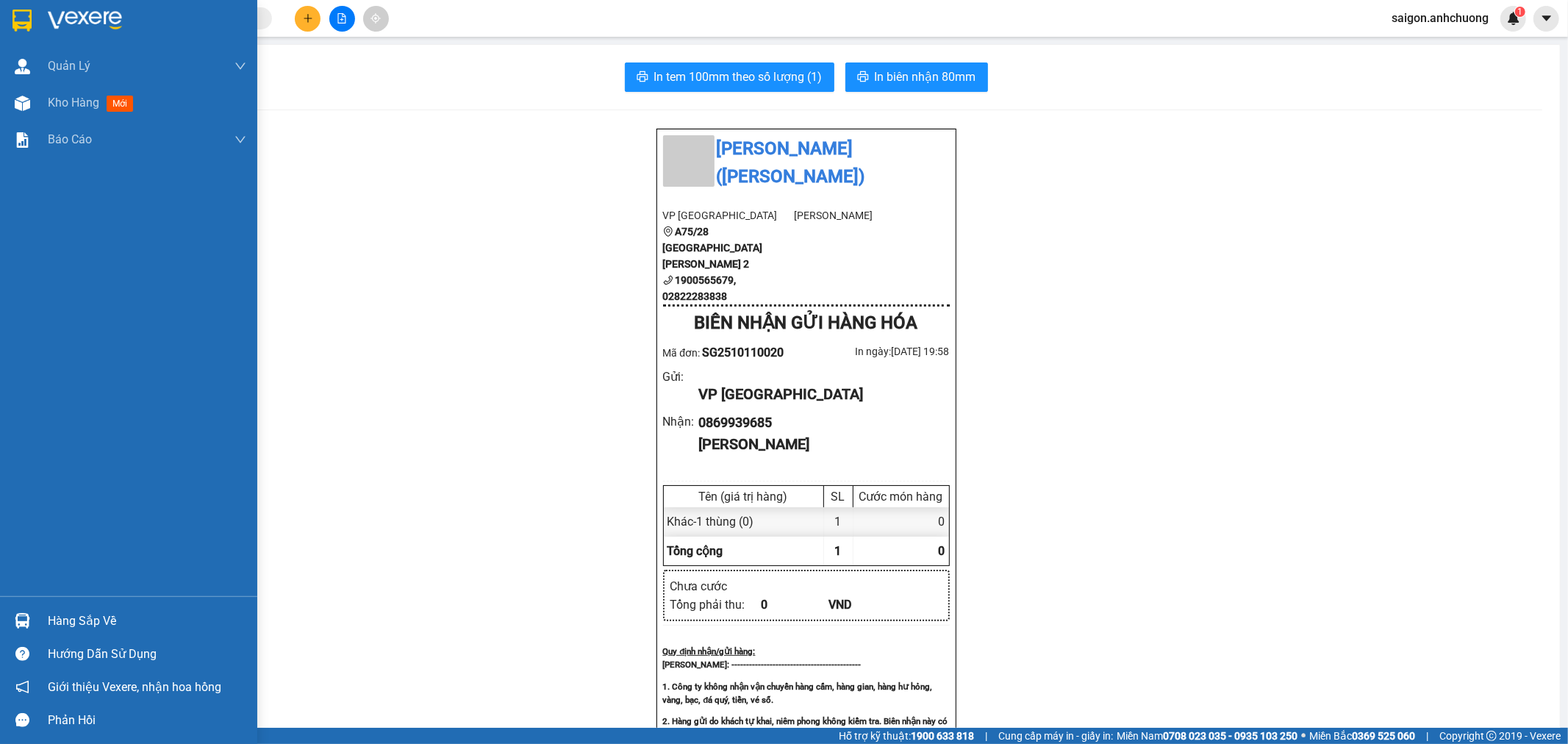
click at [35, 20] on div at bounding box center [129, 24] width 257 height 47
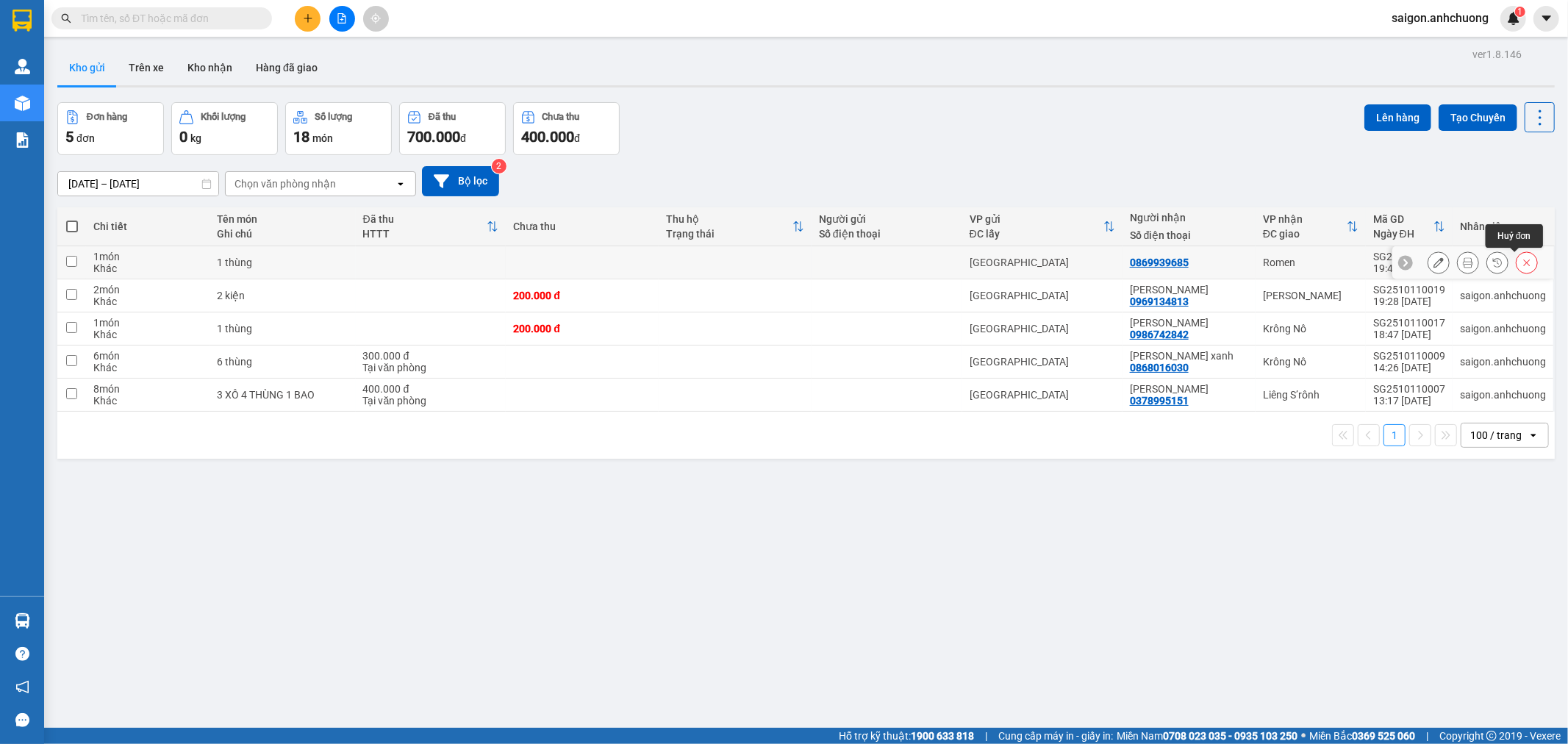
click at [1524, 263] on icon at bounding box center [1527, 263] width 7 height 7
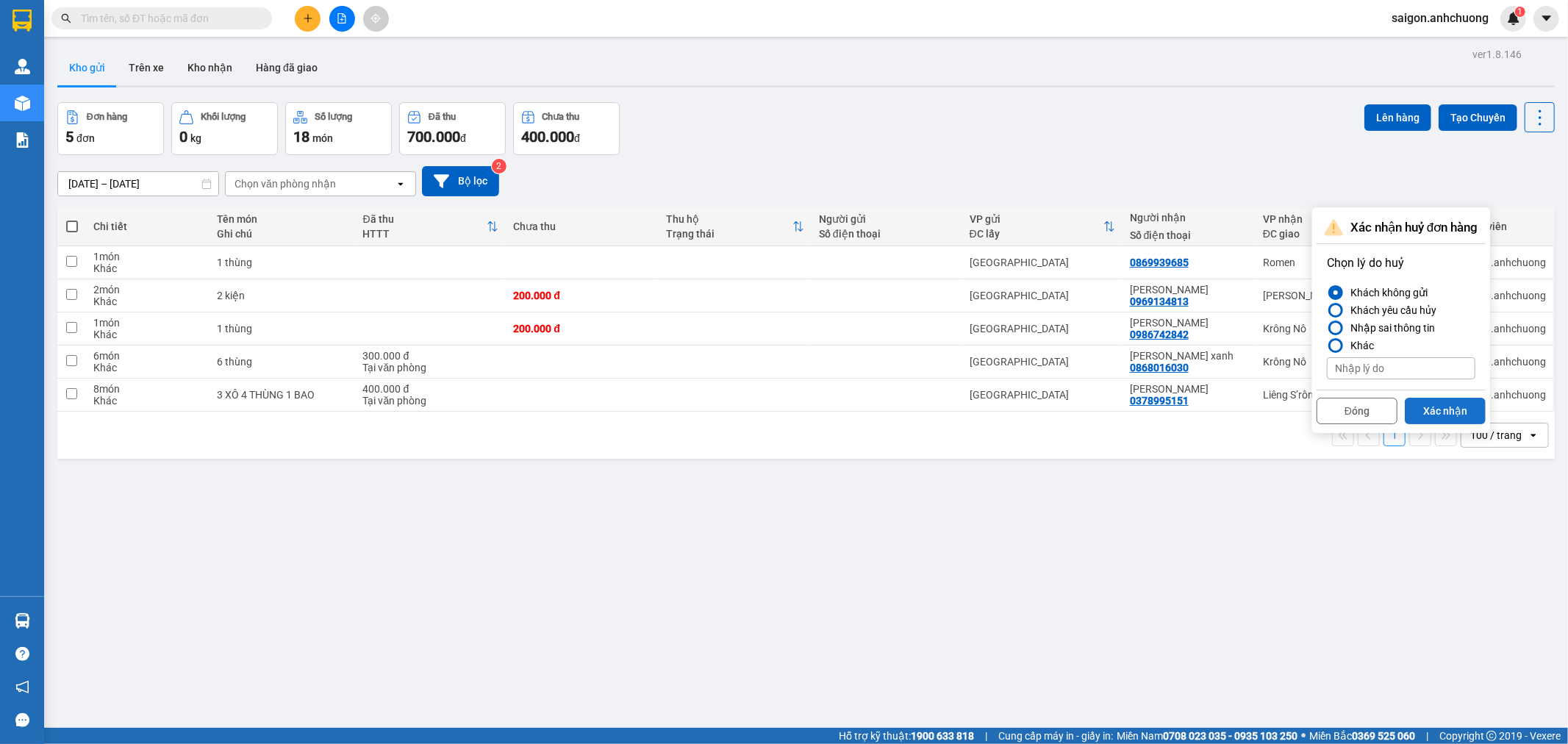
click at [1458, 414] on button "Xác nhận" at bounding box center [1446, 410] width 81 height 27
